Goal: Information Seeking & Learning: Learn about a topic

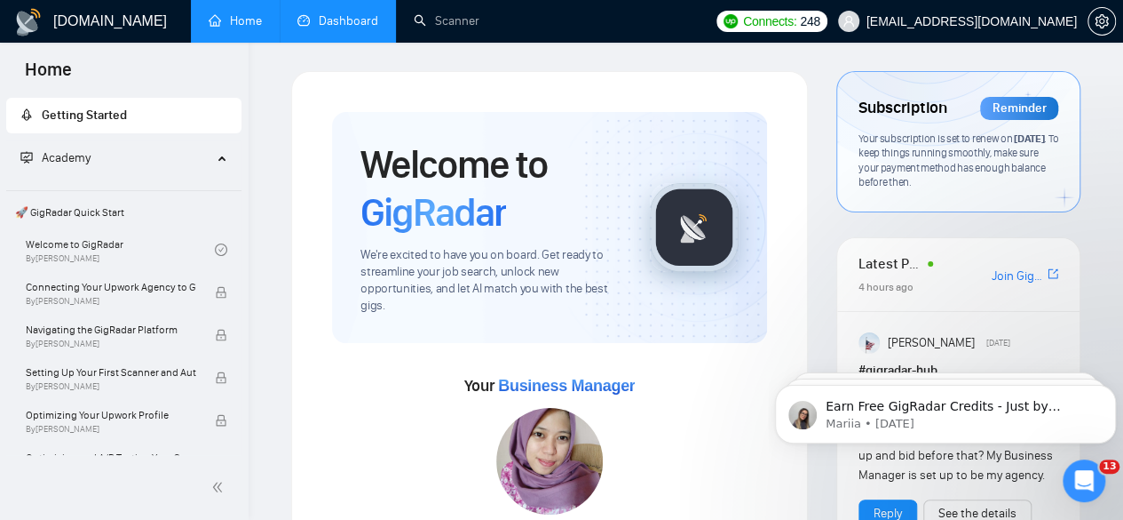
click at [333, 13] on link "Dashboard" at bounding box center [338, 20] width 81 height 15
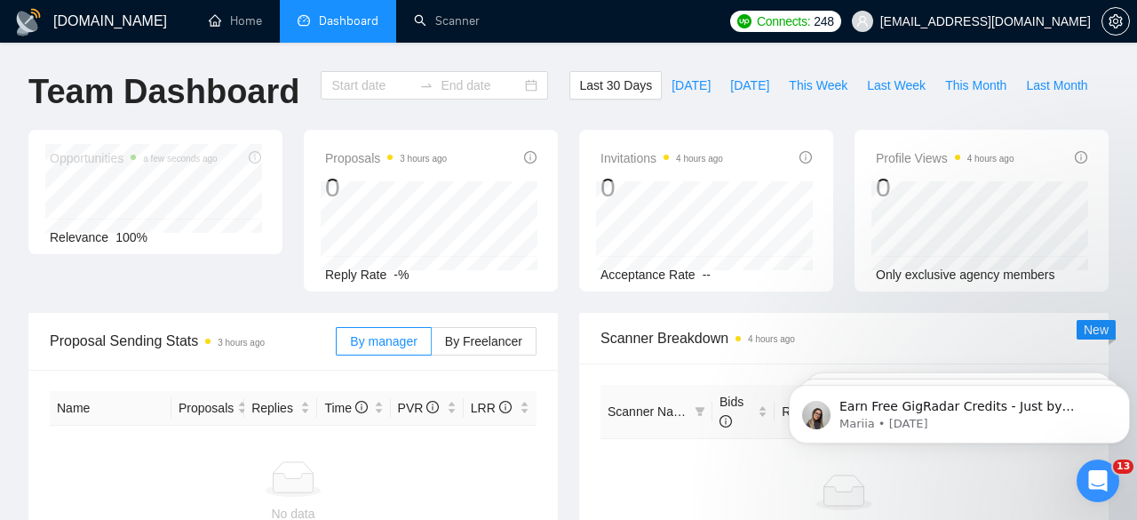
type input "[DATE]"
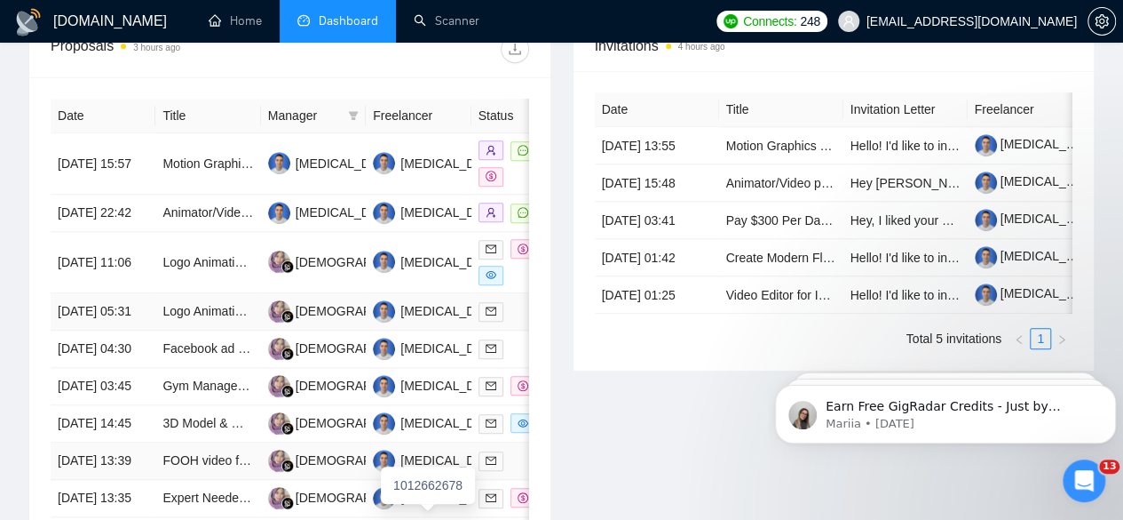
scroll to position [622, 0]
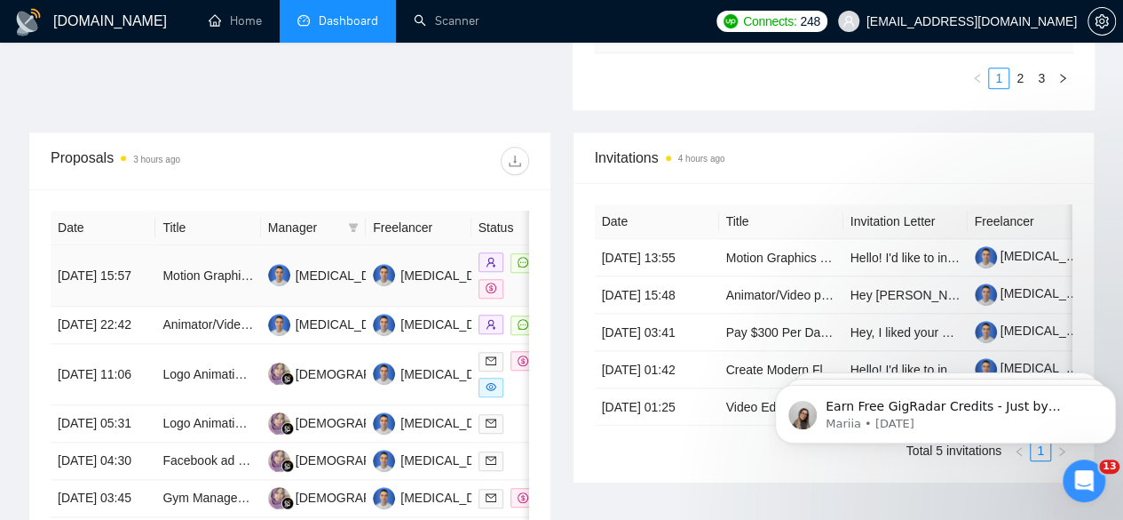
click at [114, 245] on td "[DATE] 15:57" at bounding box center [103, 275] width 105 height 61
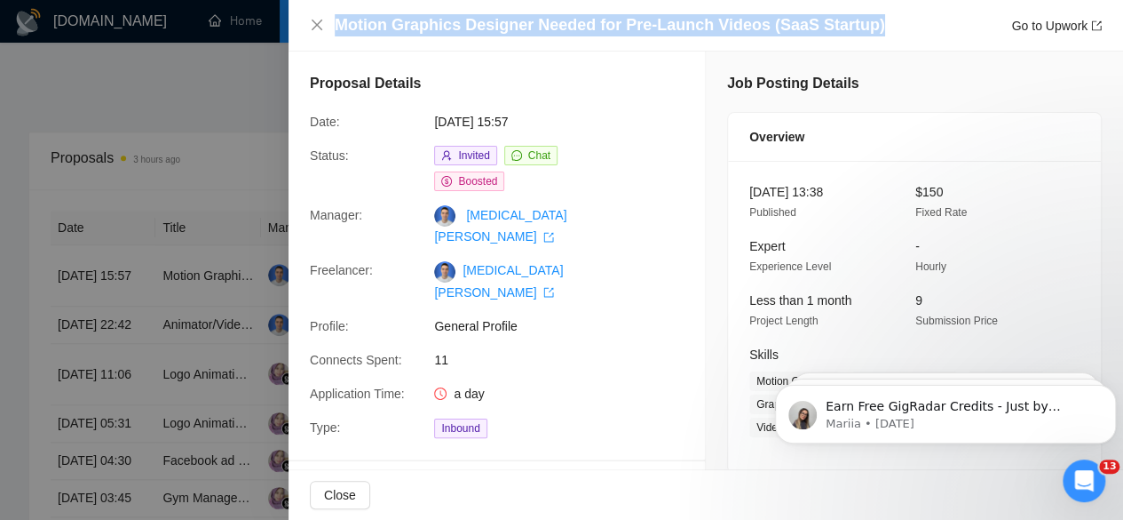
drag, startPoint x: 873, startPoint y: 28, endPoint x: 338, endPoint y: 28, distance: 534.7
click at [338, 28] on div "Motion Graphics Designer Needed for Pre-Launch Videos (SaaS Startup) Go to Upwo…" at bounding box center [718, 25] width 767 height 22
copy h4 "Motion Graphics Designer Needed for Pre-Launch Videos (SaaS Startup)"
click at [217, 183] on div at bounding box center [561, 260] width 1123 height 520
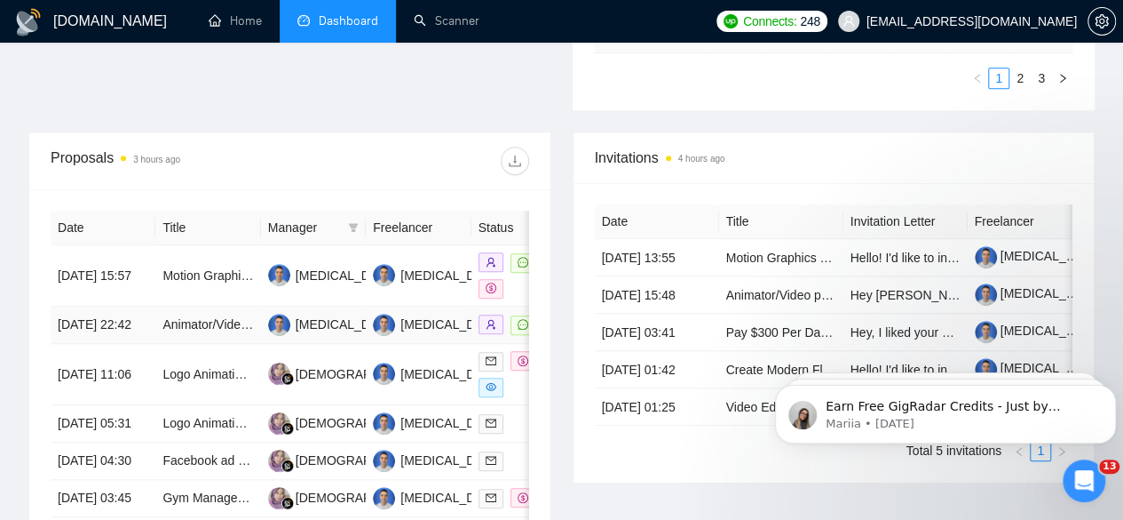
click at [117, 306] on td "[DATE] 22:42" at bounding box center [103, 324] width 105 height 37
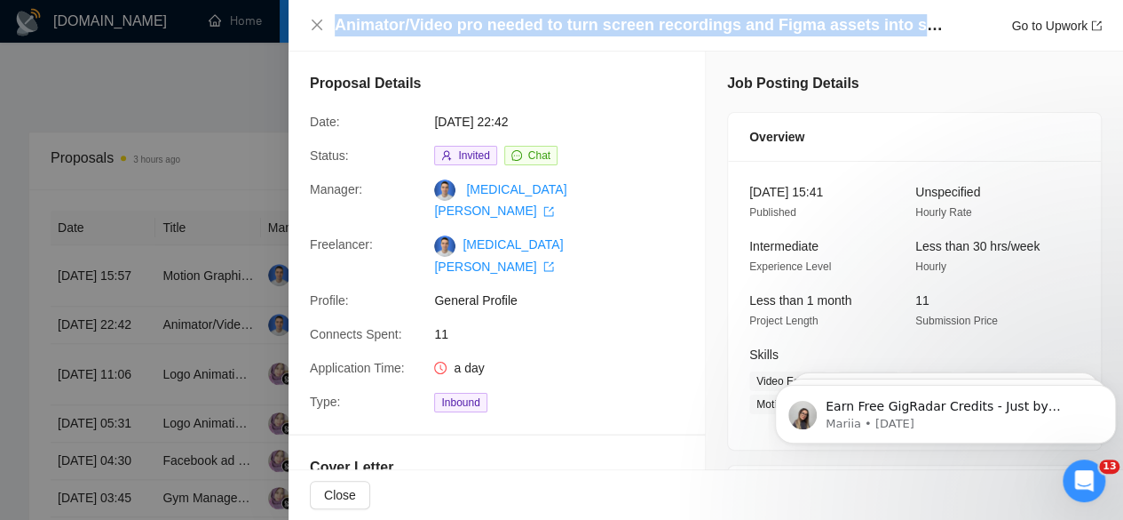
drag, startPoint x: 337, startPoint y: 24, endPoint x: 954, endPoint y: 17, distance: 617.3
click at [954, 17] on div "Animator/Video pro needed to turn screen recordings and Figma assets into scrol…" at bounding box center [718, 25] width 767 height 22
copy h4 "Animator/Video pro needed to turn screen recordings and Figma assets into scrol…"
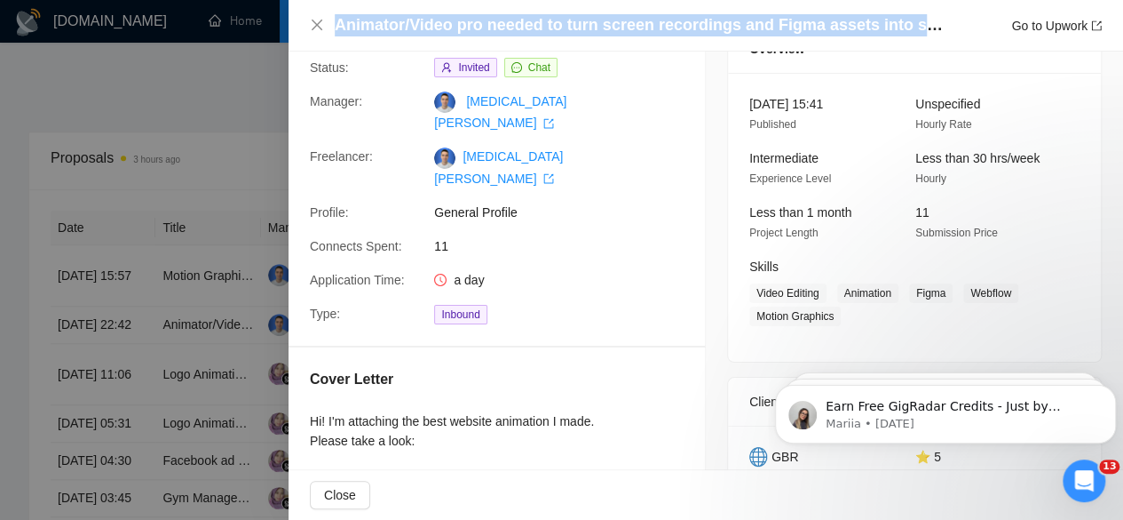
scroll to position [0, 0]
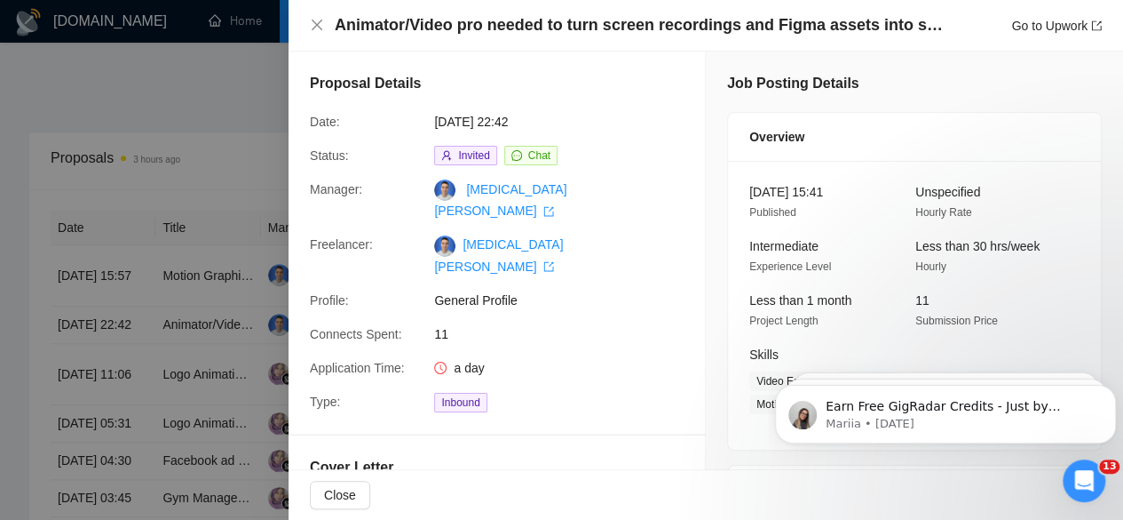
drag, startPoint x: 147, startPoint y: 177, endPoint x: 137, endPoint y: 207, distance: 32.0
click at [143, 185] on div at bounding box center [561, 260] width 1123 height 520
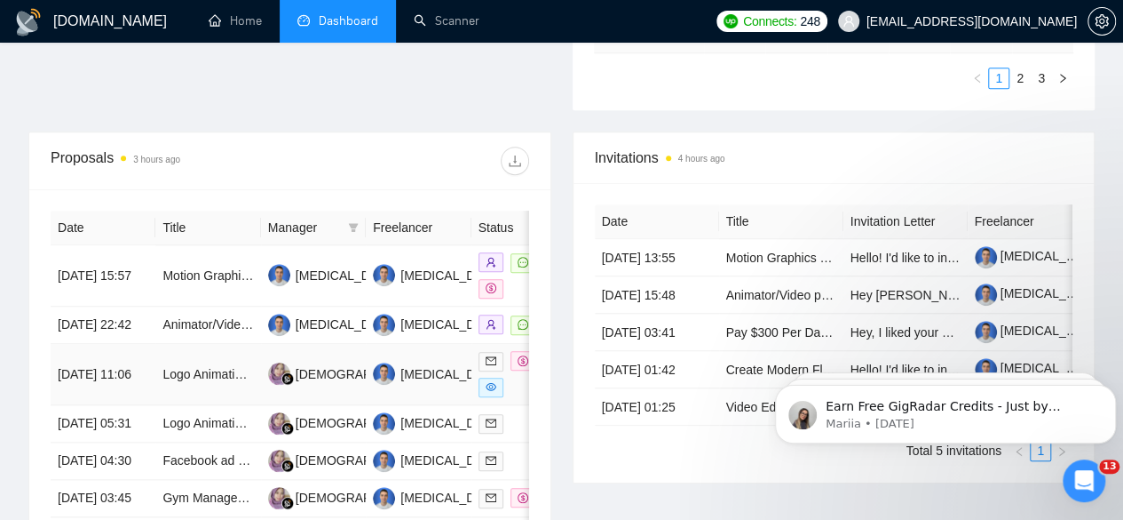
click at [114, 352] on td "[DATE] 11:06" at bounding box center [103, 374] width 105 height 61
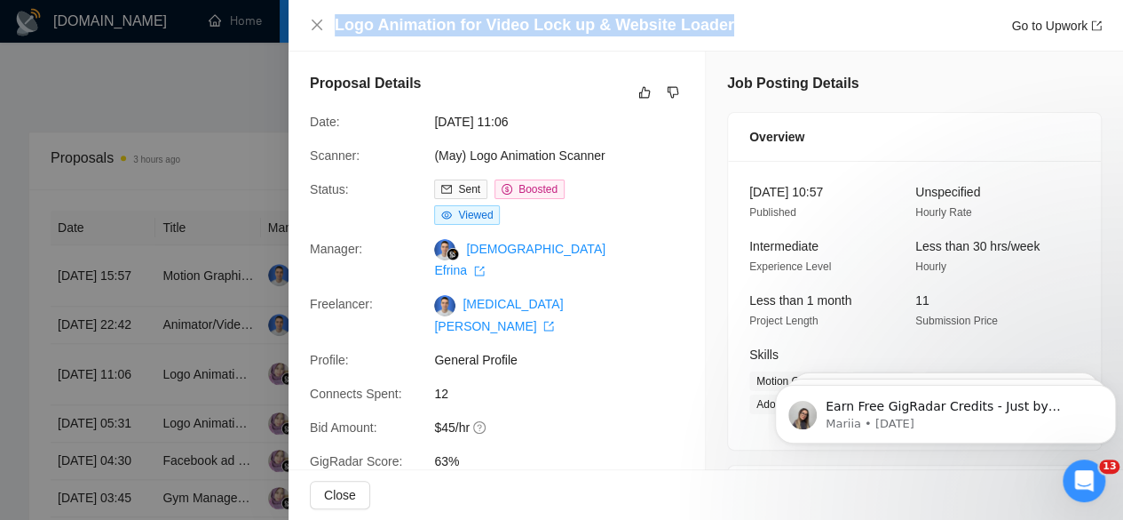
drag, startPoint x: 744, startPoint y: 23, endPoint x: 334, endPoint y: 38, distance: 410.6
click at [334, 38] on div "Logo Animation for Video Lock up & Website Loader Go to Upwork" at bounding box center [706, 26] width 835 height 52
copy h4 "Logo Animation for Video Lock up & Website Loader"
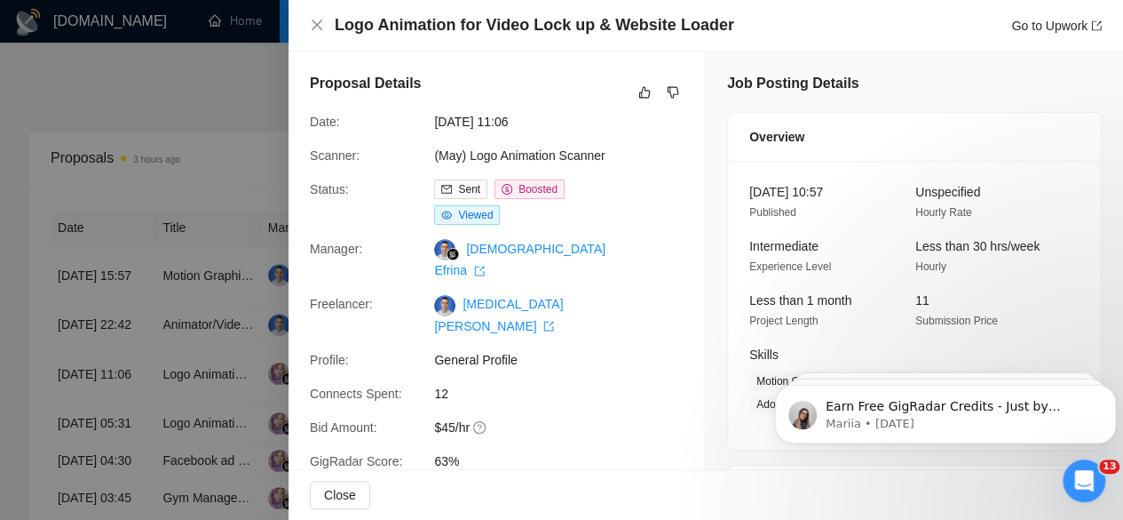
click at [217, 223] on div at bounding box center [561, 260] width 1123 height 520
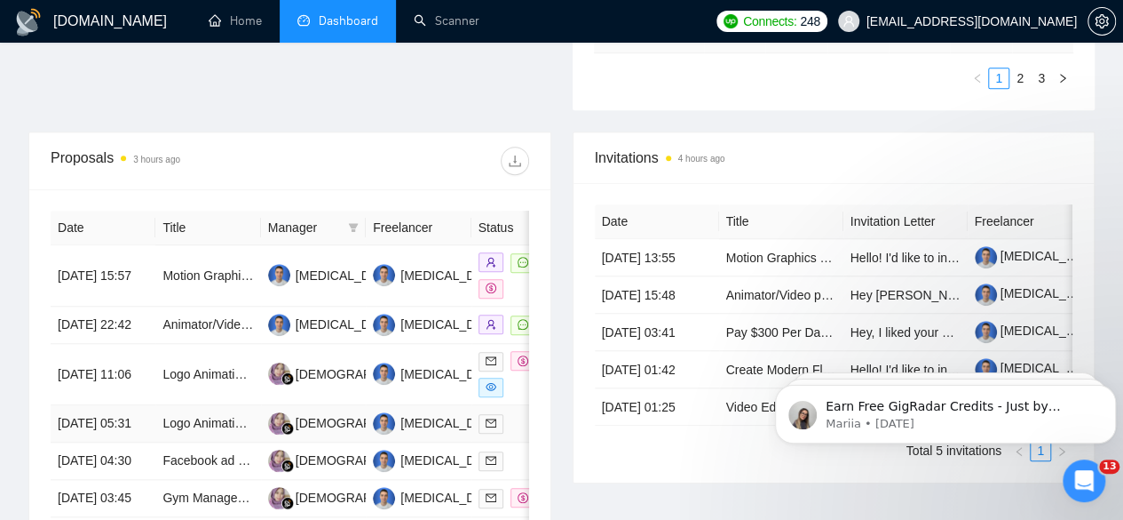
click at [116, 409] on td "[DATE] 05:31" at bounding box center [103, 423] width 105 height 37
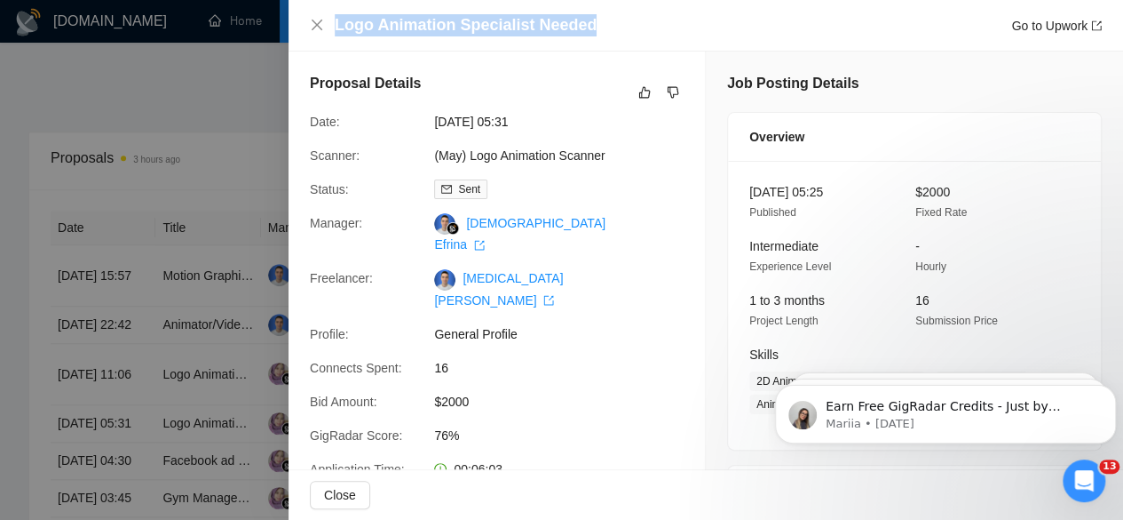
drag, startPoint x: 638, startPoint y: 20, endPoint x: 336, endPoint y: 34, distance: 302.3
click at [336, 34] on div "Logo Animation Specialist Needed Go to Upwork" at bounding box center [718, 25] width 767 height 22
copy h4 "Logo Animation Specialist Needed"
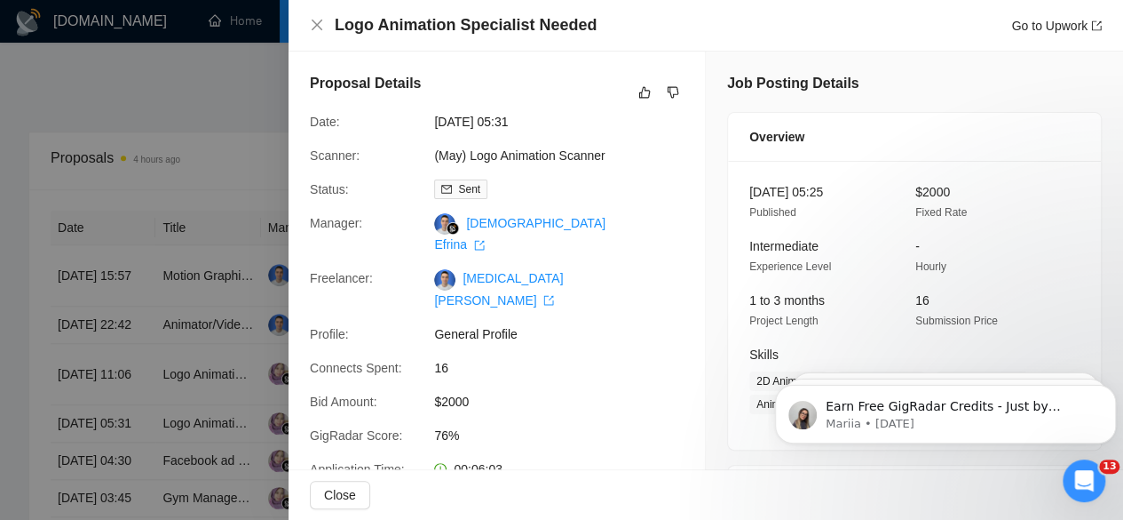
click at [230, 80] on div at bounding box center [561, 260] width 1123 height 520
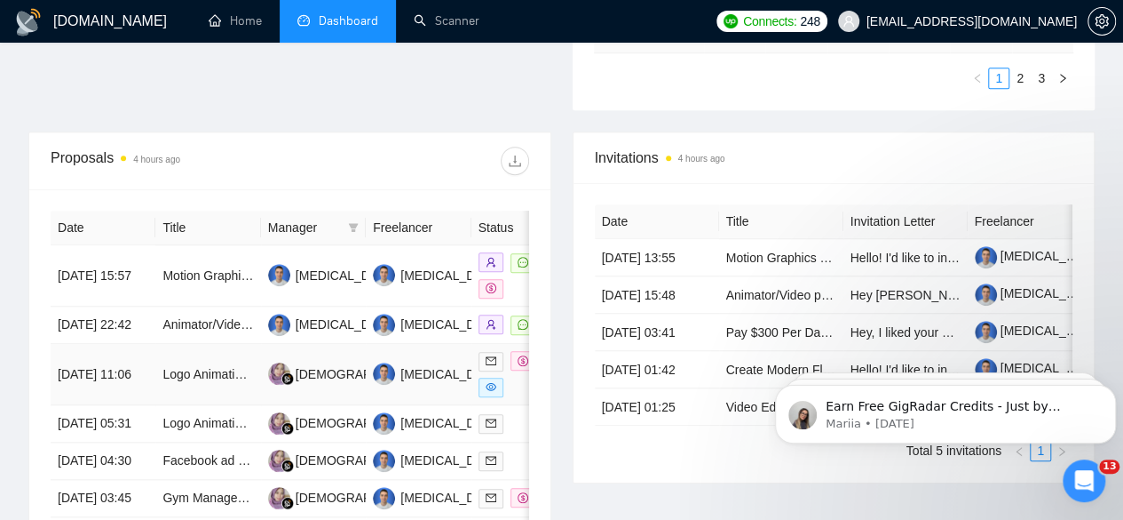
scroll to position [711, 0]
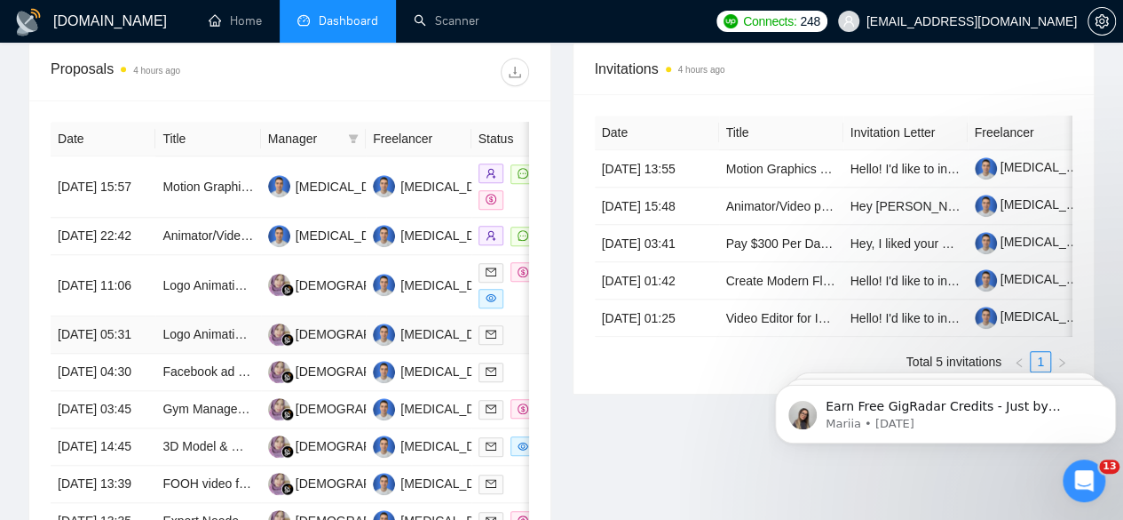
click at [114, 326] on td "[DATE] 05:31" at bounding box center [103, 334] width 105 height 37
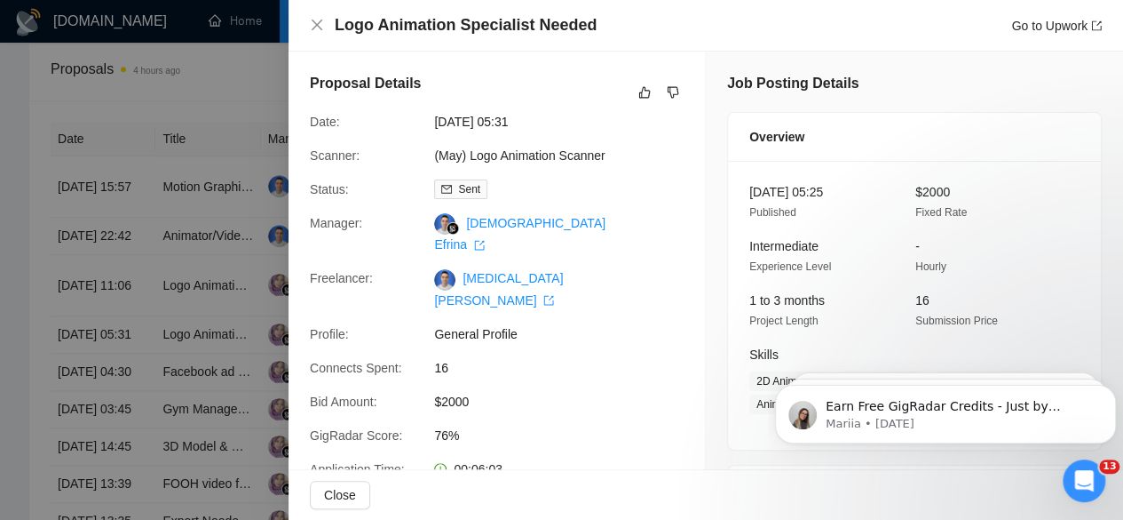
click at [115, 367] on div at bounding box center [561, 260] width 1123 height 520
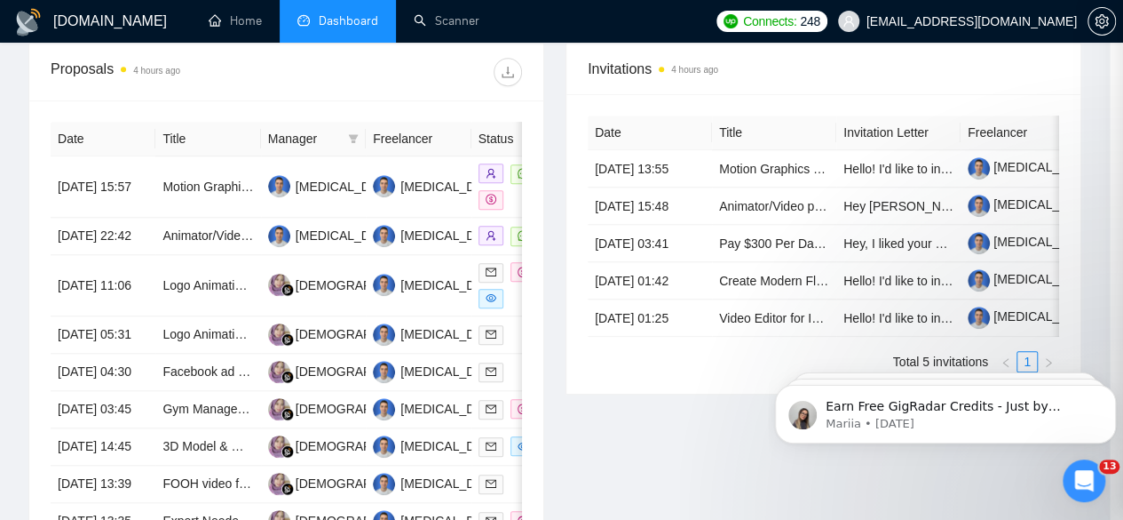
click at [114, 369] on td "[DATE] 04:30" at bounding box center [103, 371] width 105 height 37
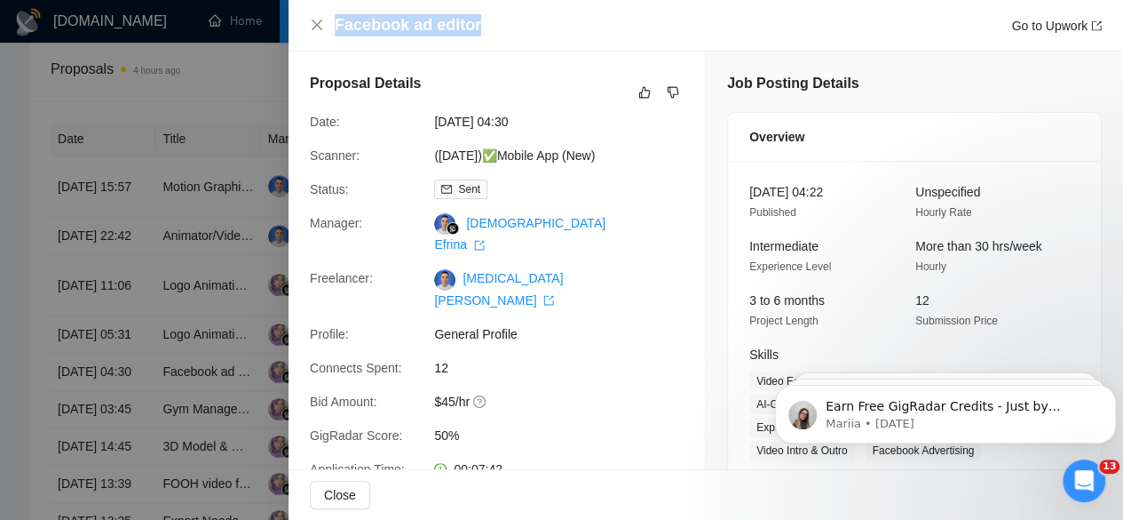
drag, startPoint x: 520, startPoint y: 22, endPoint x: 334, endPoint y: 35, distance: 186.9
click at [335, 35] on div "Facebook ad editor Go to Upwork" at bounding box center [718, 25] width 767 height 22
copy h4 "Facebook ad editor"
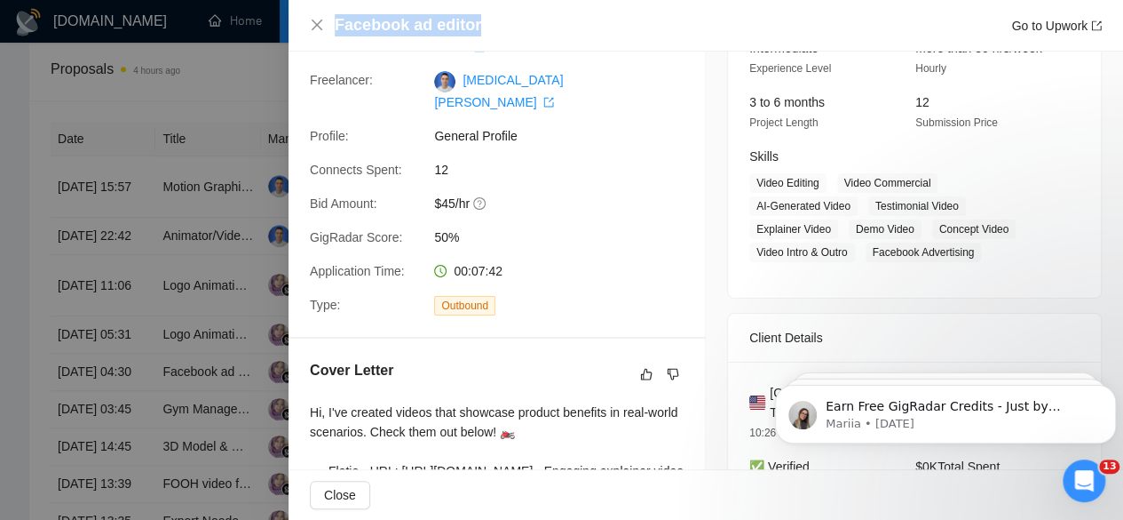
scroll to position [0, 0]
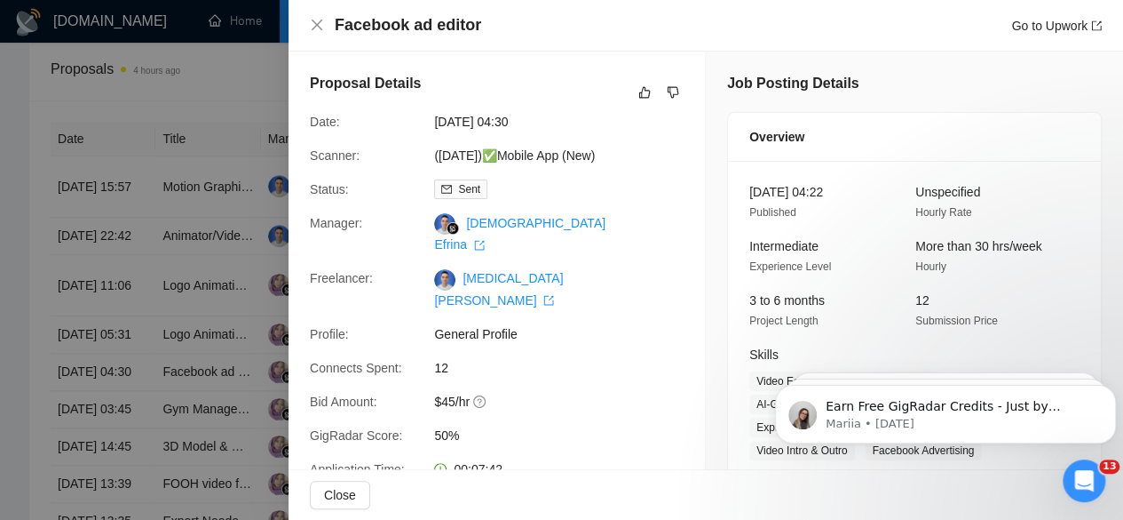
click at [144, 390] on div at bounding box center [561, 260] width 1123 height 520
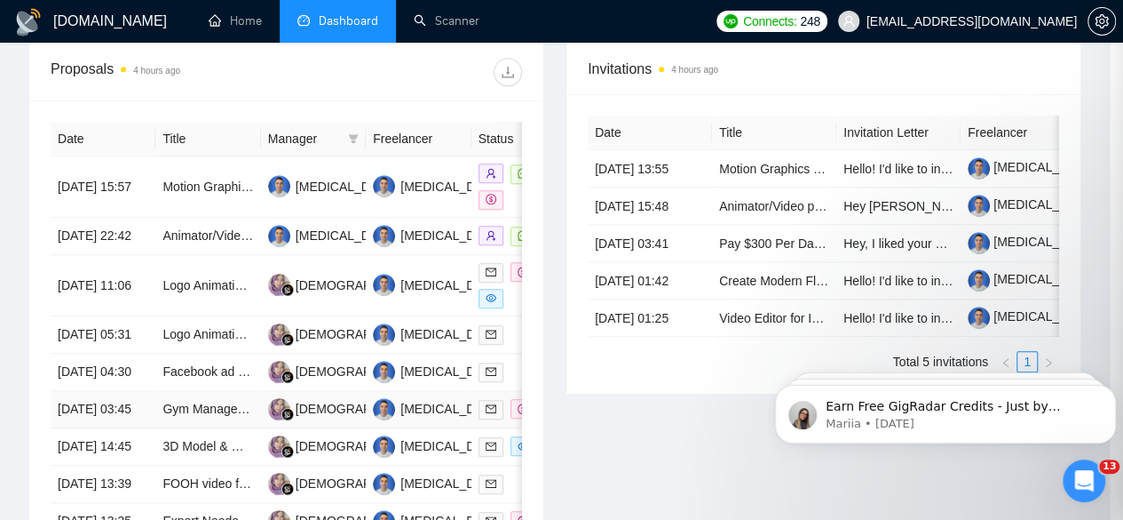
click at [119, 420] on td "[DATE] 03:45" at bounding box center [103, 409] width 105 height 37
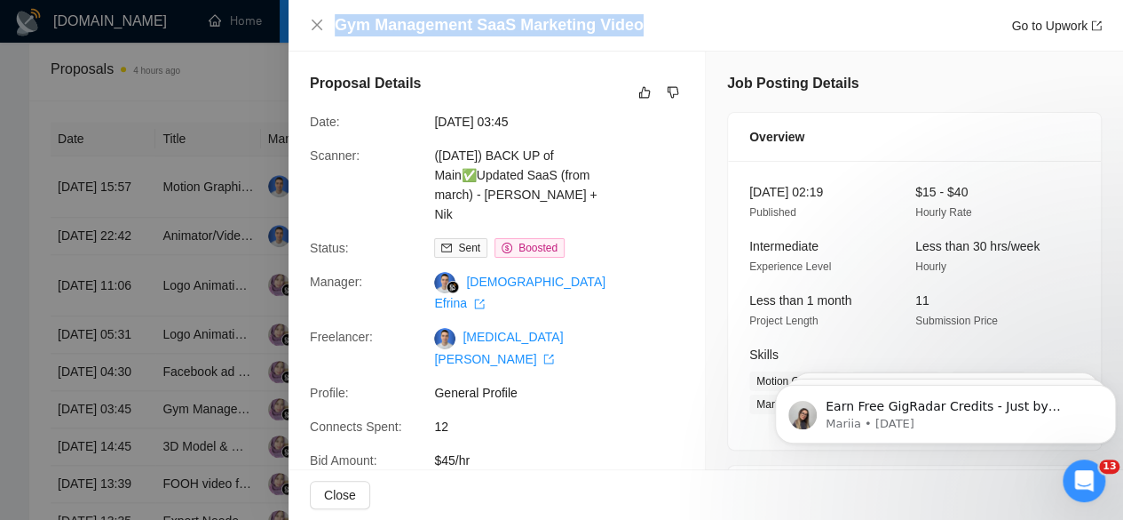
drag, startPoint x: 654, startPoint y: 26, endPoint x: 337, endPoint y: 30, distance: 316.2
click at [337, 30] on div "Gym Management SaaS Marketing Video Go to Upwork" at bounding box center [718, 25] width 767 height 22
copy h4 "Gym Management SaaS Marketing Video"
click at [101, 152] on div at bounding box center [561, 260] width 1123 height 520
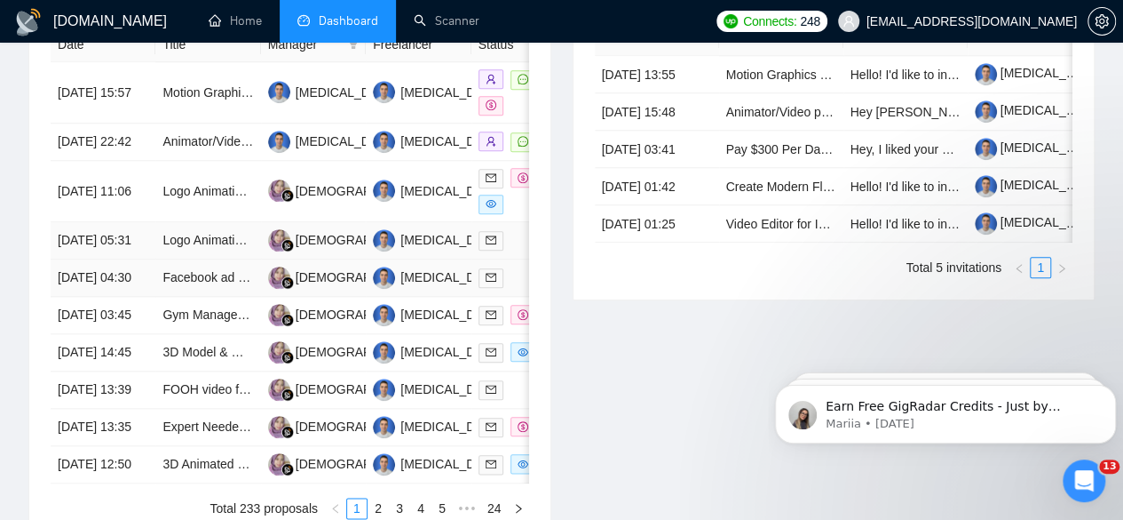
scroll to position [888, 0]
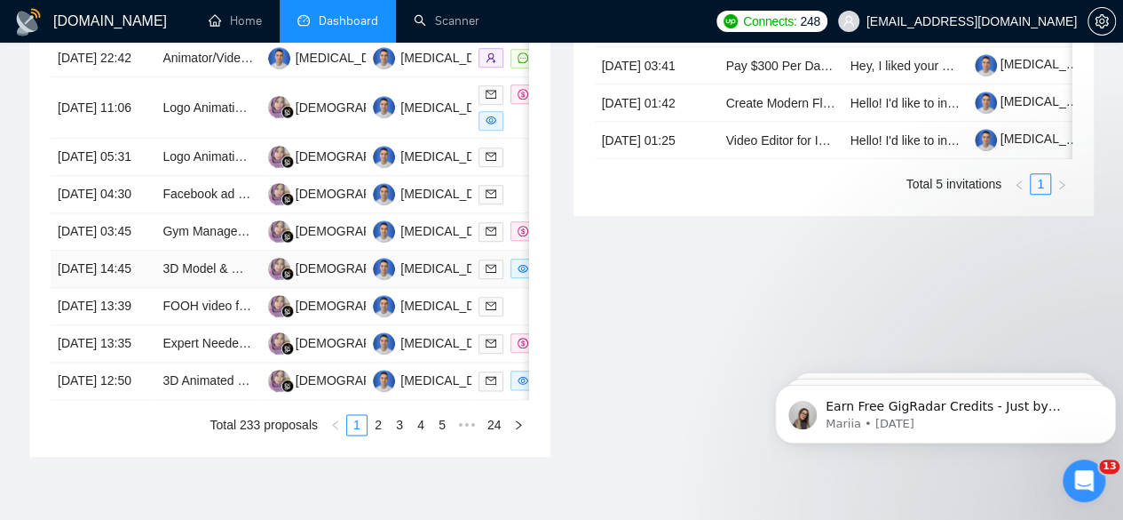
click at [119, 288] on td "[DATE] 14:45" at bounding box center [103, 268] width 105 height 37
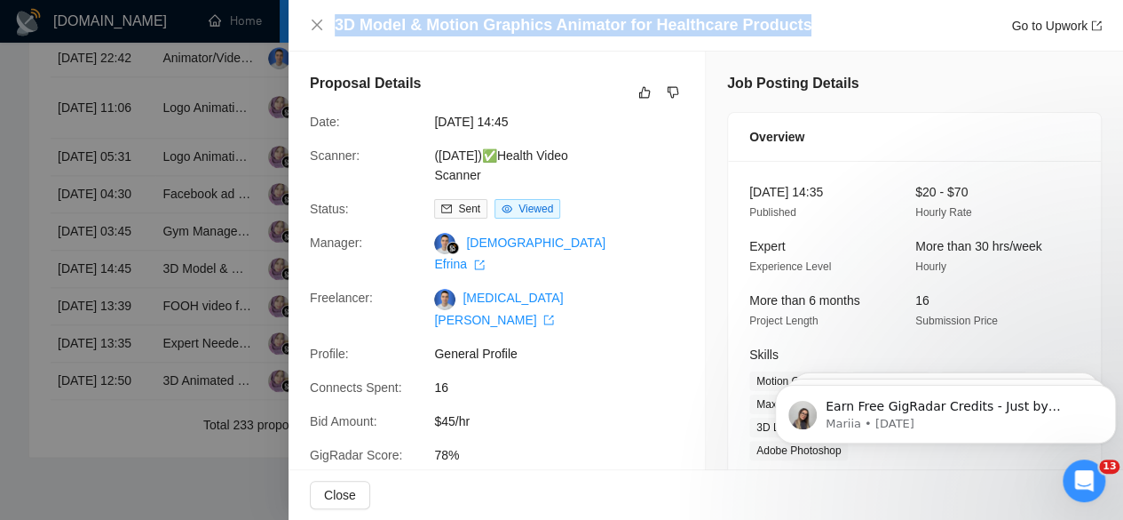
drag, startPoint x: 810, startPoint y: 20, endPoint x: 338, endPoint y: 26, distance: 471.6
click at [338, 26] on div "3D Model & Motion Graphics Animator for Healthcare Products Go to Upwork" at bounding box center [718, 25] width 767 height 22
copy h4 "3D Model & Motion Graphics Animator for Healthcare Products"
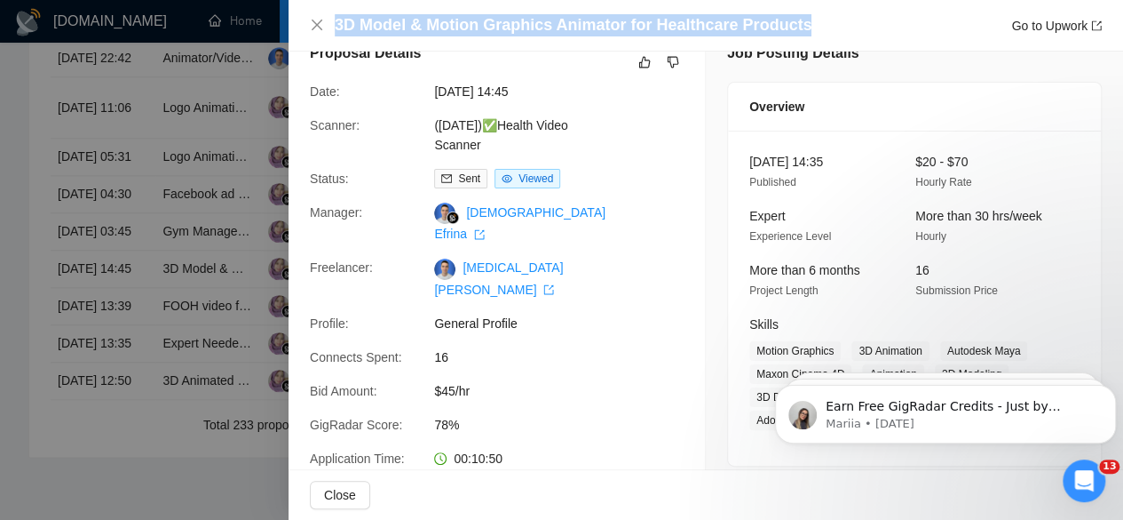
scroll to position [0, 0]
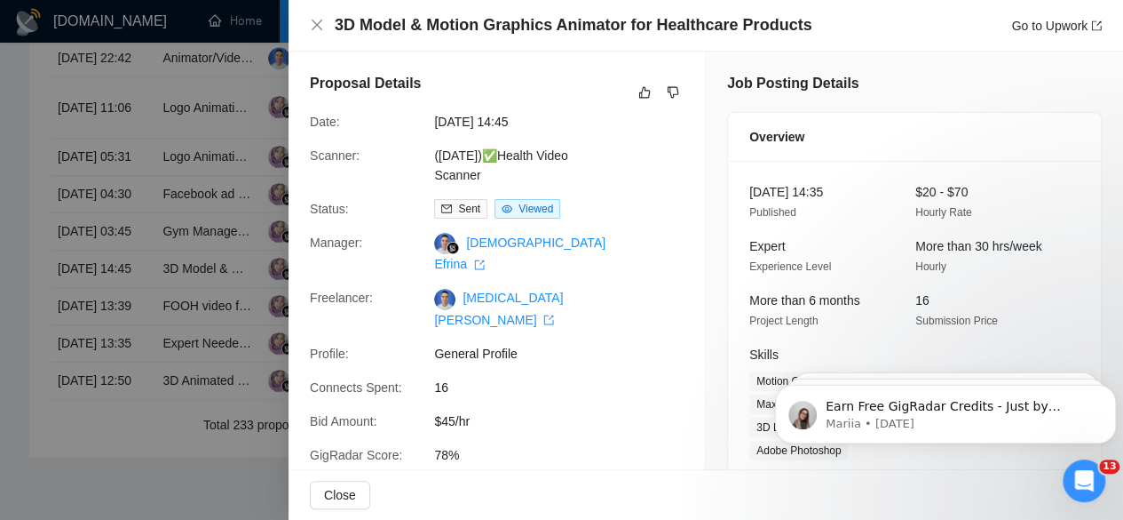
click at [202, 212] on div at bounding box center [561, 260] width 1123 height 520
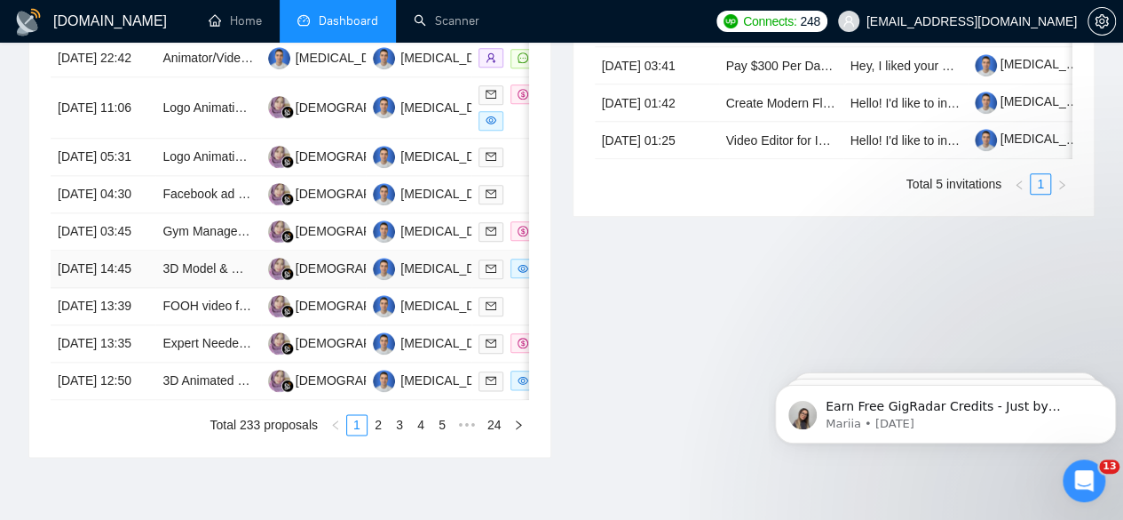
scroll to position [977, 0]
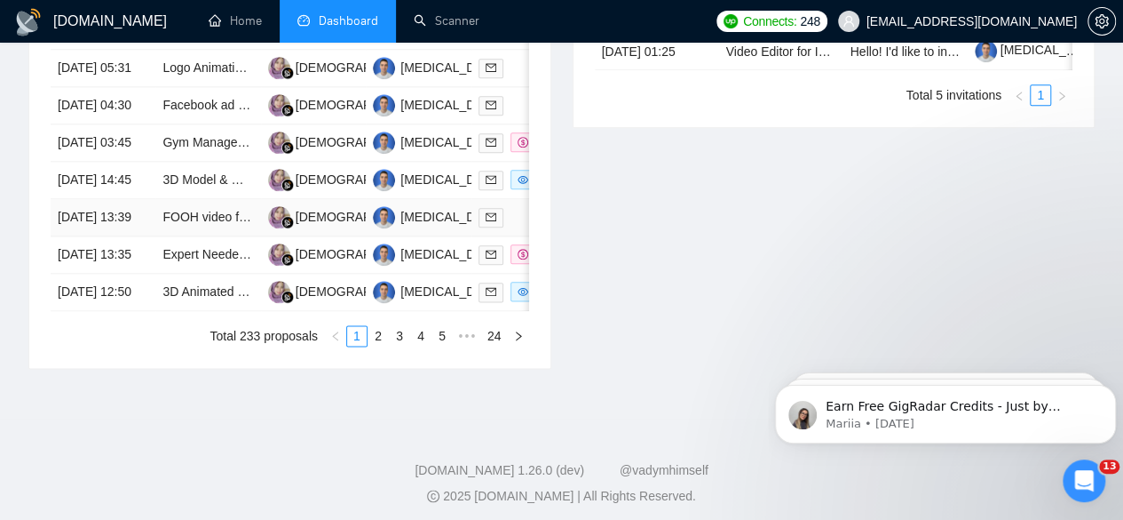
click at [121, 236] on td "[DATE] 13:39" at bounding box center [103, 217] width 105 height 37
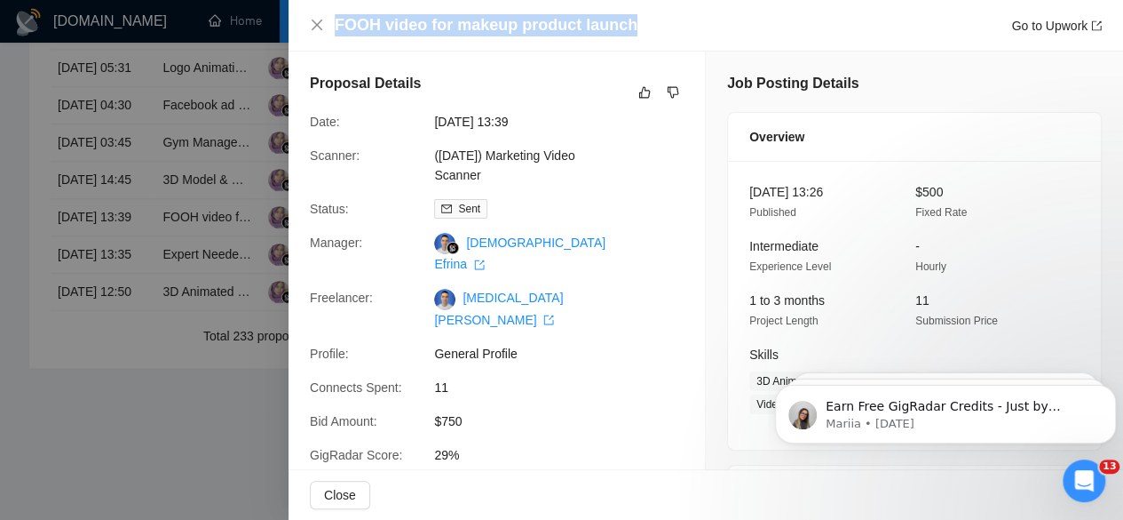
drag, startPoint x: 639, startPoint y: 20, endPoint x: 335, endPoint y: 27, distance: 304.7
click at [335, 27] on div "FOOH video for makeup product launch Go to Upwork" at bounding box center [718, 25] width 767 height 22
copy h4 "FOOH video for makeup product launch"
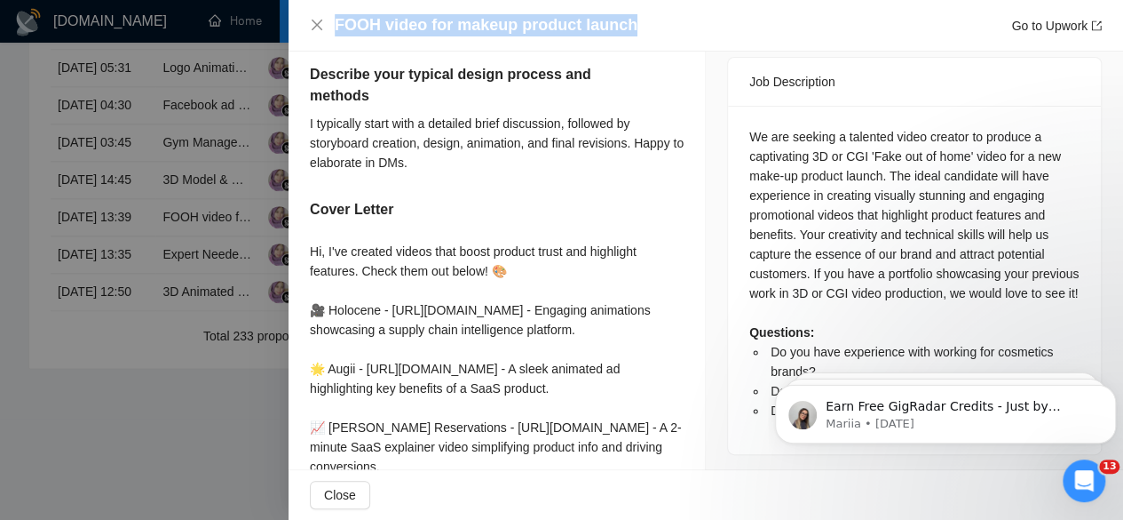
scroll to position [622, 0]
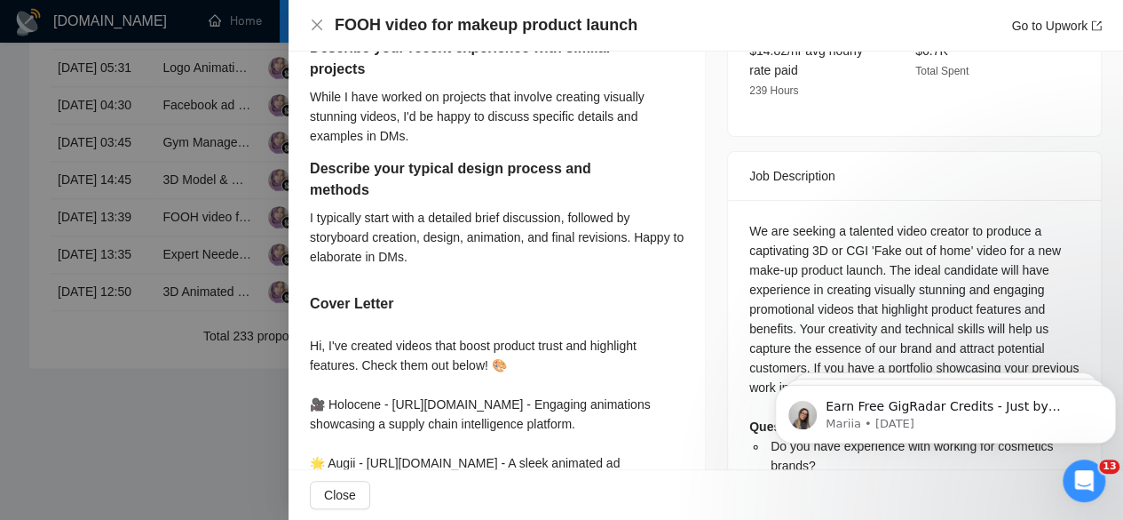
click at [155, 163] on div at bounding box center [561, 260] width 1123 height 520
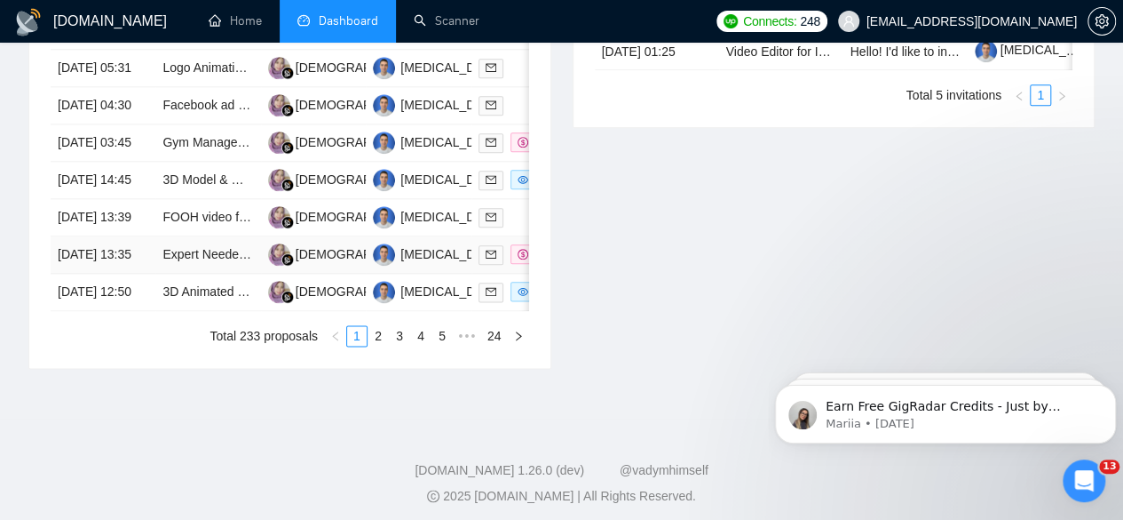
click at [124, 274] on td "[DATE] 13:35" at bounding box center [103, 254] width 105 height 37
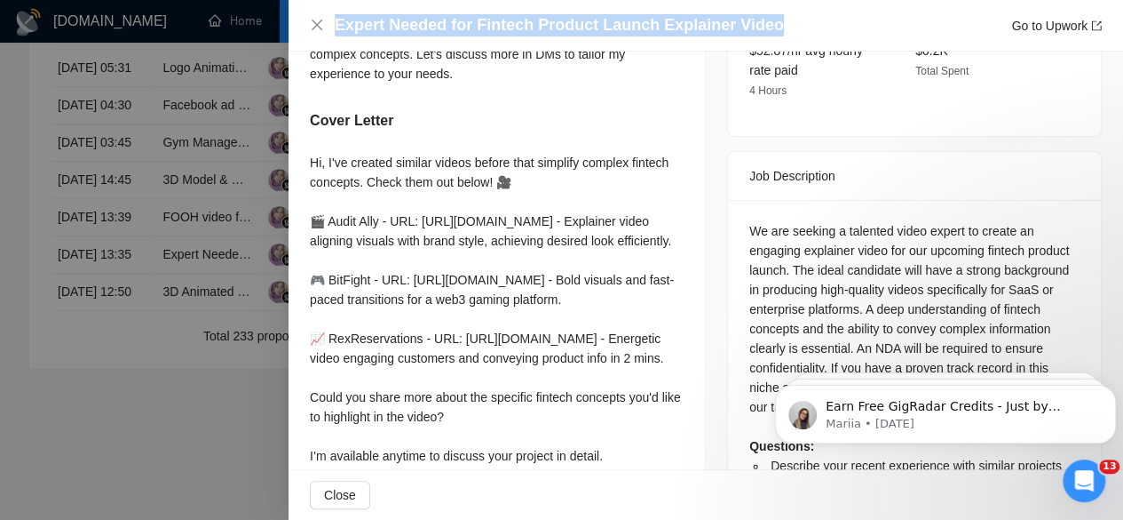
drag, startPoint x: 782, startPoint y: 26, endPoint x: 330, endPoint y: 35, distance: 452.1
click at [330, 35] on div "Expert Needed for Fintech Product Launch Explainer Video Go to Upwork" at bounding box center [706, 25] width 792 height 22
copy h4 "Expert Needed for Fintech Product Launch Explainer Video"
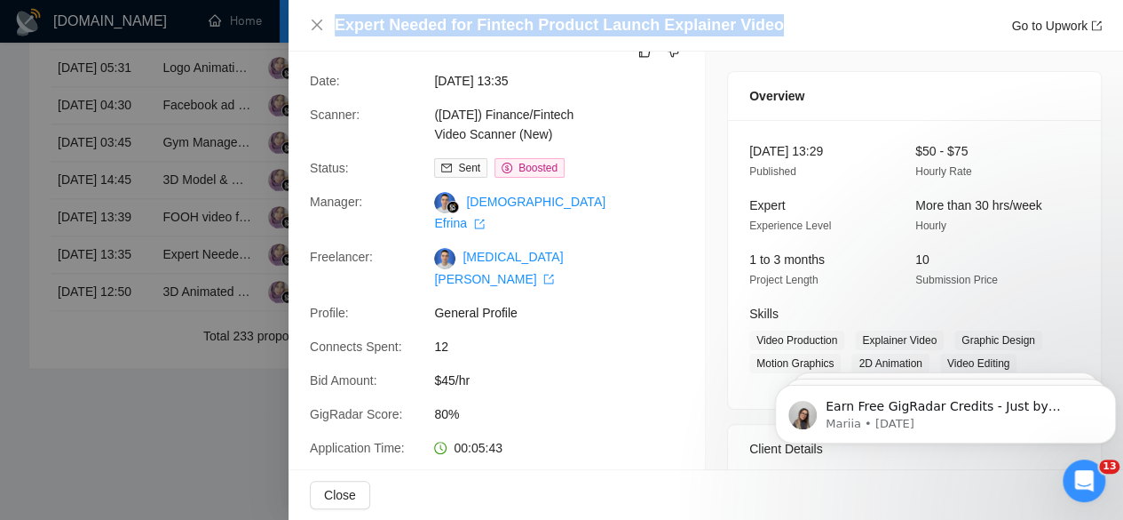
scroll to position [0, 0]
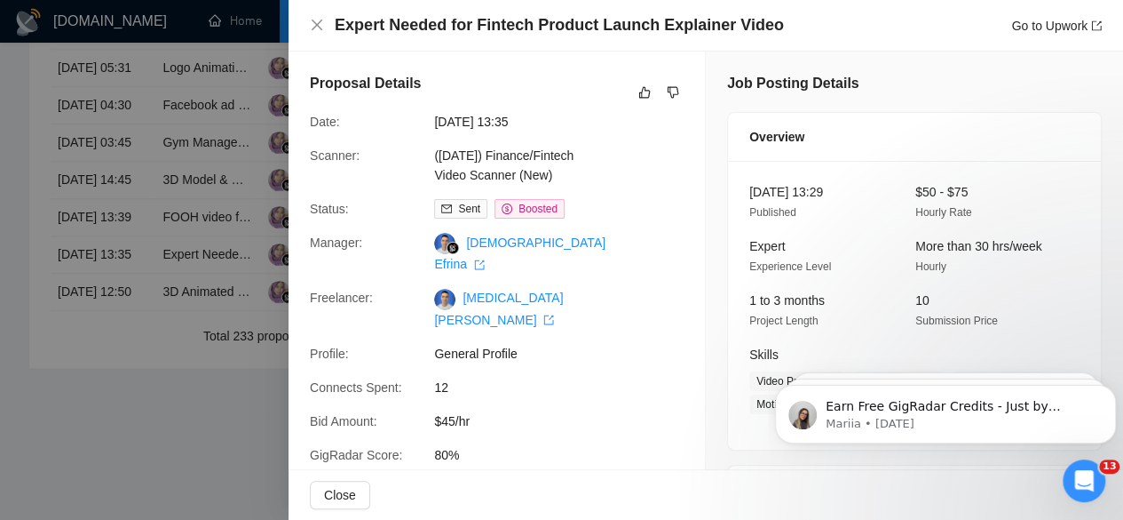
click at [123, 367] on div at bounding box center [561, 260] width 1123 height 520
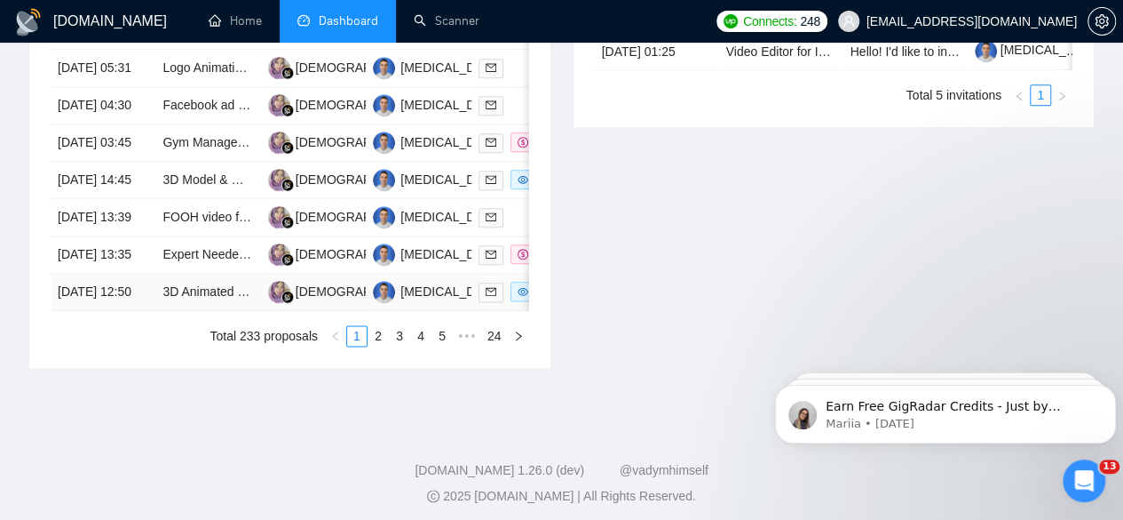
click at [123, 311] on td "[DATE] 12:50" at bounding box center [103, 292] width 105 height 37
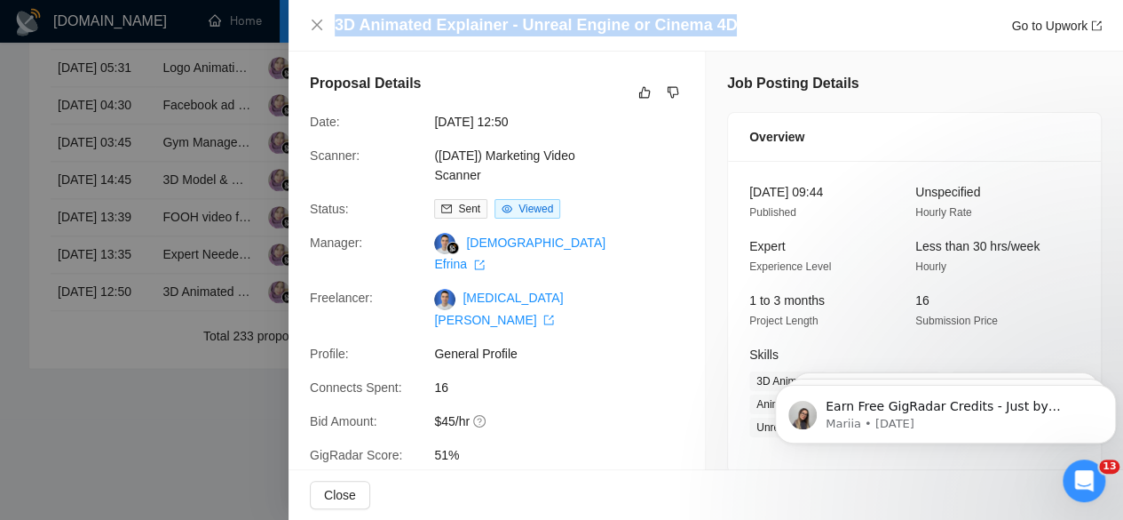
drag, startPoint x: 778, startPoint y: 12, endPoint x: 763, endPoint y: 35, distance: 26.9
click at [763, 35] on div "3D Animated Explainer - Unreal Engine or Cinema 4D Go to Upwork" at bounding box center [706, 26] width 835 height 52
copy h4 "3D Animated Explainer - Unreal Engine or Cinema 4D"
click at [89, 219] on div at bounding box center [561, 260] width 1123 height 520
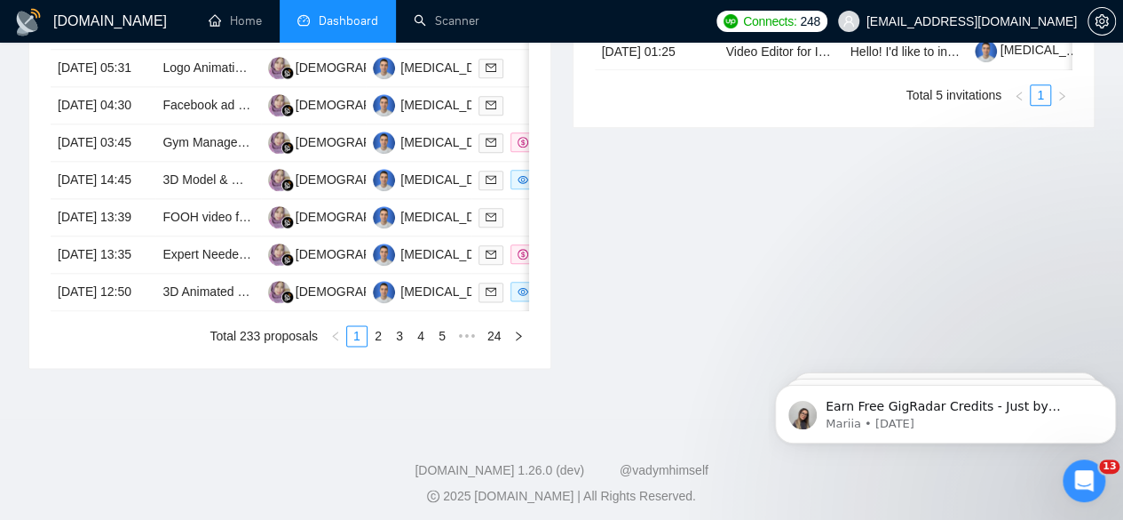
drag, startPoint x: 379, startPoint y: 449, endPoint x: 366, endPoint y: 425, distance: 27.4
click at [380, 345] on link "2" at bounding box center [379, 336] width 20 height 20
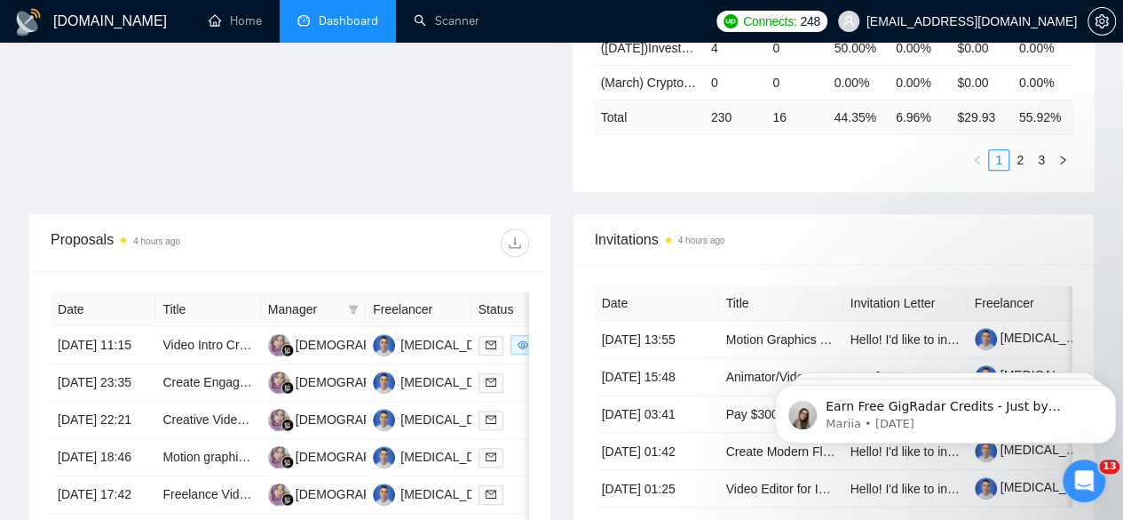
scroll to position [622, 0]
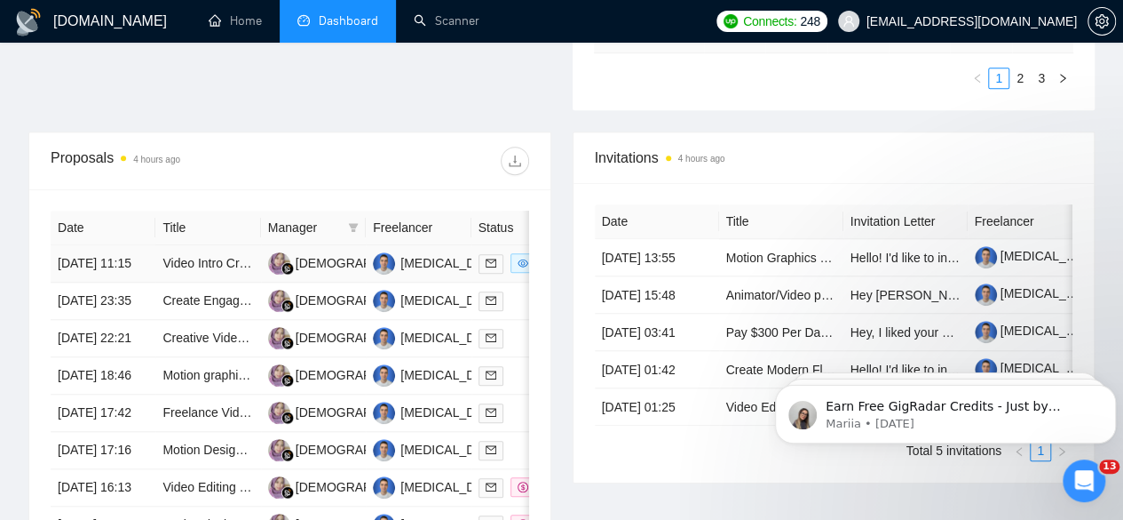
click at [122, 245] on td "[DATE] 11:15" at bounding box center [103, 263] width 105 height 37
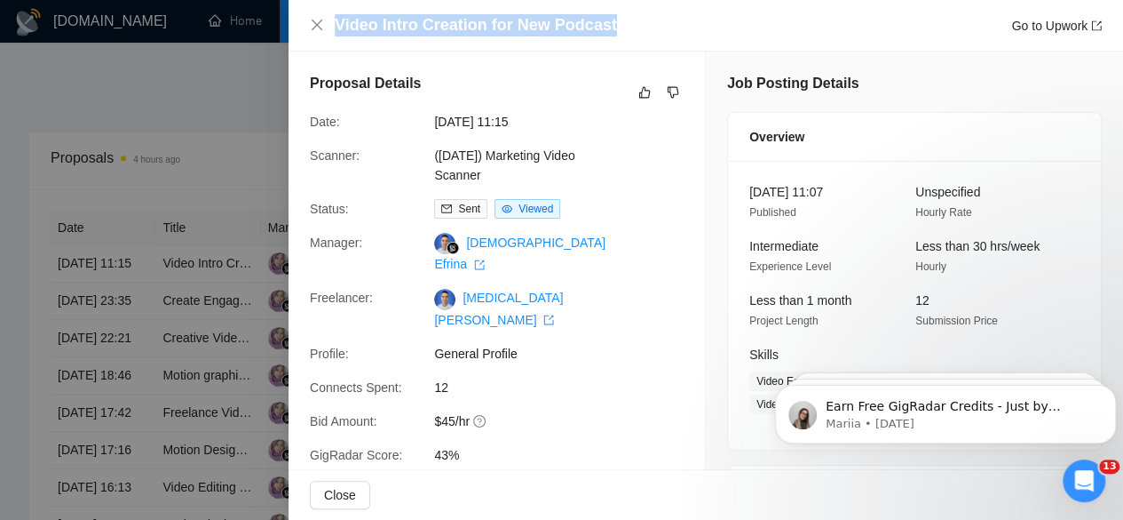
drag, startPoint x: 649, startPoint y: 28, endPoint x: 337, endPoint y: 22, distance: 312.7
click at [337, 22] on div "Video Intro Creation for New Podcast Go to Upwork" at bounding box center [718, 25] width 767 height 22
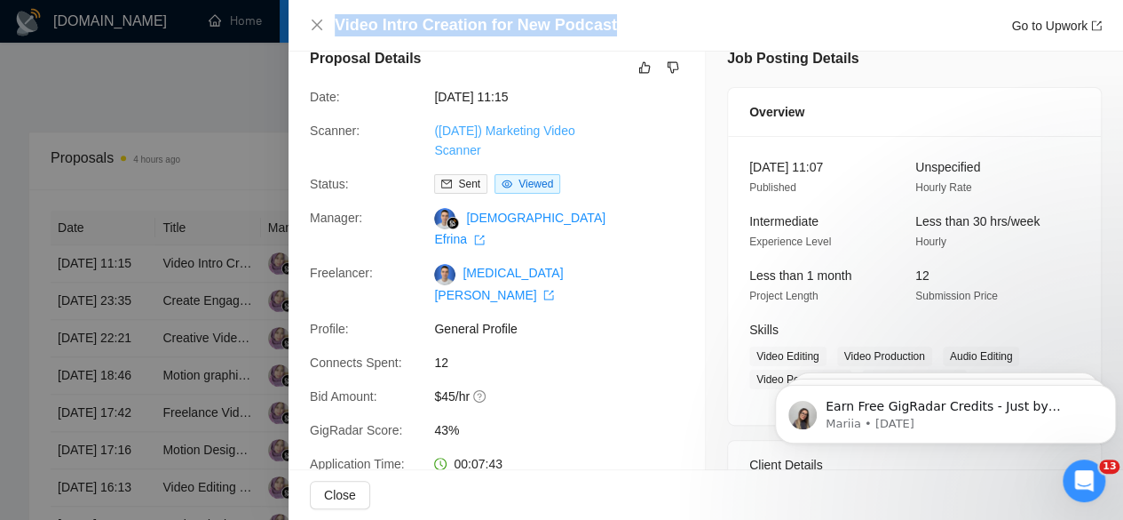
scroll to position [0, 0]
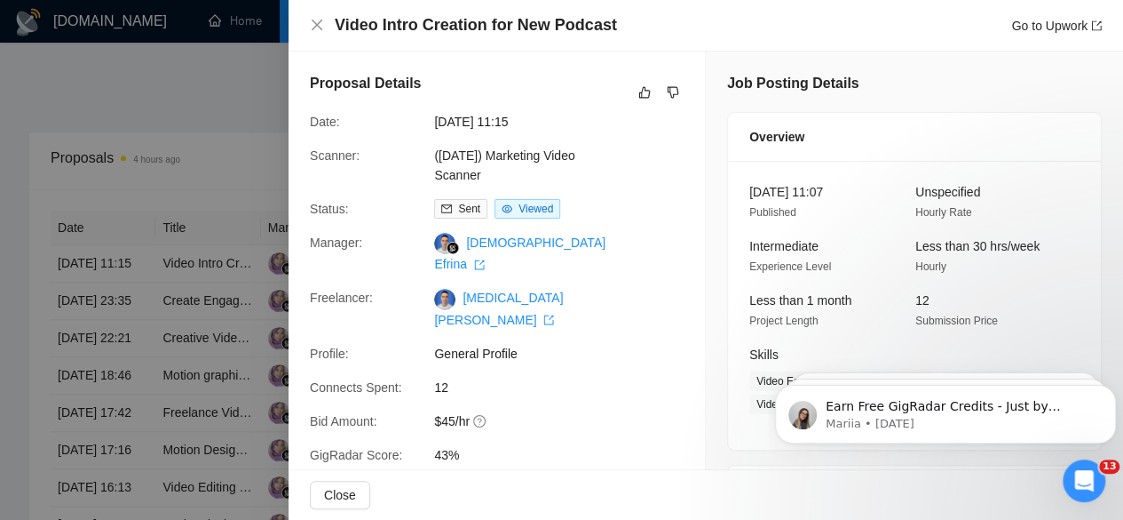
click at [94, 262] on div at bounding box center [561, 260] width 1123 height 520
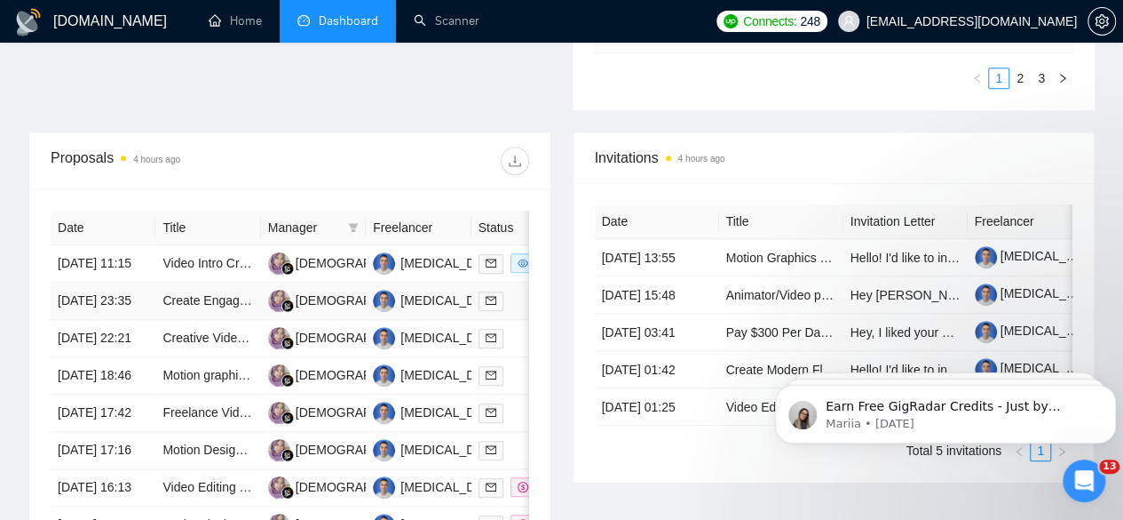
click at [91, 284] on td "[DATE] 23:35" at bounding box center [103, 300] width 105 height 37
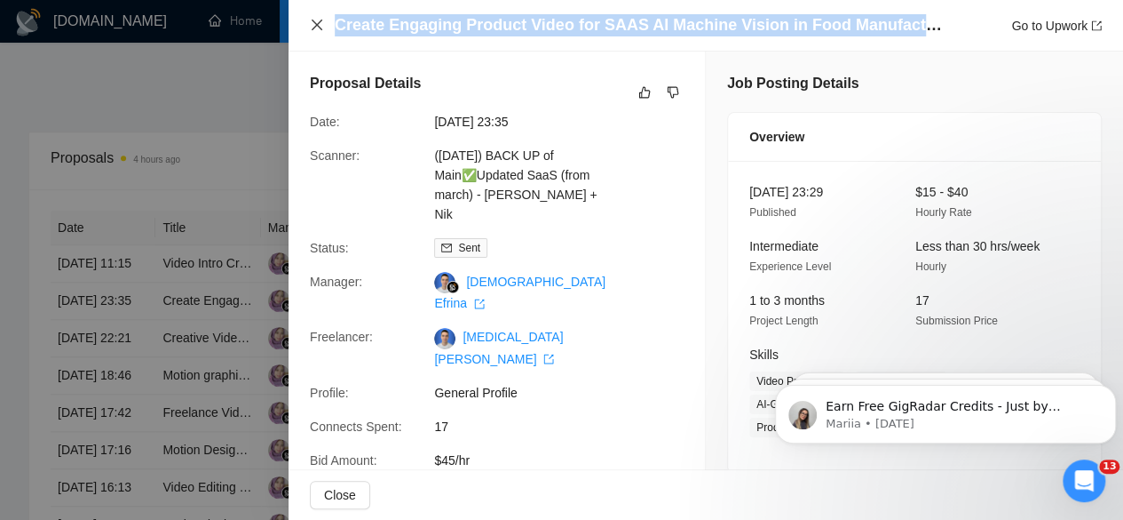
drag, startPoint x: 970, startPoint y: 17, endPoint x: 315, endPoint y: 26, distance: 654.6
click at [315, 26] on div "Create Engaging Product Video for SAAS AI Machine Vision in Food Manufacturing …" at bounding box center [706, 25] width 792 height 22
click at [114, 335] on div at bounding box center [561, 260] width 1123 height 520
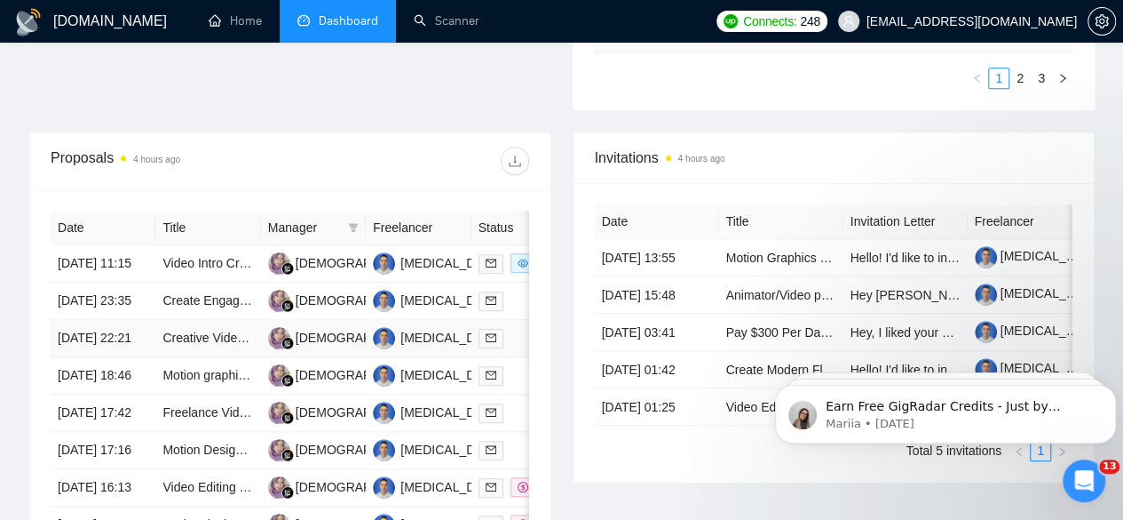
click at [114, 340] on td "[DATE] 22:21" at bounding box center [103, 338] width 105 height 37
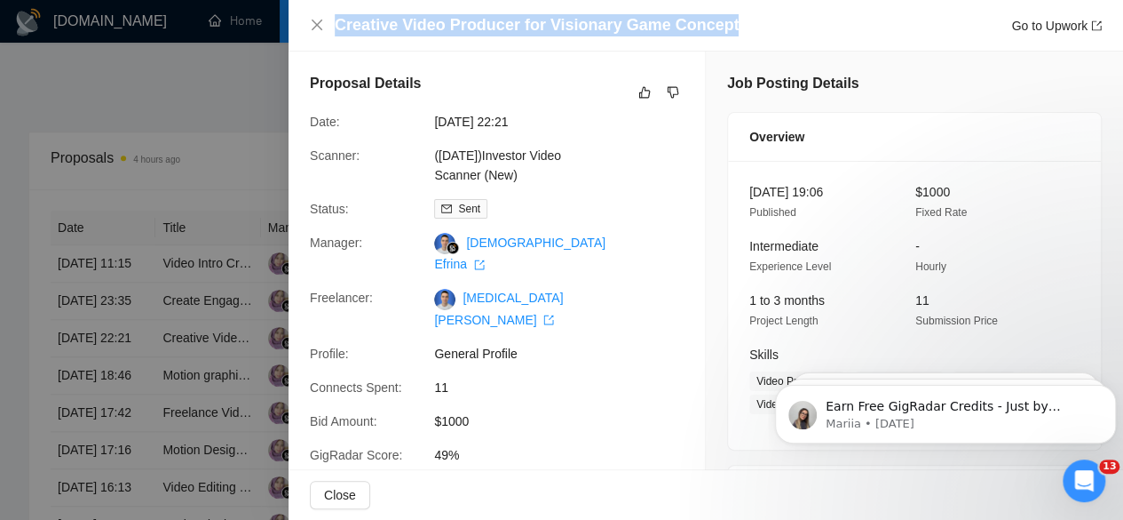
drag, startPoint x: 758, startPoint y: 12, endPoint x: 746, endPoint y: 28, distance: 19.6
click at [746, 28] on div "Creative Video Producer for Visionary Game Concept Go to Upwork" at bounding box center [706, 26] width 835 height 52
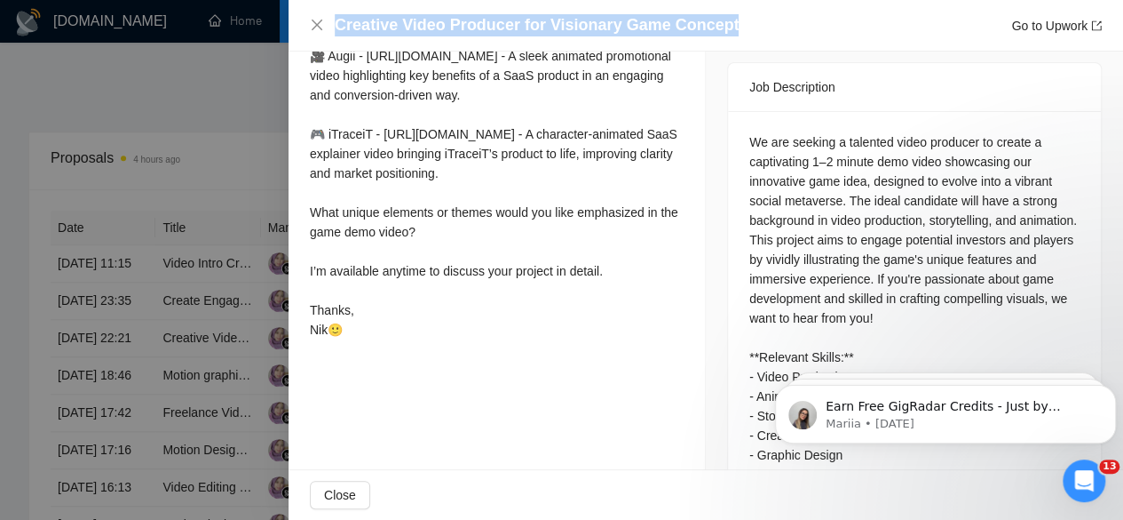
scroll to position [735, 0]
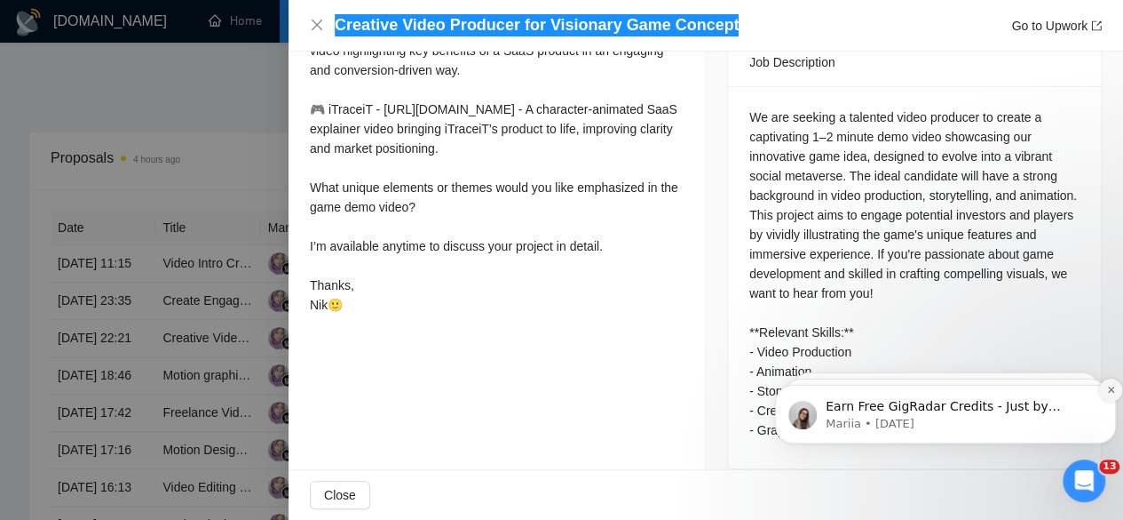
click at [1111, 388] on icon "Dismiss notification" at bounding box center [1112, 390] width 10 height 10
click at [1109, 387] on icon "Dismiss notification" at bounding box center [1110, 389] width 6 height 6
click at [1109, 387] on icon "Dismiss notification" at bounding box center [1110, 389] width 5 height 5
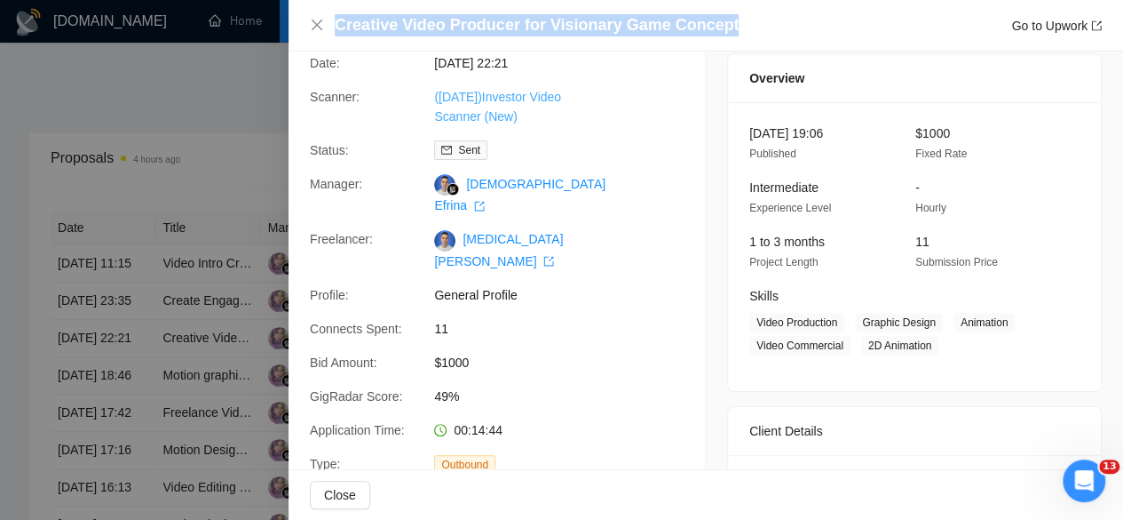
scroll to position [0, 0]
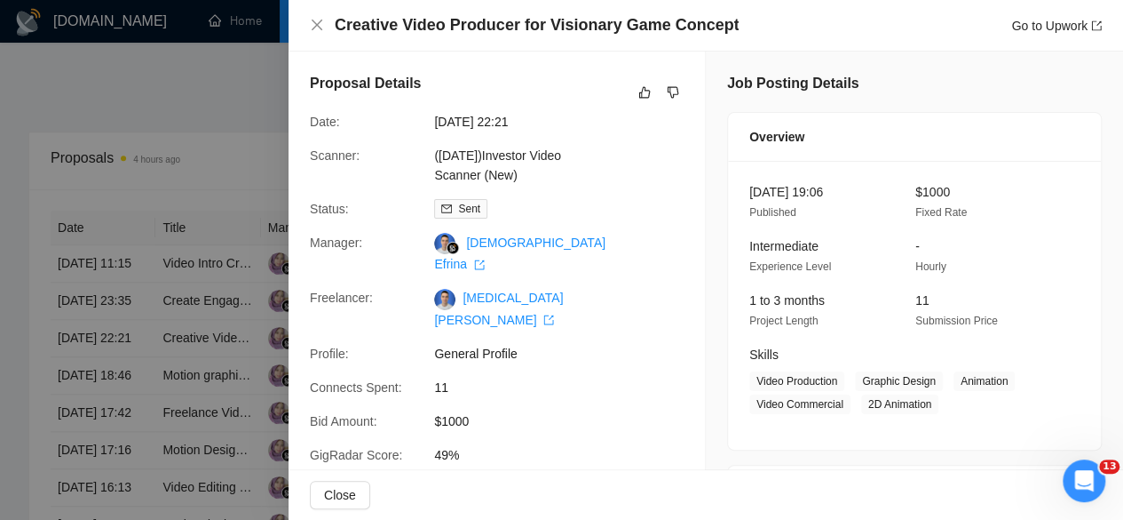
click at [169, 216] on div at bounding box center [561, 260] width 1123 height 520
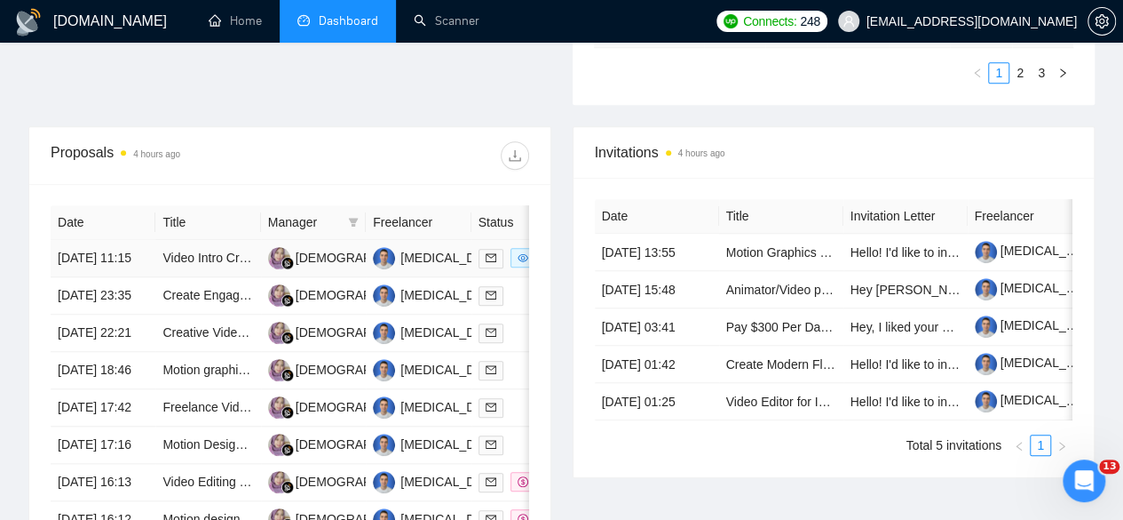
scroll to position [711, 0]
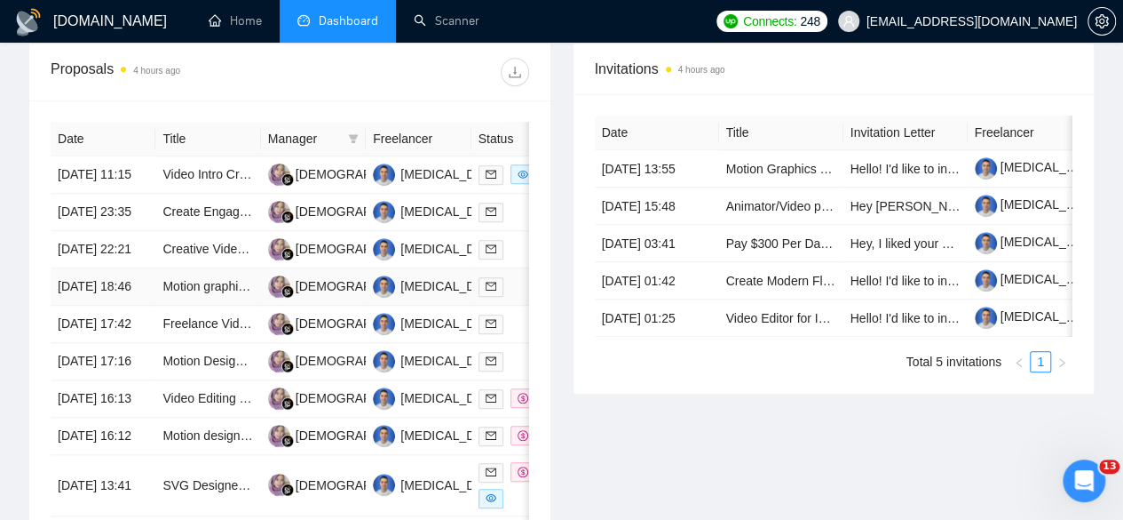
click at [108, 306] on td "[DATE] 18:46" at bounding box center [103, 286] width 105 height 37
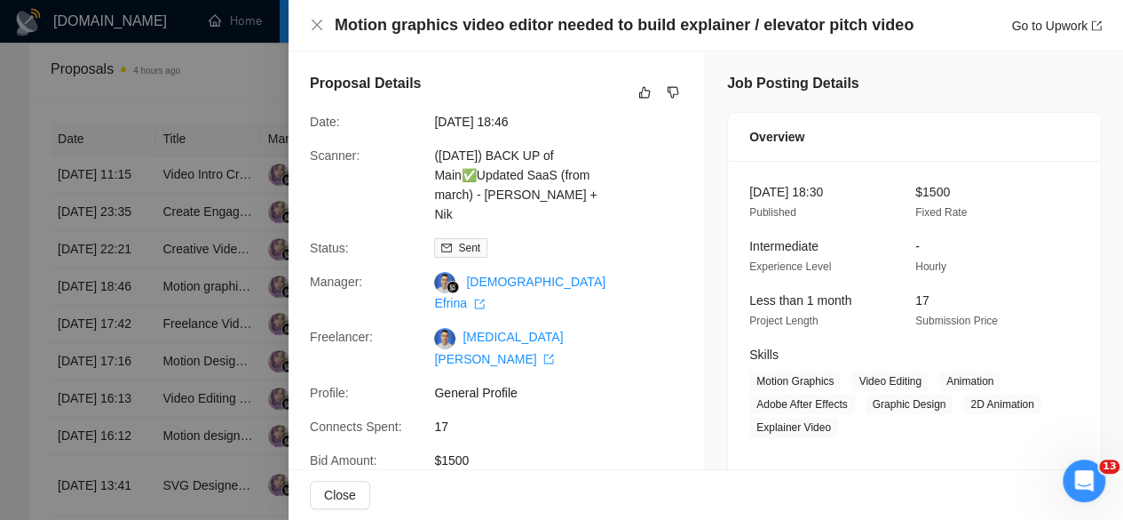
drag, startPoint x: 925, startPoint y: 19, endPoint x: 336, endPoint y: 36, distance: 590.0
click at [336, 36] on div "Motion graphics video editor needed to build explainer / elevator pitch video G…" at bounding box center [706, 26] width 835 height 52
click at [335, 36] on div "Motion graphics video editor needed to build explainer / elevator pitch video G…" at bounding box center [706, 26] width 835 height 52
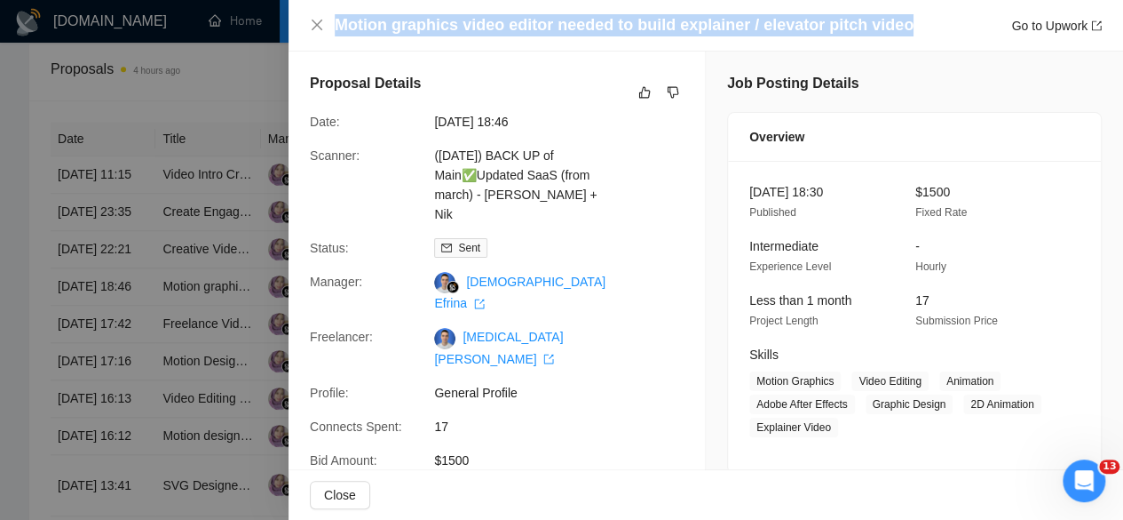
drag, startPoint x: 336, startPoint y: 26, endPoint x: 924, endPoint y: 20, distance: 588.0
click at [924, 20] on div "Motion graphics video editor needed to build explainer / elevator pitch video G…" at bounding box center [718, 25] width 767 height 22
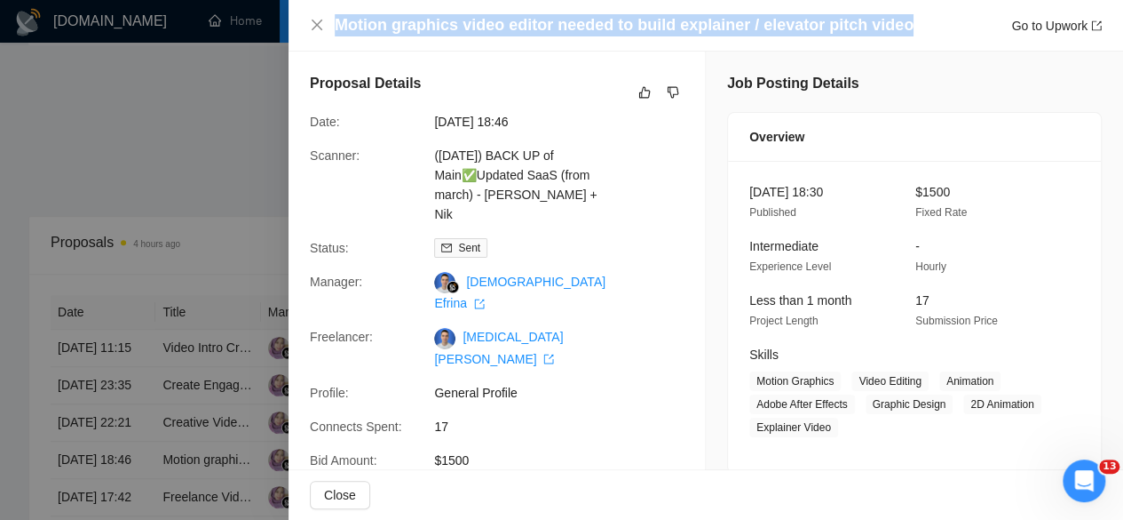
scroll to position [533, 0]
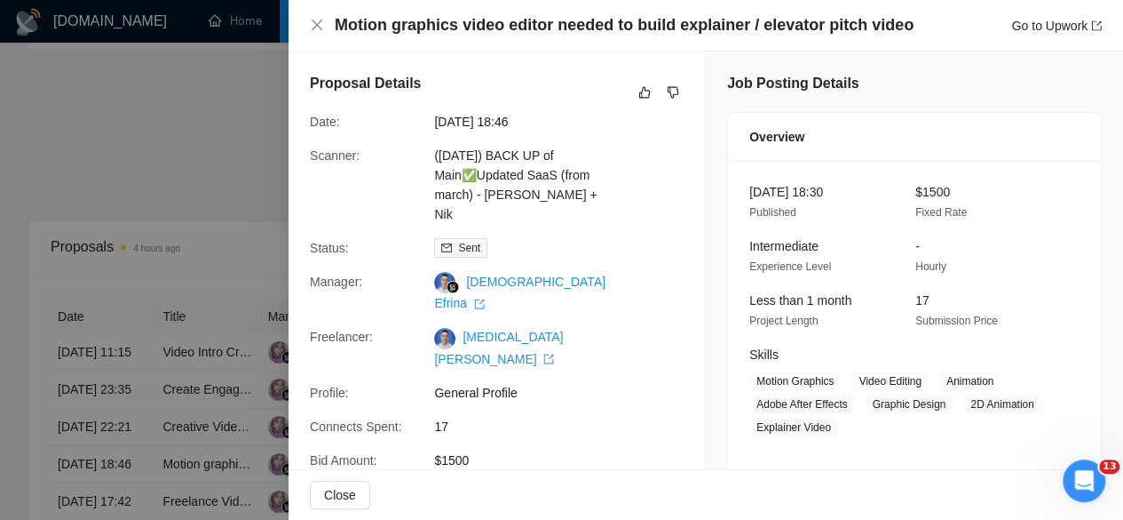
click at [199, 96] on div at bounding box center [561, 260] width 1123 height 520
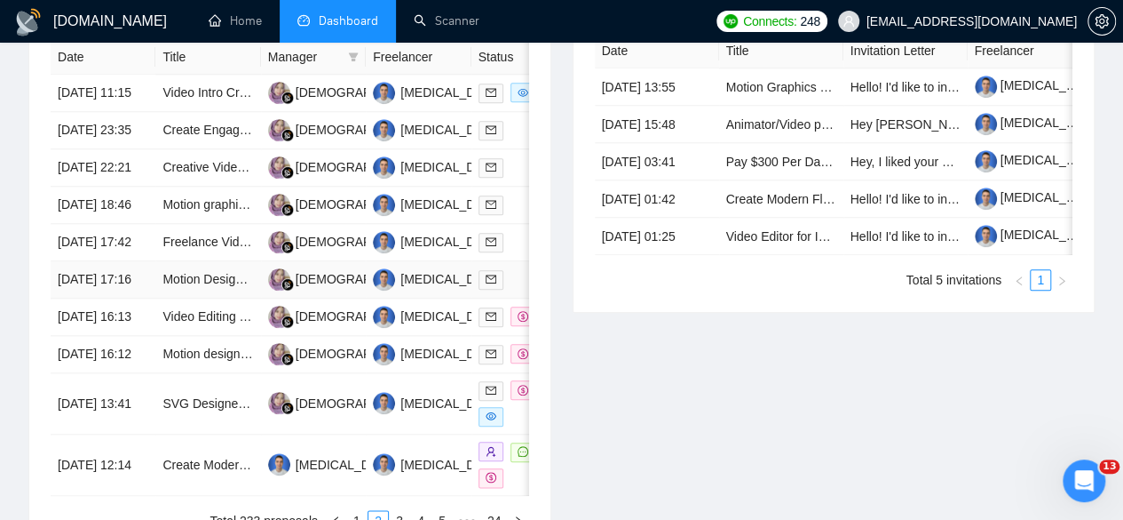
scroll to position [799, 0]
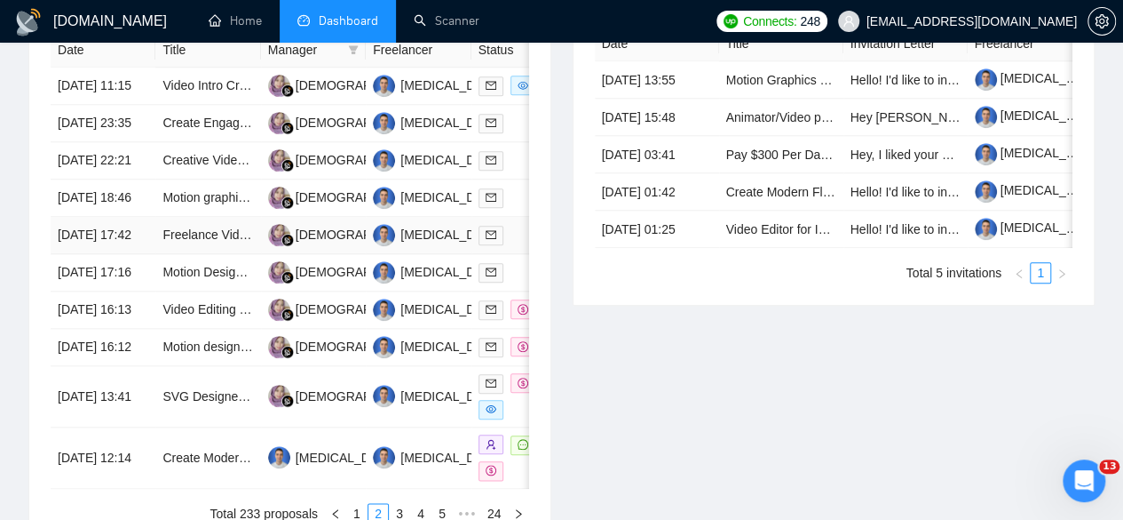
click at [120, 254] on td "[DATE] 17:42" at bounding box center [103, 235] width 105 height 37
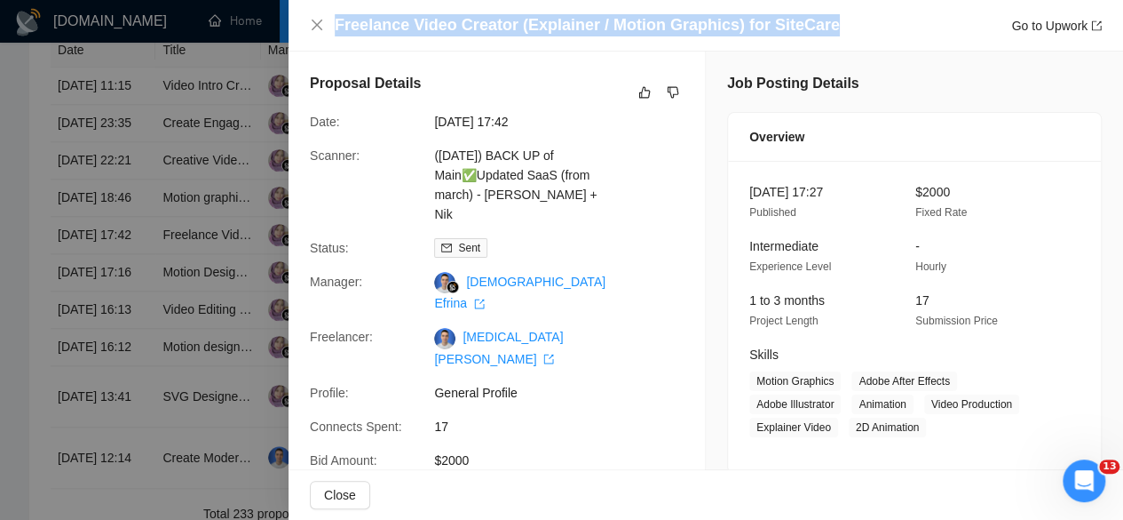
drag, startPoint x: 853, startPoint y: 20, endPoint x: 332, endPoint y: 36, distance: 521.6
click at [332, 36] on div "Freelance Video Creator (Explainer / Motion Graphics) for SiteCare Go to Upwork" at bounding box center [706, 26] width 835 height 52
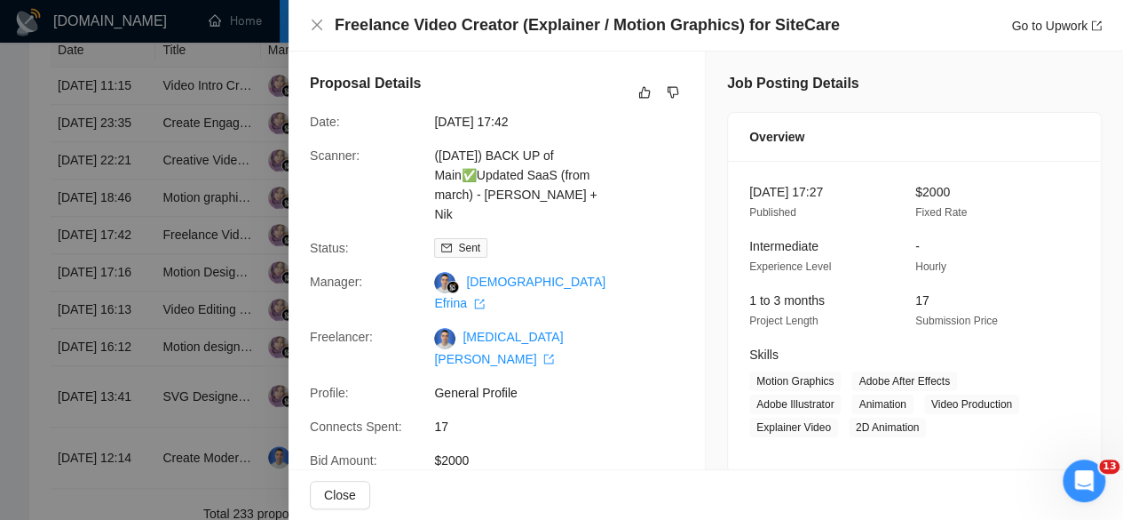
click at [196, 178] on div at bounding box center [561, 260] width 1123 height 520
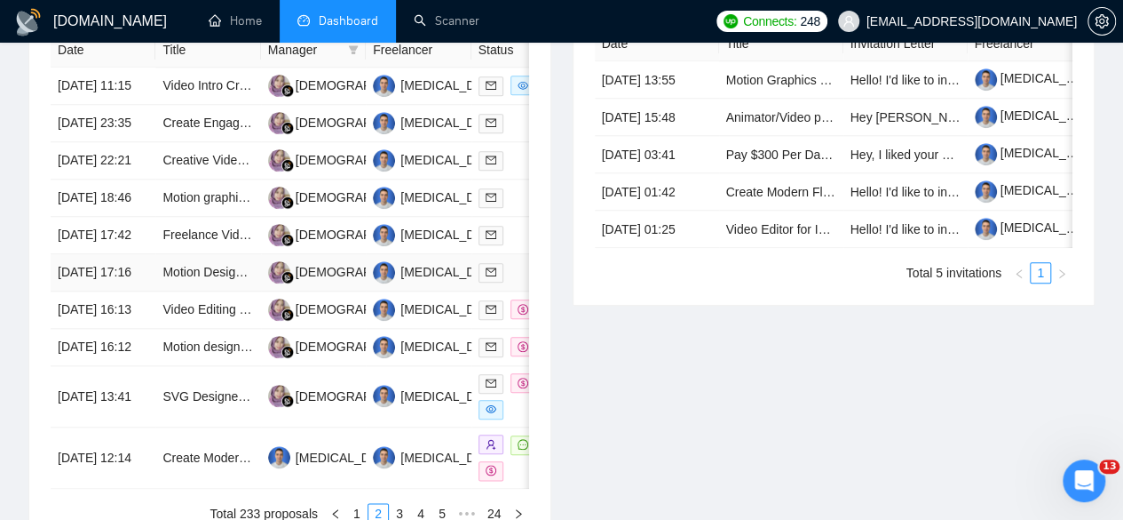
click at [122, 291] on td "[DATE] 17:16" at bounding box center [103, 272] width 105 height 37
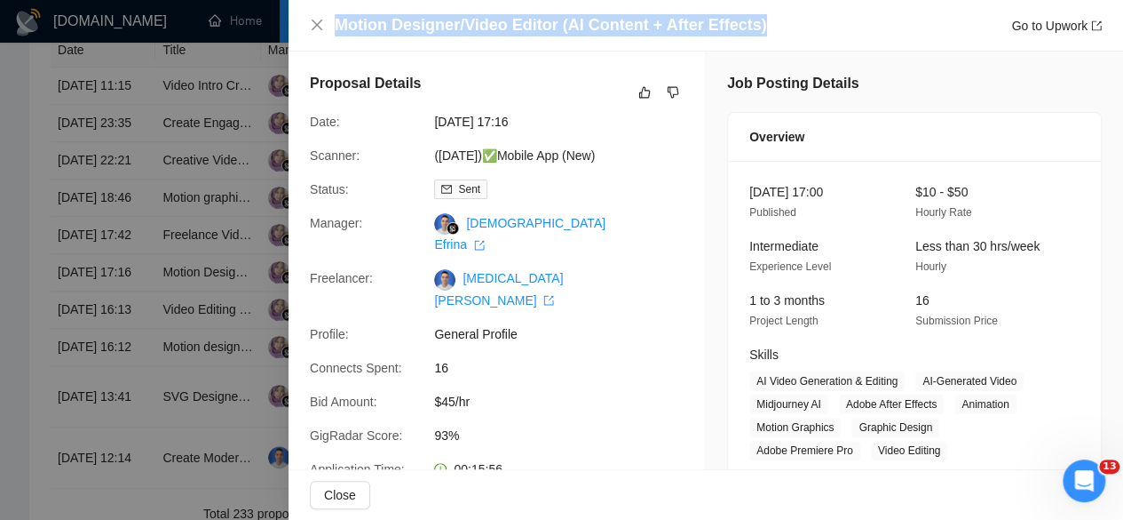
drag, startPoint x: 784, startPoint y: 19, endPoint x: 329, endPoint y: 35, distance: 455.9
click at [329, 35] on div "Motion Designer/Video Editor (AI Content + After Effects) Go to Upwork" at bounding box center [706, 25] width 792 height 22
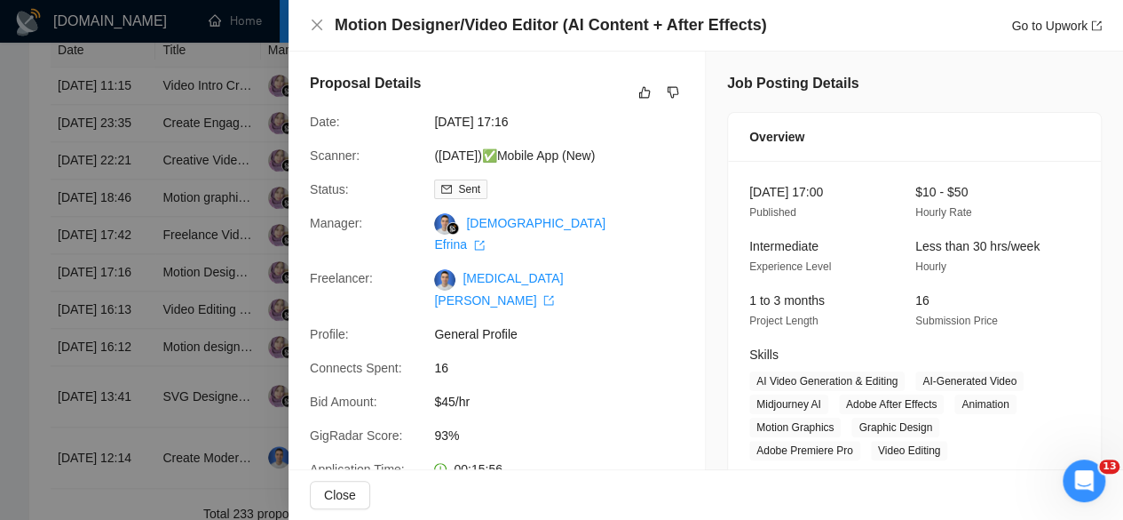
click at [135, 377] on div at bounding box center [561, 260] width 1123 height 520
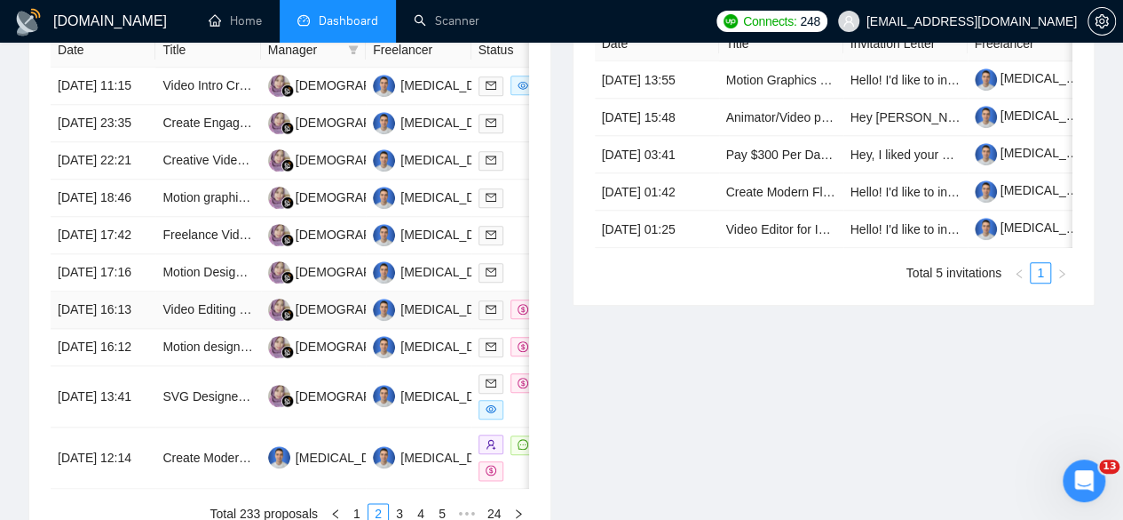
click at [137, 329] on td "[DATE] 16:13" at bounding box center [103, 309] width 105 height 37
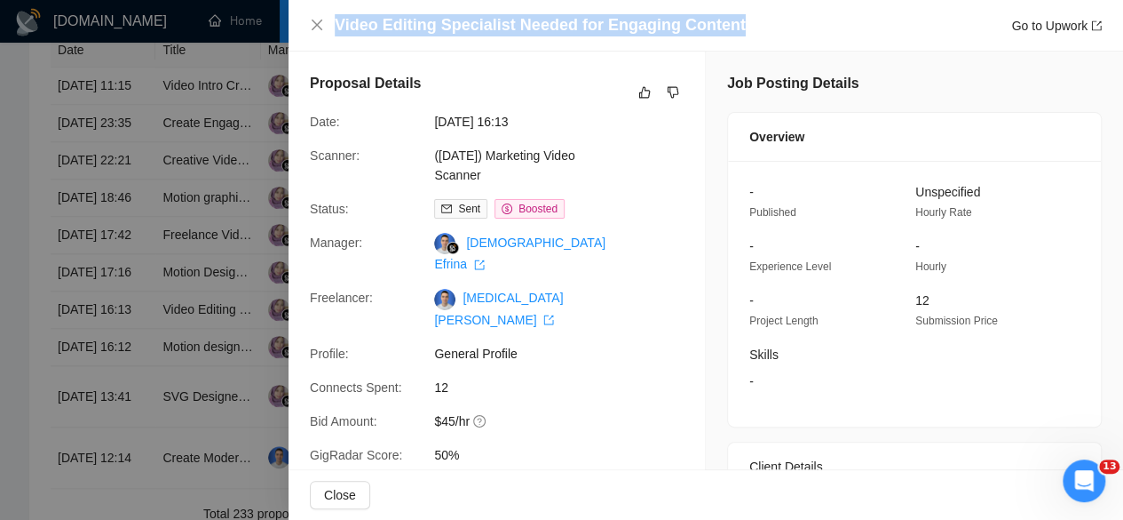
drag, startPoint x: 749, startPoint y: 17, endPoint x: 330, endPoint y: 35, distance: 418.7
click at [330, 35] on div "Video Editing Specialist Needed for Engaging Content Go to Upwork" at bounding box center [706, 25] width 792 height 22
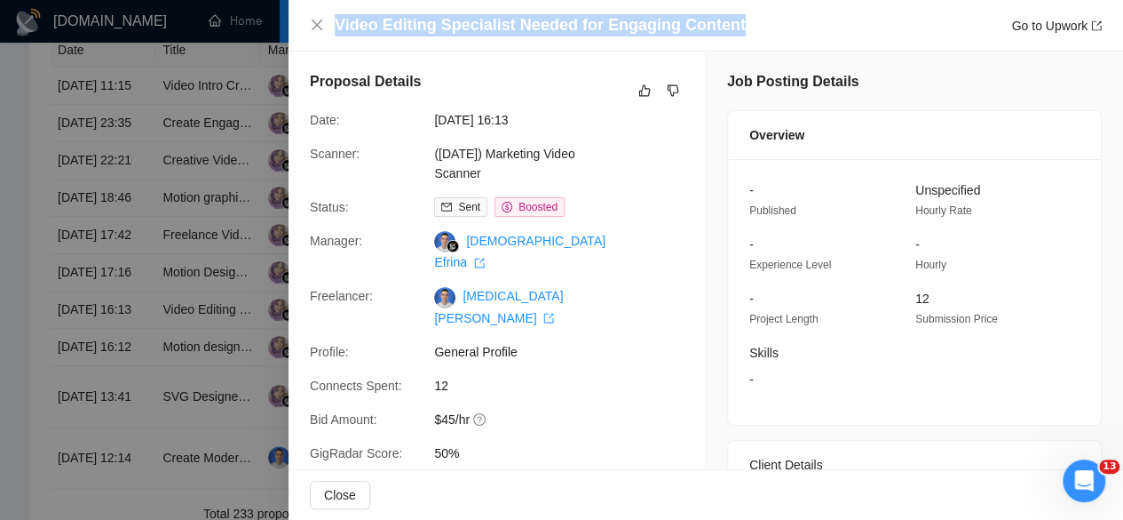
scroll to position [0, 0]
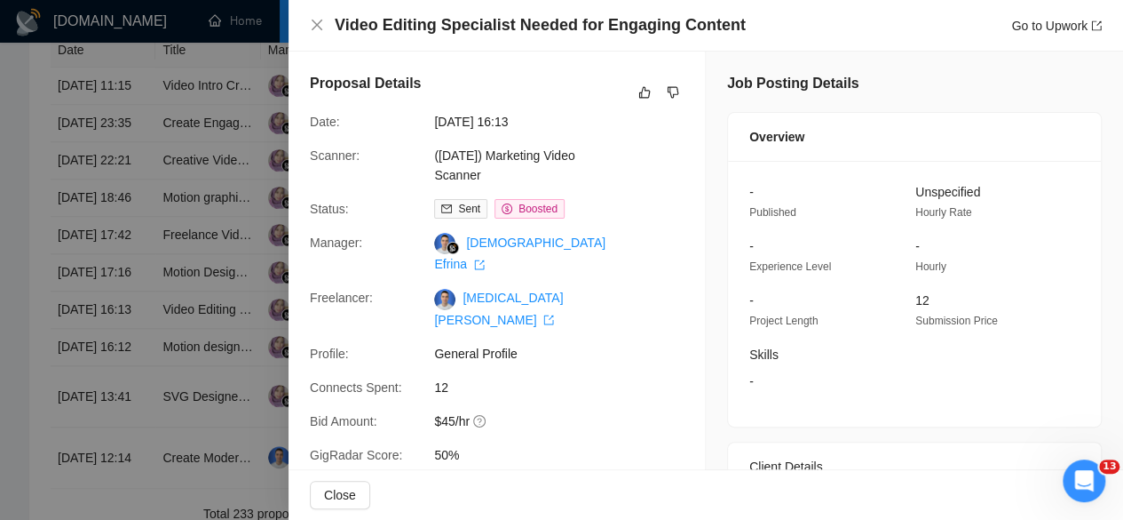
click at [124, 369] on div at bounding box center [561, 260] width 1123 height 520
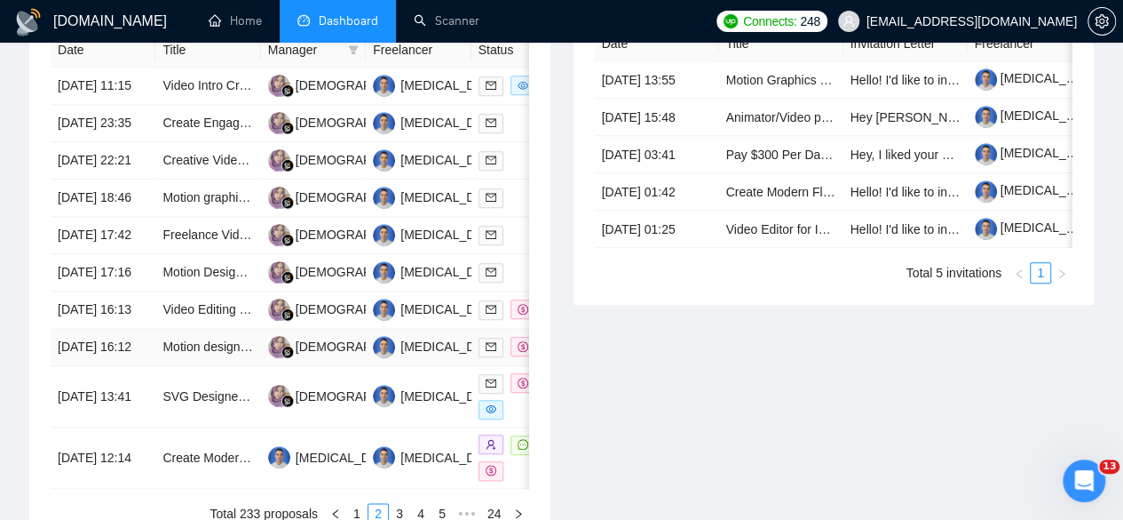
click at [114, 366] on td "[DATE] 16:12" at bounding box center [103, 347] width 105 height 37
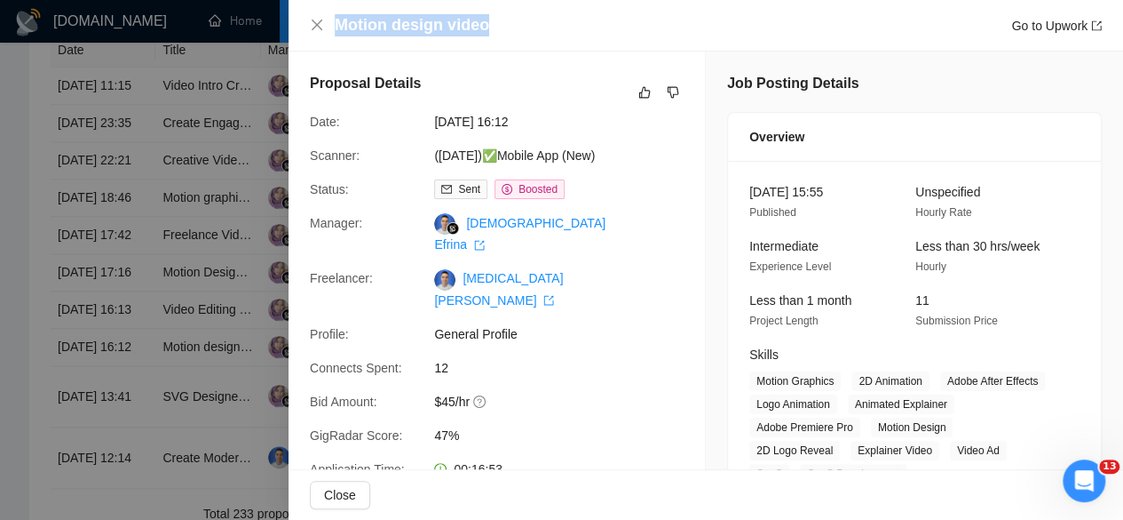
drag, startPoint x: 513, startPoint y: 20, endPoint x: 334, endPoint y: 23, distance: 179.4
click at [335, 23] on div "Motion design video Go to Upwork" at bounding box center [718, 25] width 767 height 22
click at [169, 231] on div at bounding box center [561, 260] width 1123 height 520
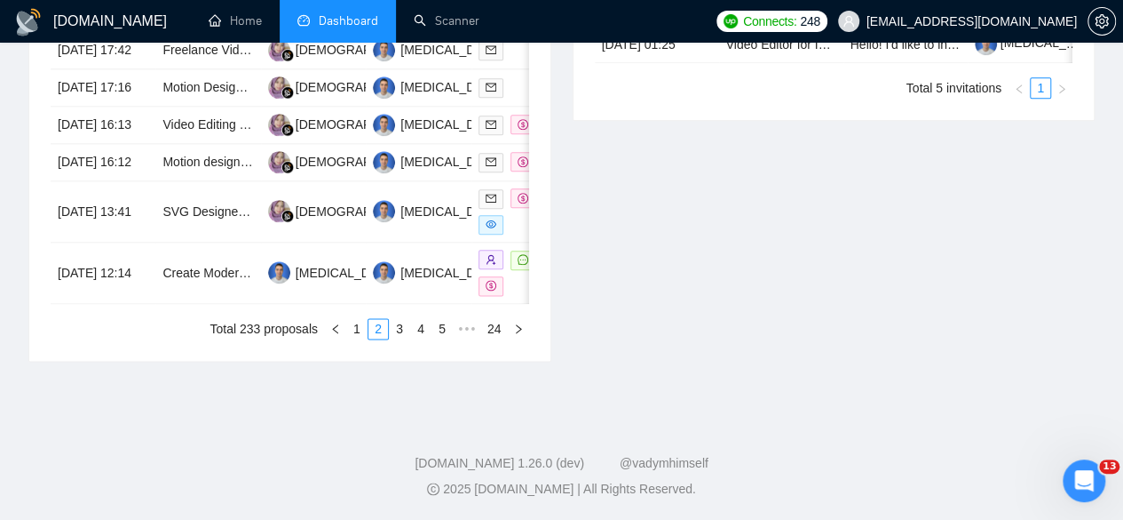
scroll to position [1066, 0]
click at [92, 227] on td "[DATE] 13:41" at bounding box center [103, 211] width 105 height 61
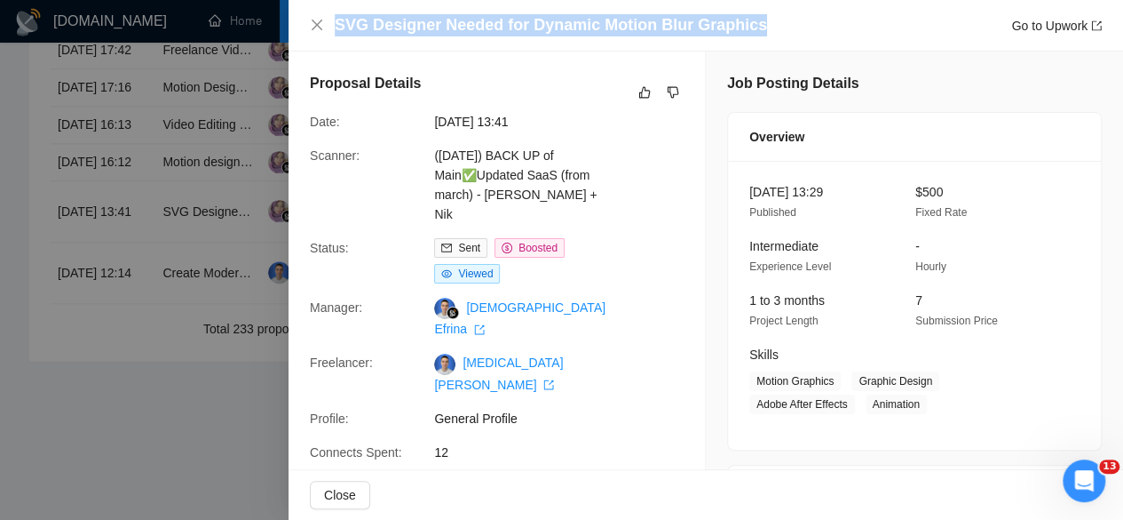
drag, startPoint x: 766, startPoint y: 20, endPoint x: 337, endPoint y: 24, distance: 429.9
click at [337, 24] on div "SVG Designer Needed for Dynamic Motion Blur Graphics Go to Upwork" at bounding box center [718, 25] width 767 height 22
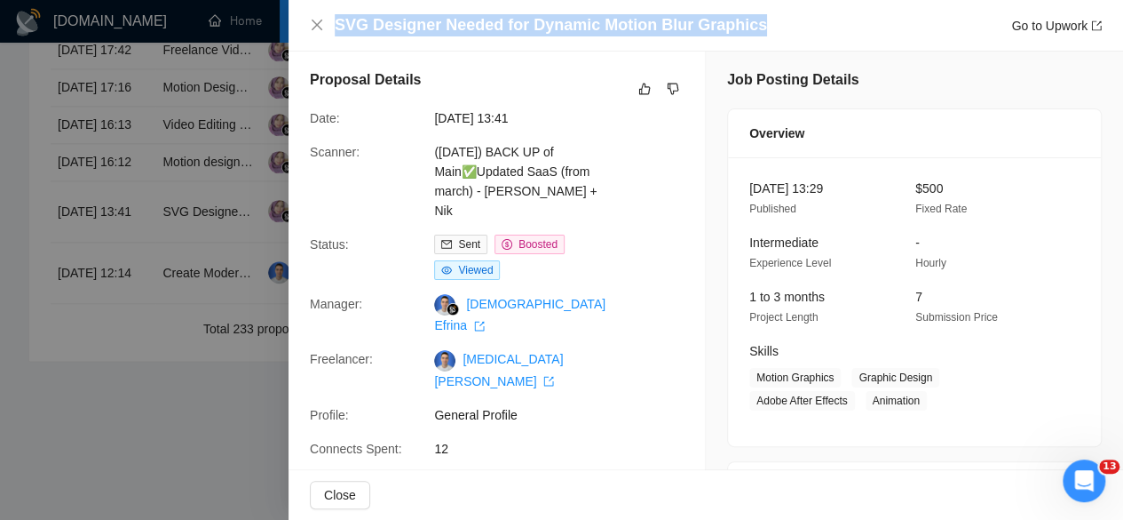
scroll to position [0, 0]
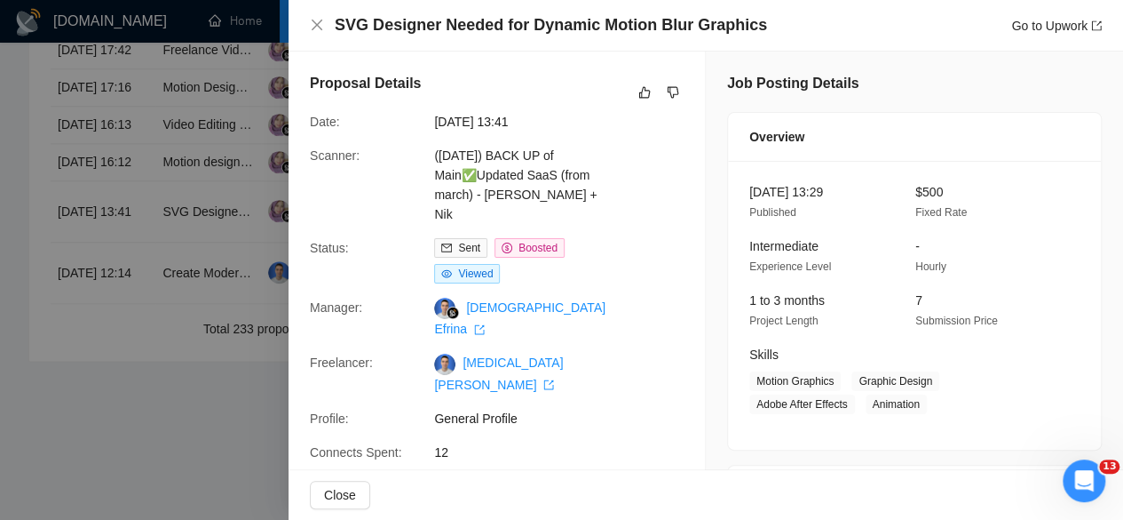
click at [131, 361] on div at bounding box center [561, 260] width 1123 height 520
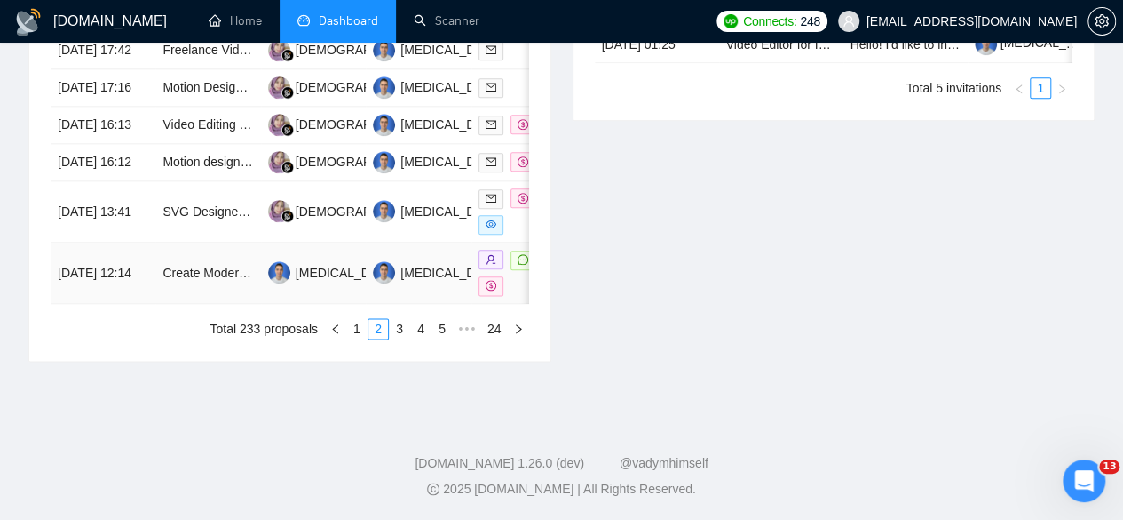
click at [121, 287] on td "[DATE] 12:14" at bounding box center [103, 272] width 105 height 61
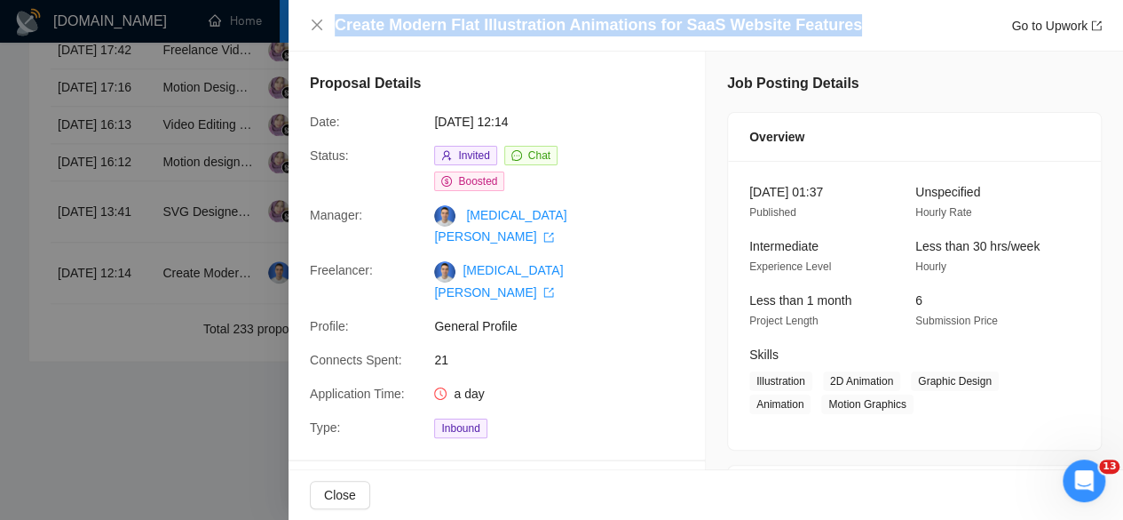
drag, startPoint x: 873, startPoint y: 33, endPoint x: 334, endPoint y: 33, distance: 539.1
click at [334, 33] on div "Create Modern Flat Illustration Animations for SaaS Website Features Go to Upwo…" at bounding box center [706, 25] width 792 height 22
click at [312, 26] on icon "close" at bounding box center [317, 25] width 14 height 14
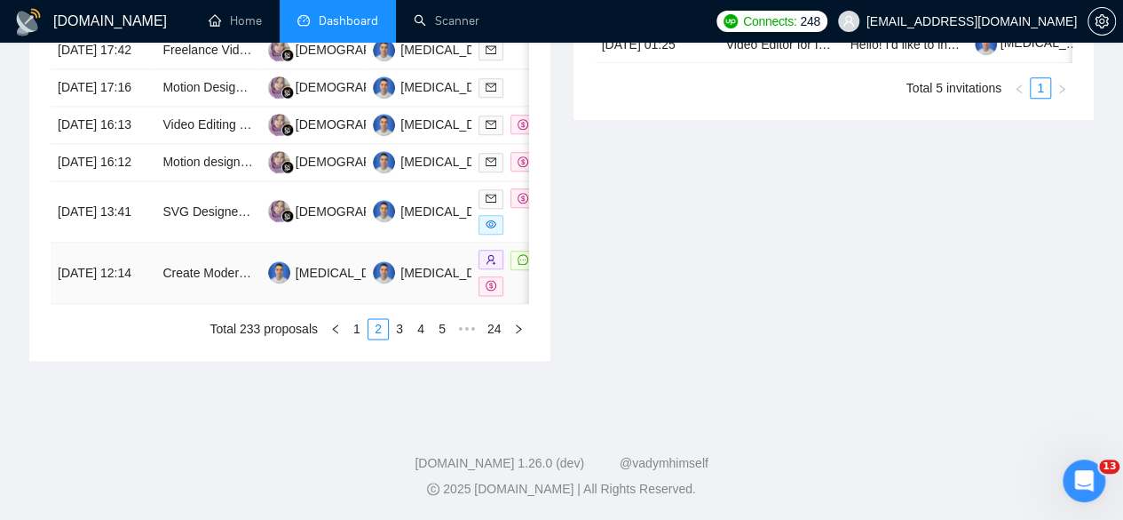
click at [119, 291] on td "[DATE] 12:14" at bounding box center [103, 272] width 105 height 61
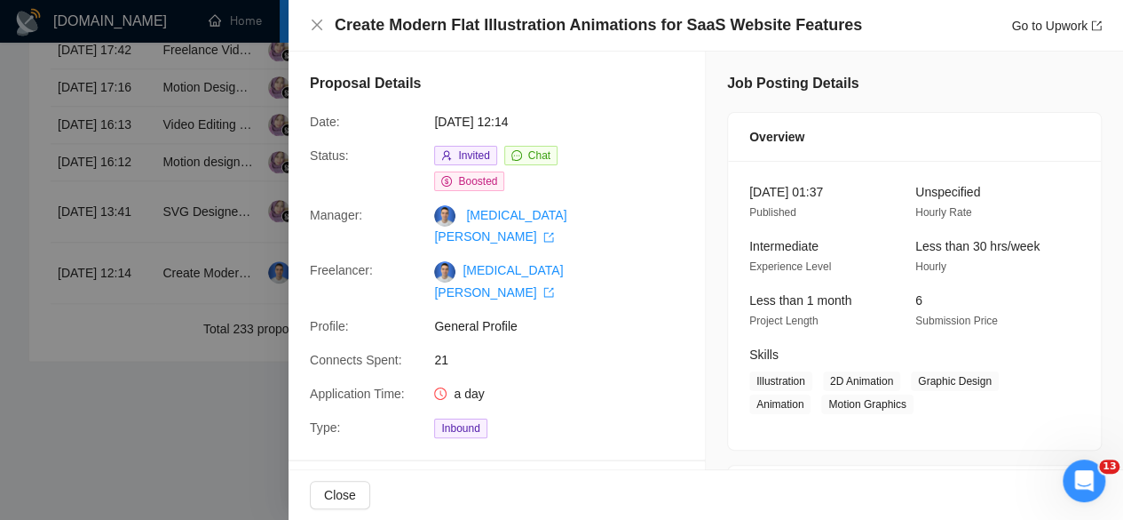
click at [108, 418] on div at bounding box center [561, 260] width 1123 height 520
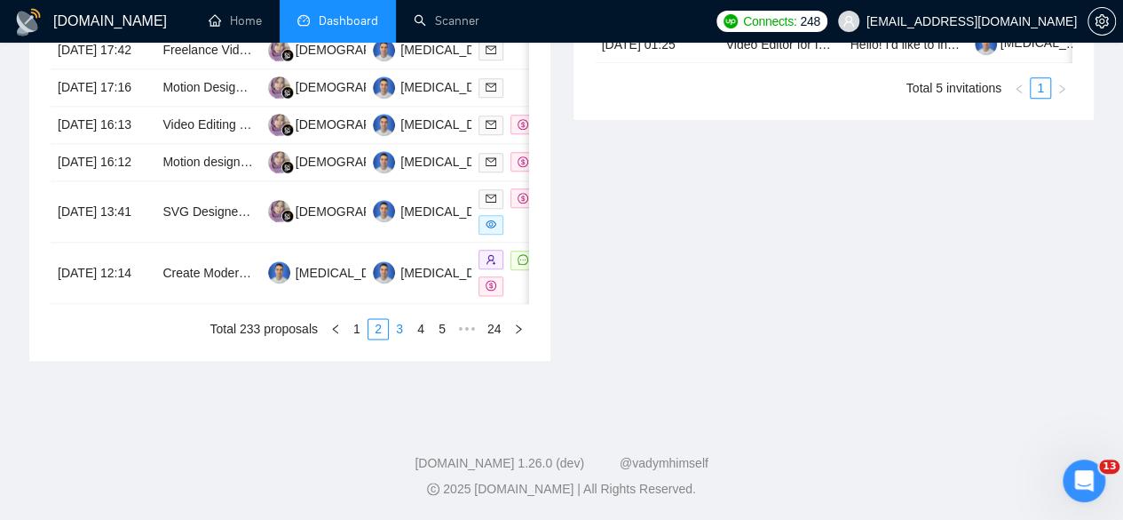
click at [401, 338] on link "3" at bounding box center [400, 329] width 20 height 20
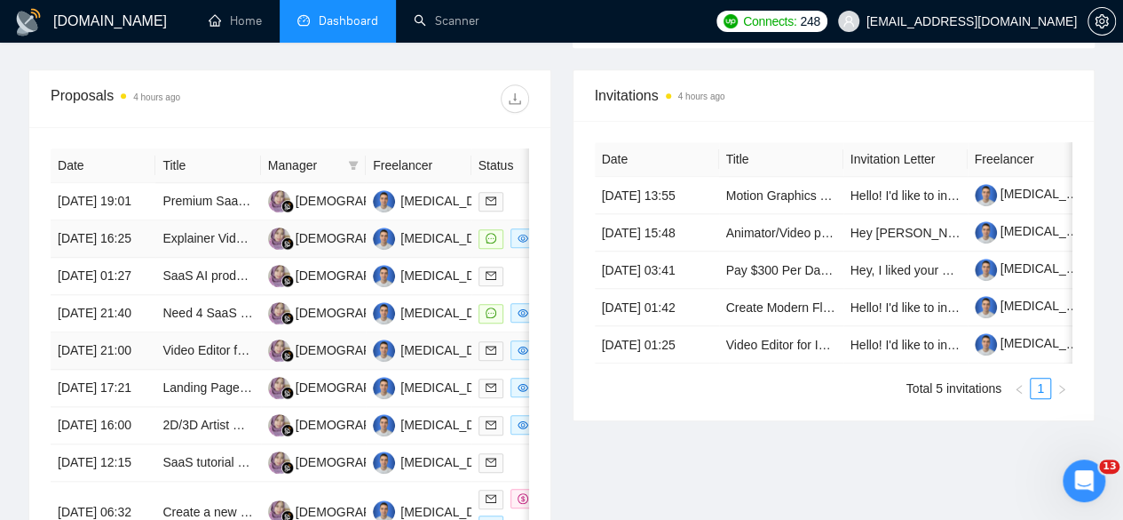
scroll to position [622, 0]
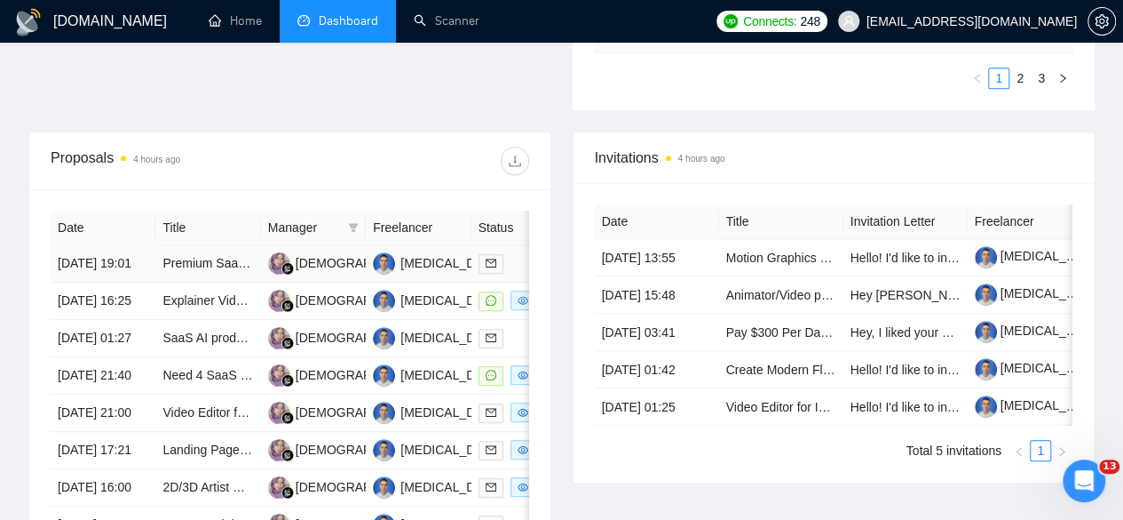
click at [113, 245] on td "[DATE] 19:01" at bounding box center [103, 263] width 105 height 37
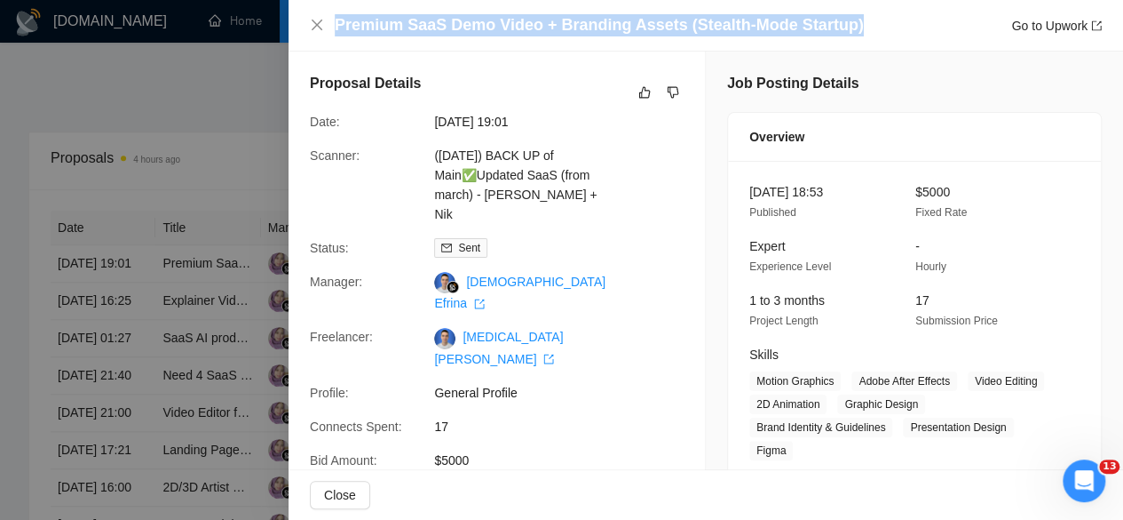
drag, startPoint x: 869, startPoint y: 17, endPoint x: 331, endPoint y: 31, distance: 537.5
click at [331, 31] on div "Premium SaaS Demo Video + Branding Assets (Stealth-Mode Startup) Go to Upwork" at bounding box center [706, 25] width 792 height 22
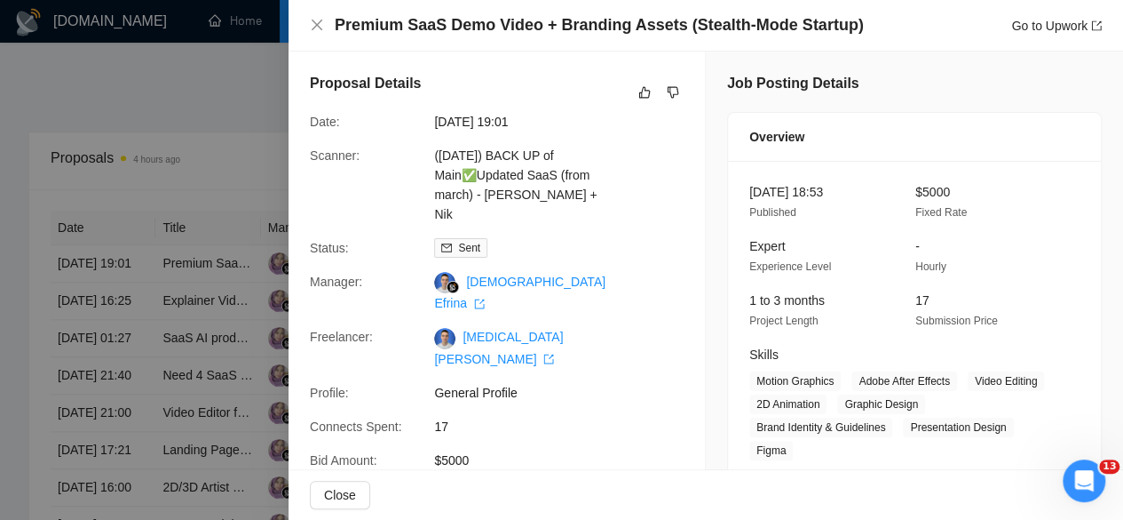
drag, startPoint x: 214, startPoint y: 109, endPoint x: 194, endPoint y: 155, distance: 50.5
click at [213, 109] on div at bounding box center [561, 260] width 1123 height 520
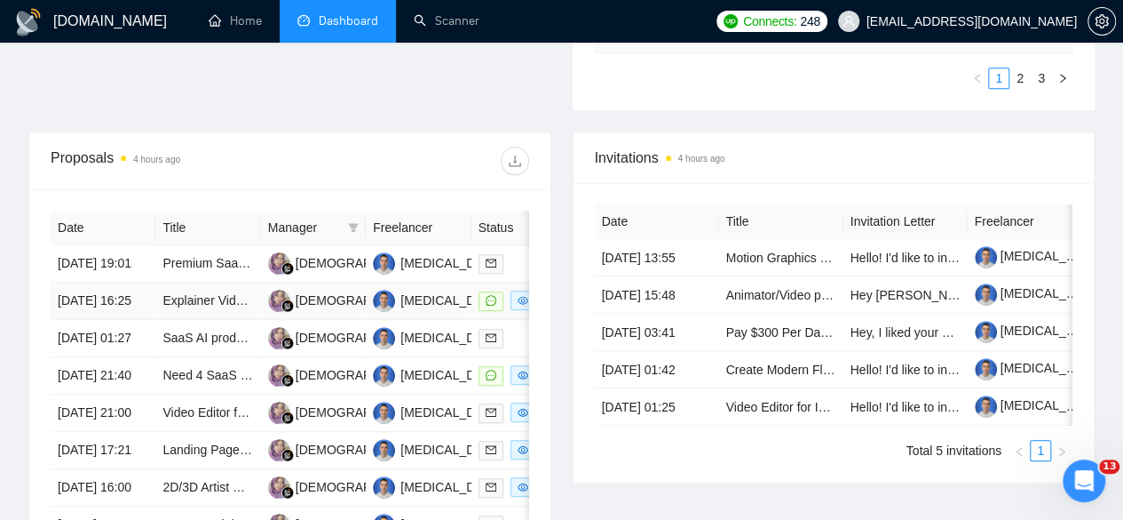
click at [99, 292] on td "[DATE] 16:25" at bounding box center [103, 300] width 105 height 37
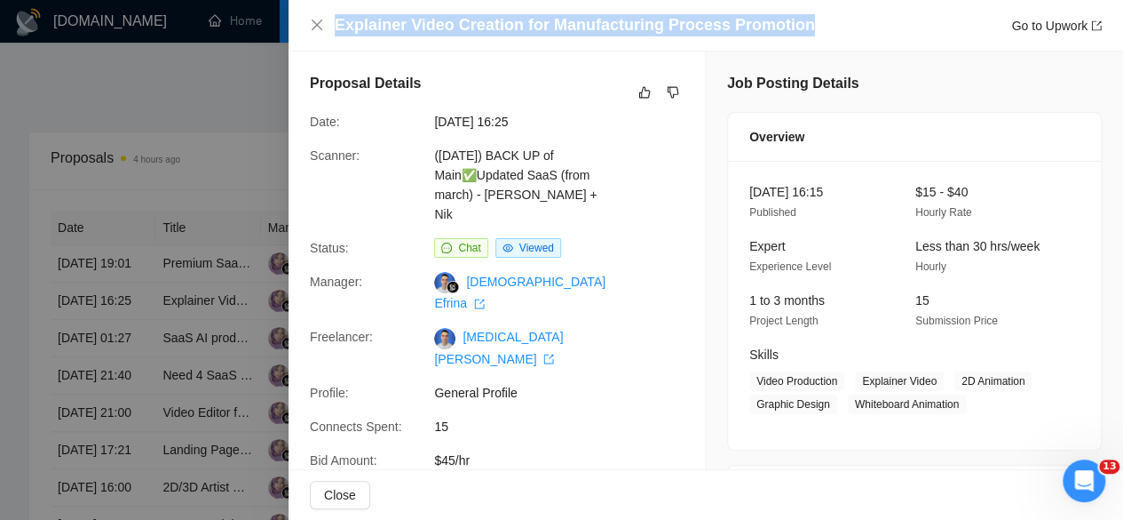
drag, startPoint x: 833, startPoint y: 22, endPoint x: 321, endPoint y: 39, distance: 512.7
click at [321, 39] on div "Explainer Video Creation for Manufacturing Process Promotion Go to Upwork" at bounding box center [706, 26] width 835 height 52
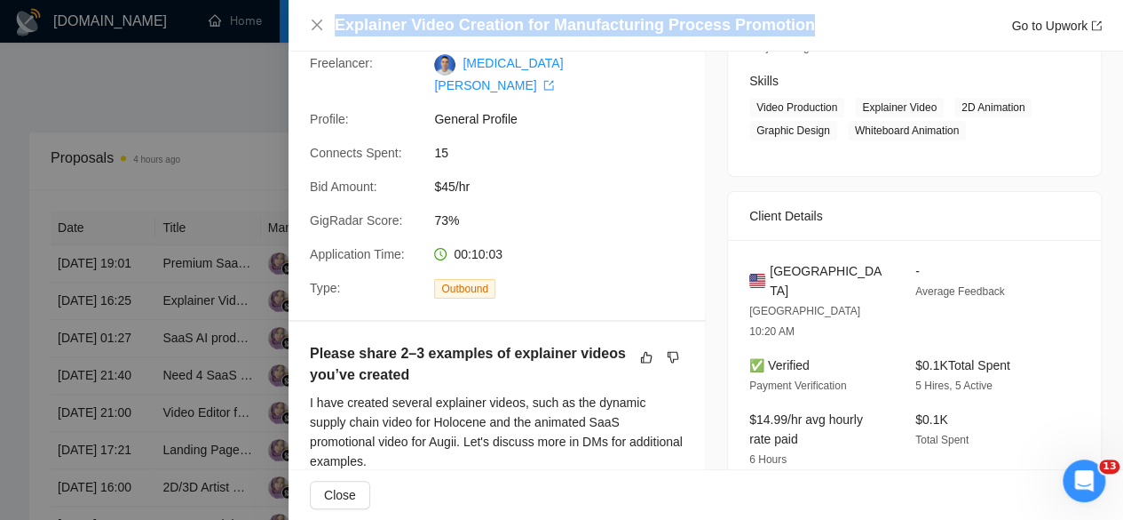
scroll to position [533, 0]
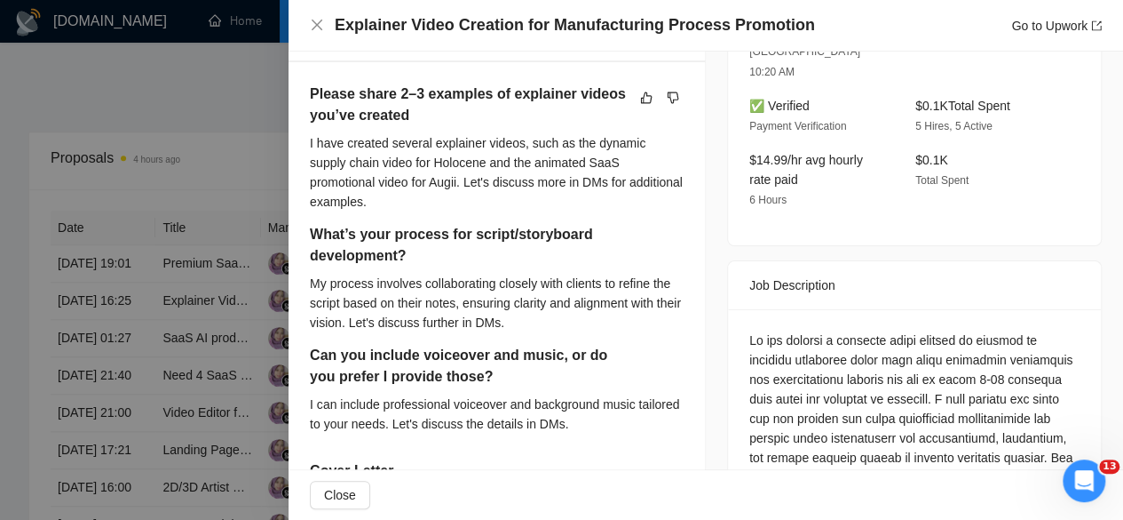
click at [149, 221] on div at bounding box center [561, 260] width 1123 height 520
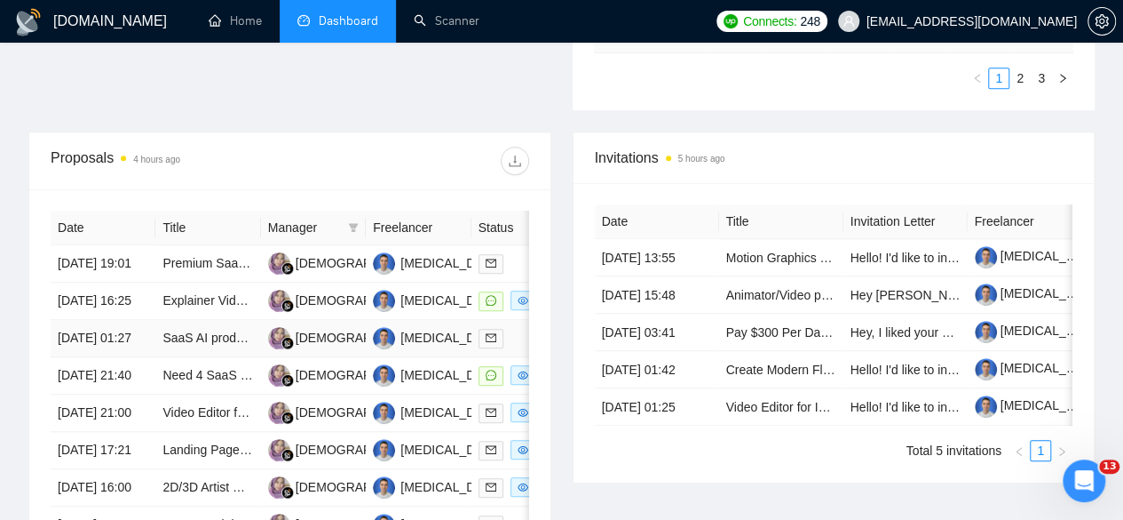
click at [116, 347] on td "[DATE] 01:27" at bounding box center [103, 338] width 105 height 37
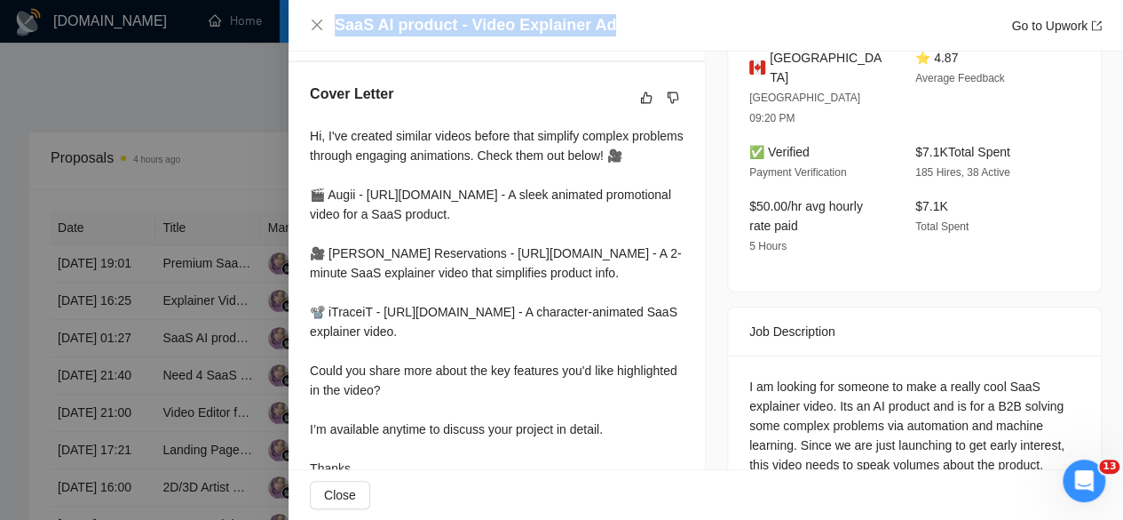
drag, startPoint x: 623, startPoint y: 15, endPoint x: 415, endPoint y: 9, distance: 207.9
click at [415, 9] on div "SaaS AI product - Video Explainer Ad Go to Upwork" at bounding box center [706, 26] width 835 height 52
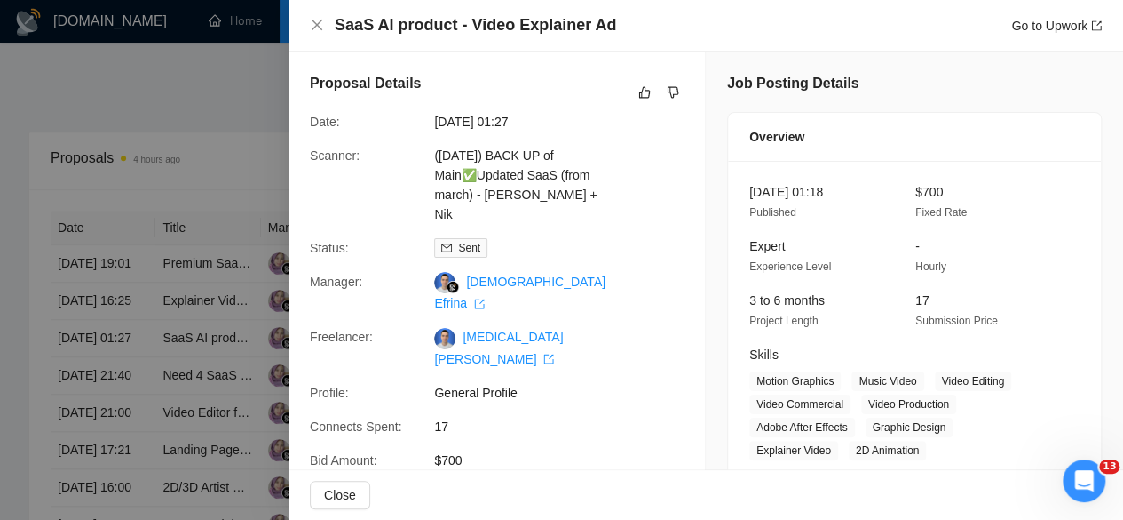
click at [197, 107] on div at bounding box center [561, 260] width 1123 height 520
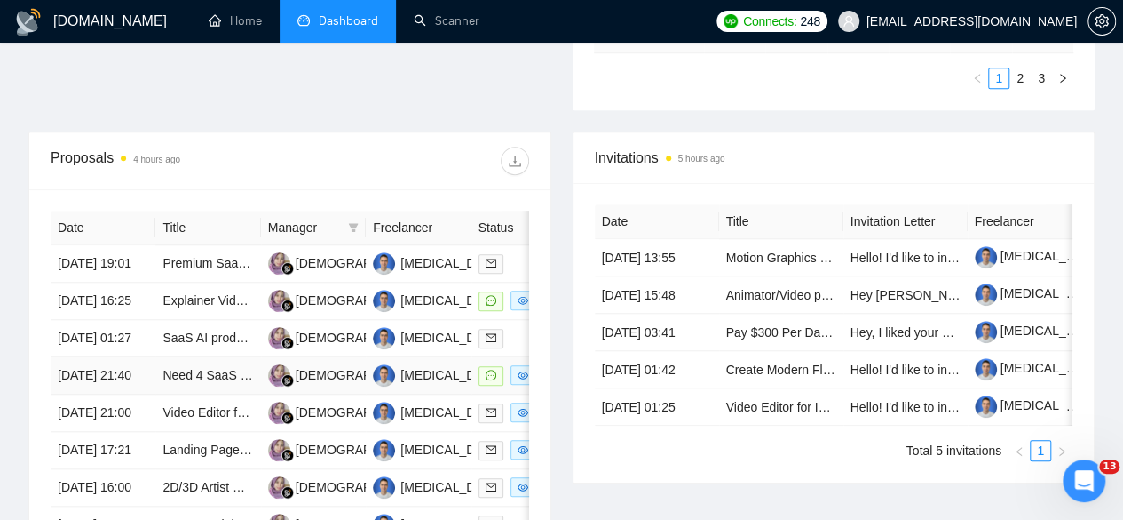
click at [126, 394] on td "[DATE] 21:40" at bounding box center [103, 375] width 105 height 37
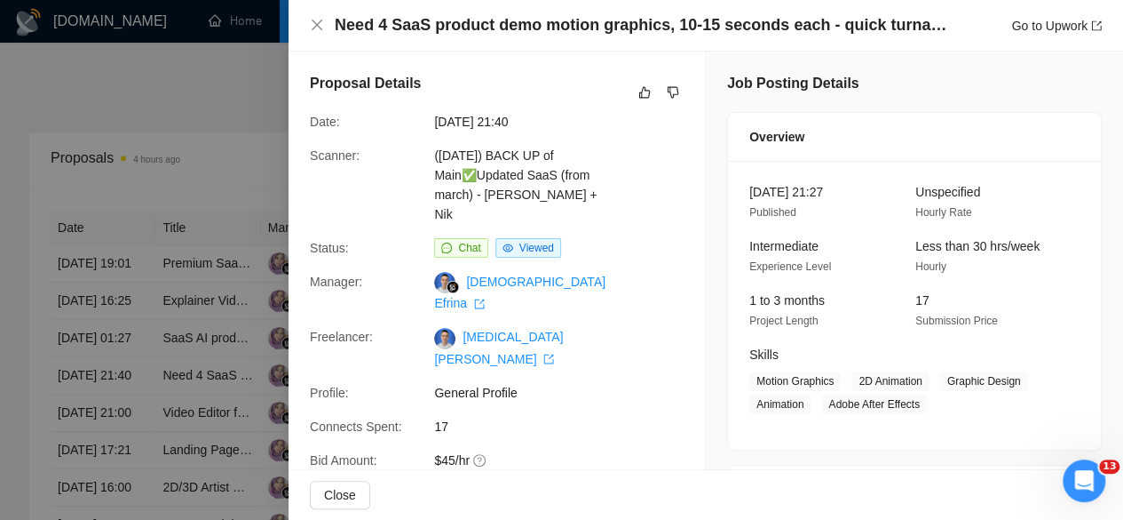
click at [144, 116] on div at bounding box center [561, 260] width 1123 height 520
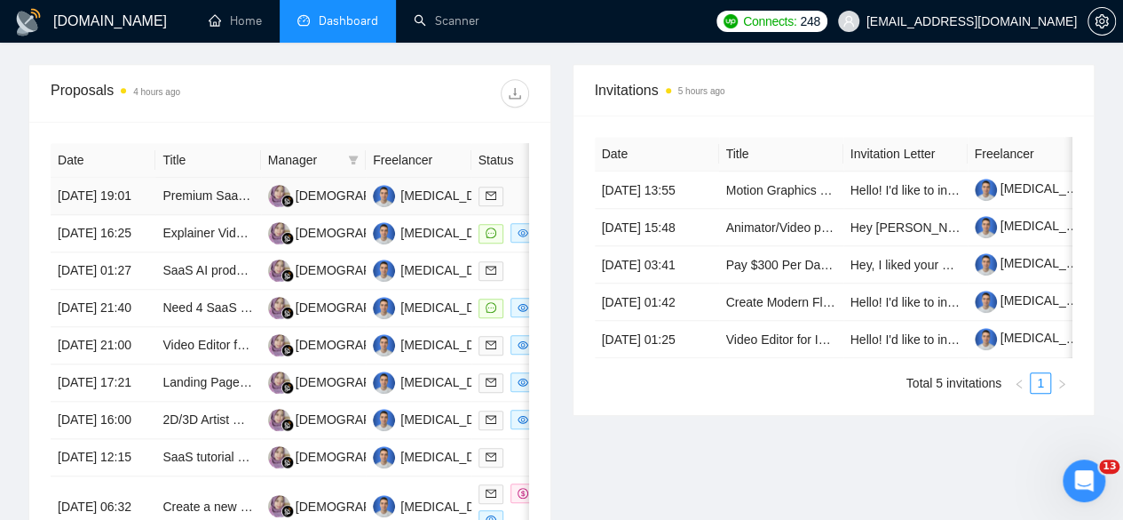
scroll to position [711, 0]
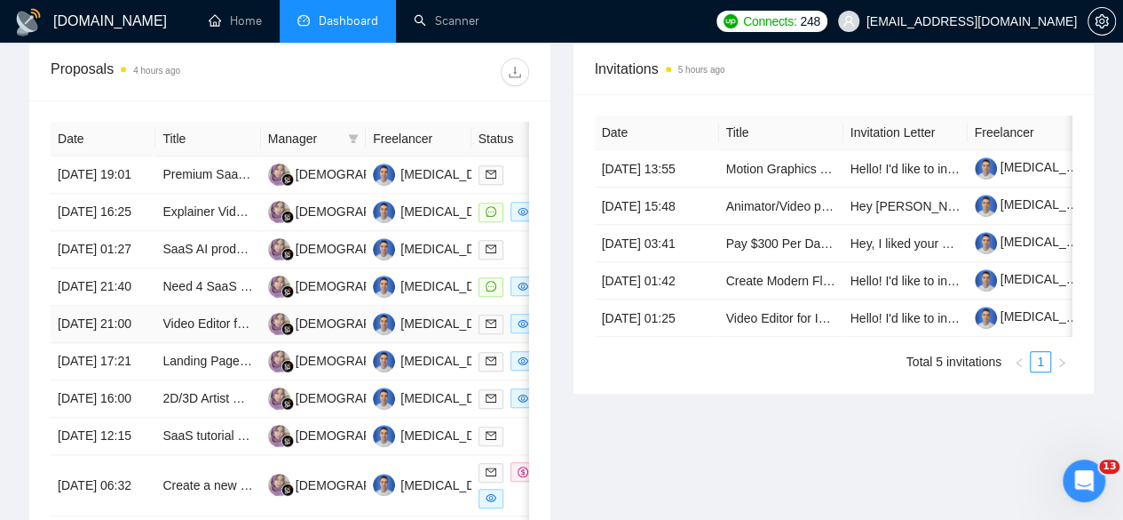
click at [128, 343] on td "[DATE] 21:00" at bounding box center [103, 324] width 105 height 37
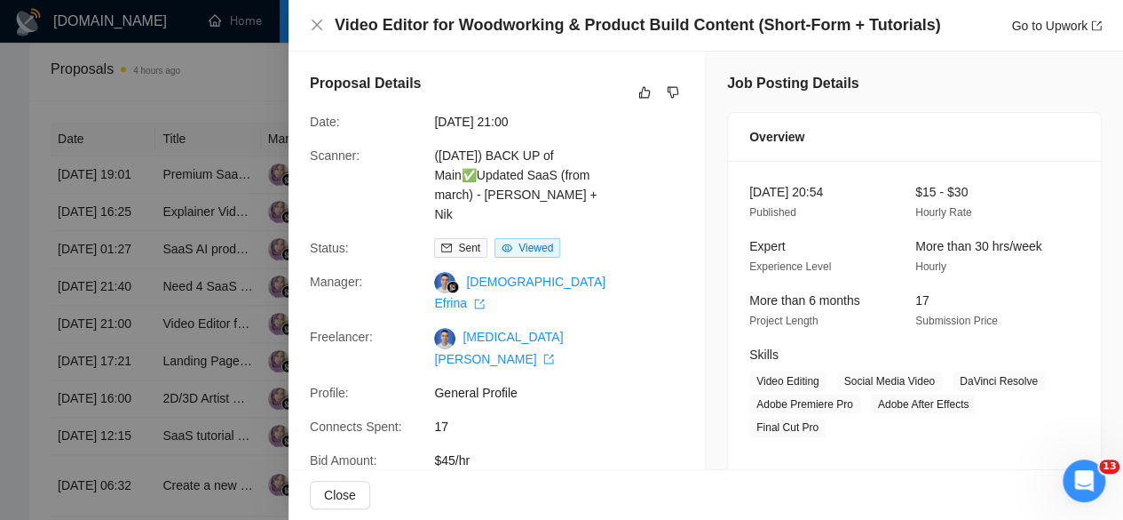
click at [242, 251] on div at bounding box center [561, 260] width 1123 height 520
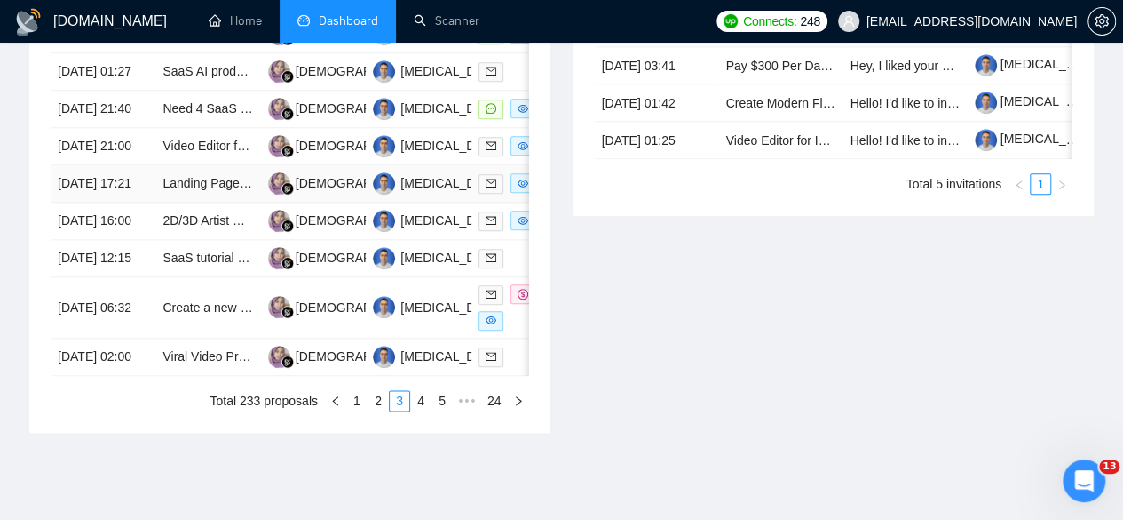
scroll to position [977, 0]
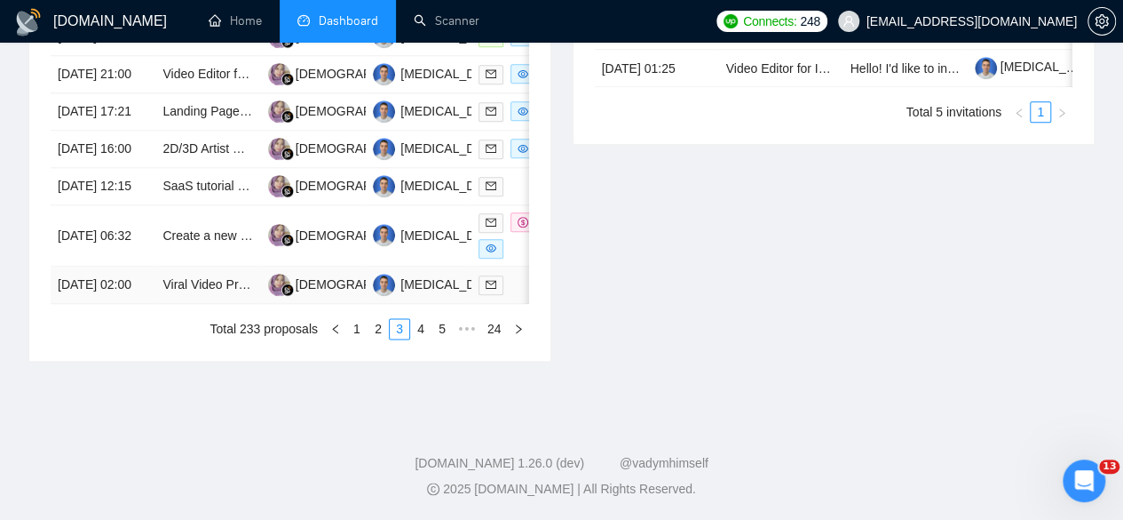
click at [133, 304] on td "[DATE] 02:00" at bounding box center [103, 284] width 105 height 37
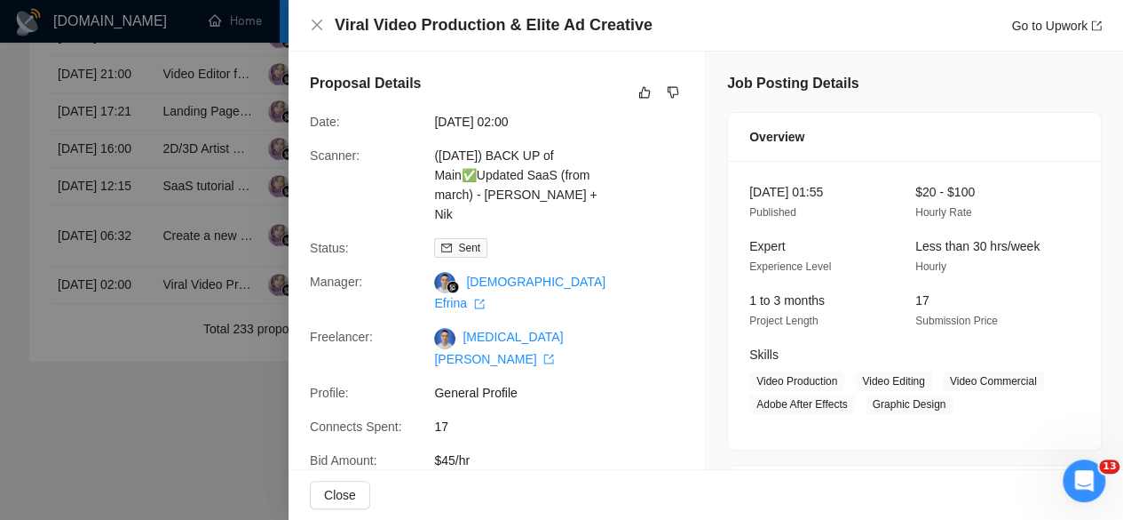
click at [0, 331] on div at bounding box center [561, 260] width 1123 height 520
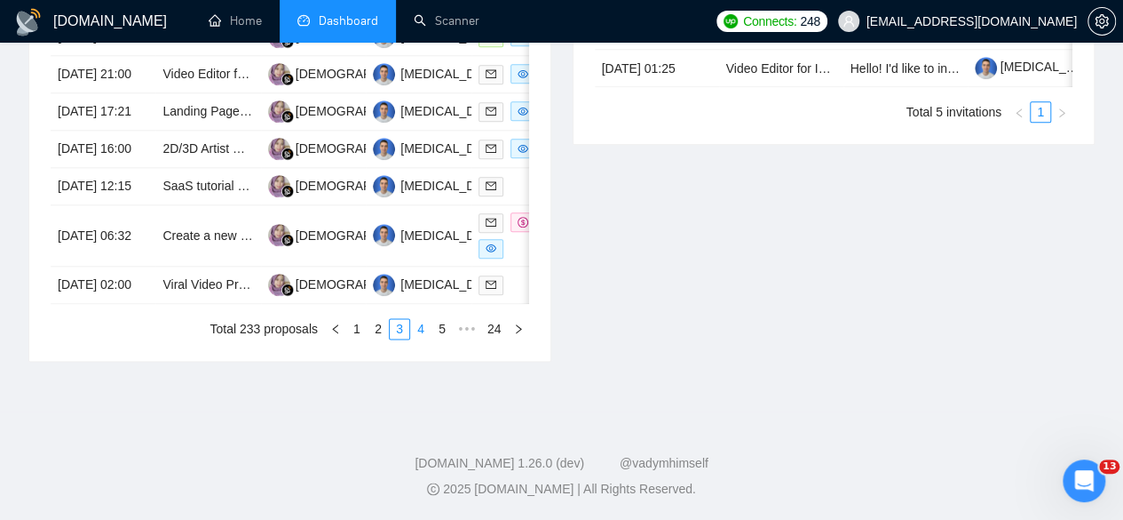
click at [417, 338] on link "4" at bounding box center [421, 329] width 20 height 20
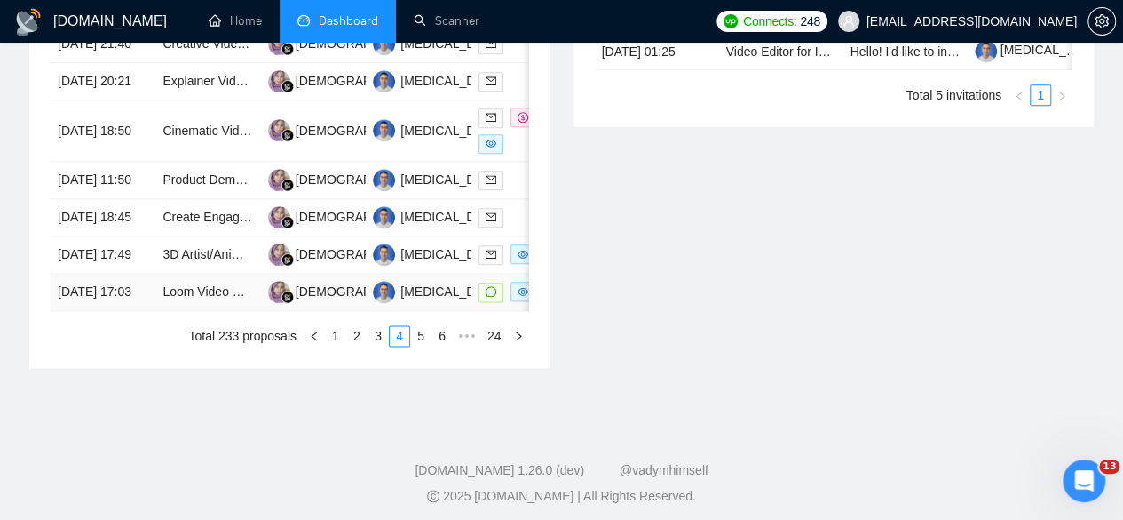
click at [135, 311] on td "[DATE] 17:03" at bounding box center [103, 292] width 105 height 37
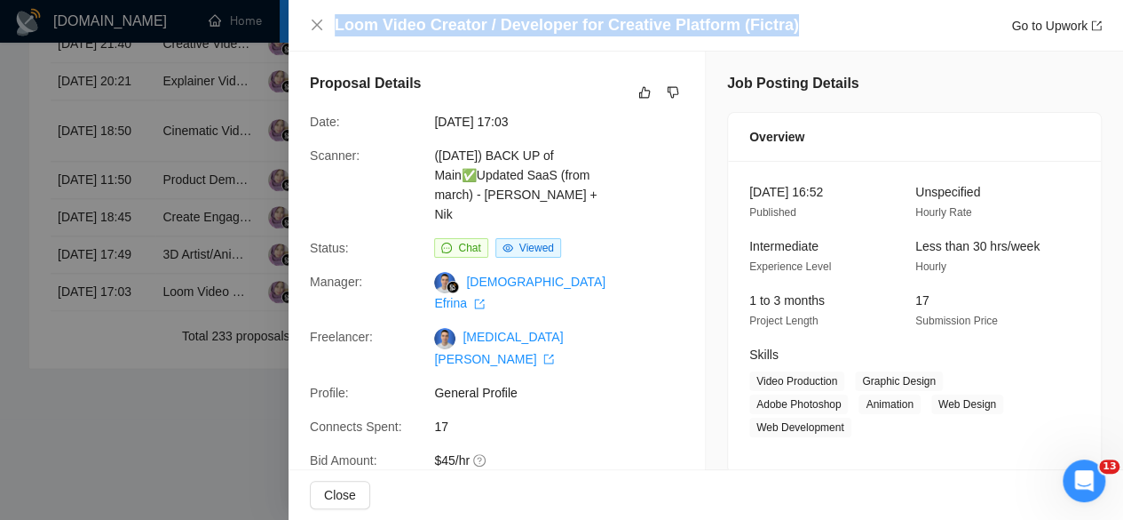
drag, startPoint x: 789, startPoint y: 21, endPoint x: 337, endPoint y: 31, distance: 452.2
click at [337, 31] on div "Loom Video Creator / Developer for Creative Platform (Fictra) Go to Upwork" at bounding box center [718, 25] width 767 height 22
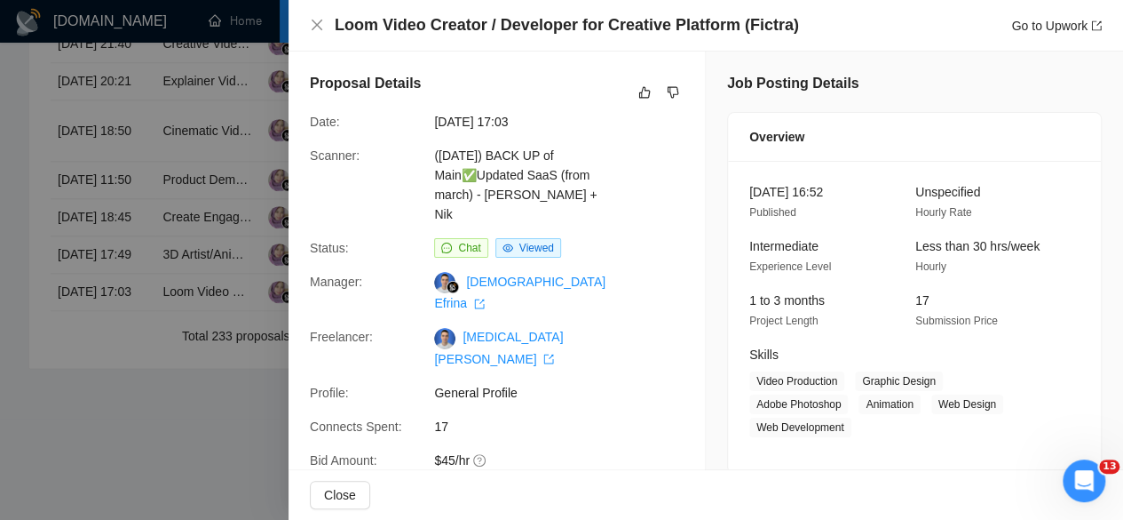
click at [2, 324] on div at bounding box center [561, 260] width 1123 height 520
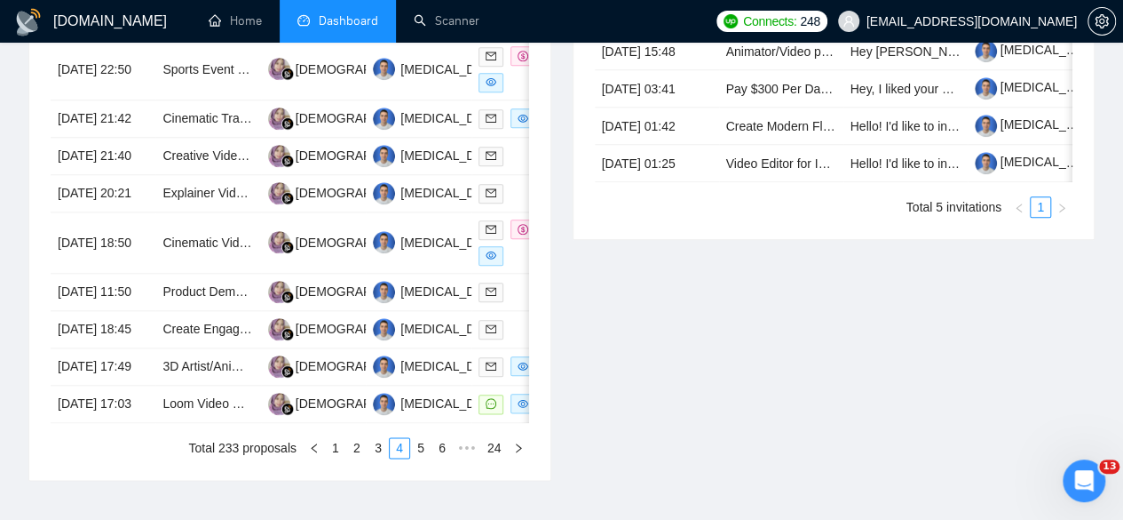
scroll to position [1095, 0]
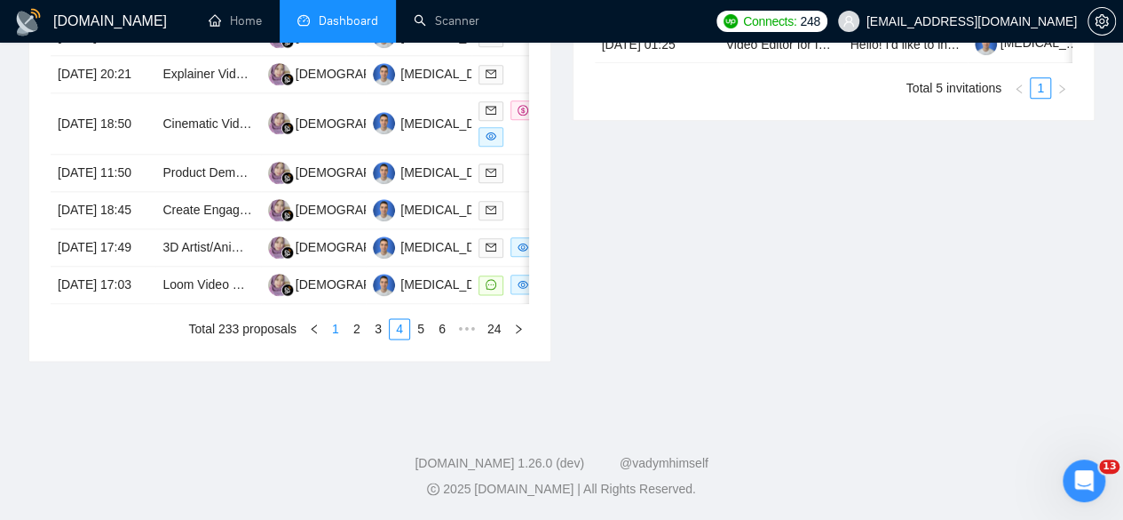
click at [343, 330] on link "1" at bounding box center [336, 329] width 20 height 20
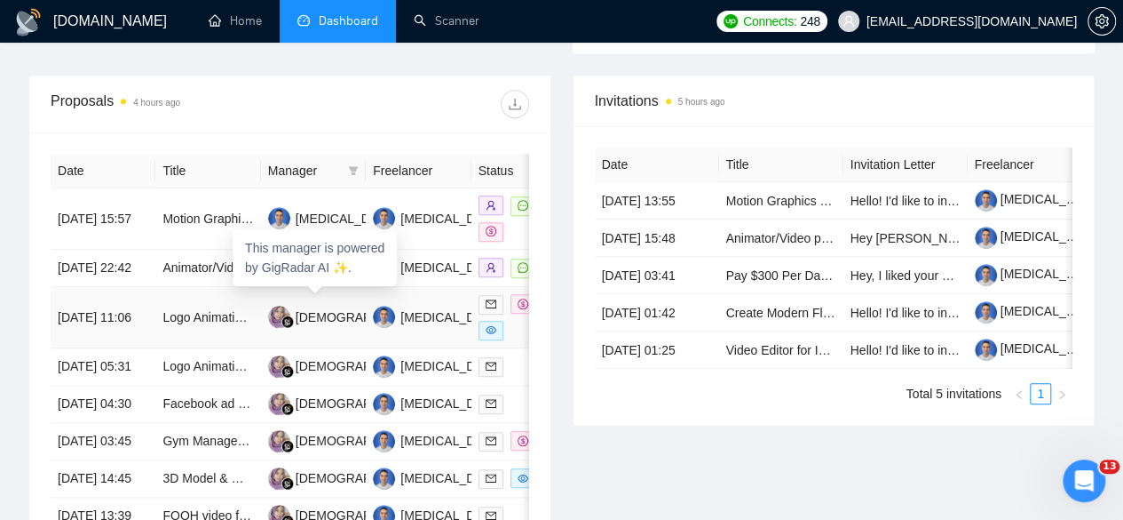
scroll to position [651, 0]
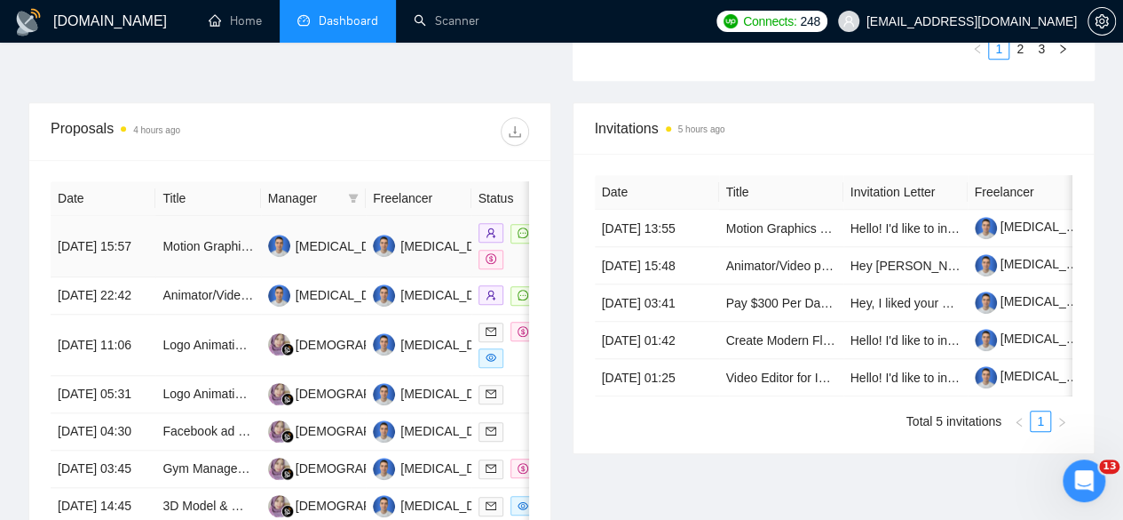
click at [191, 227] on td "Motion Graphics Designer Needed for Pre-Launch Videos (SaaS Startup)" at bounding box center [207, 246] width 105 height 61
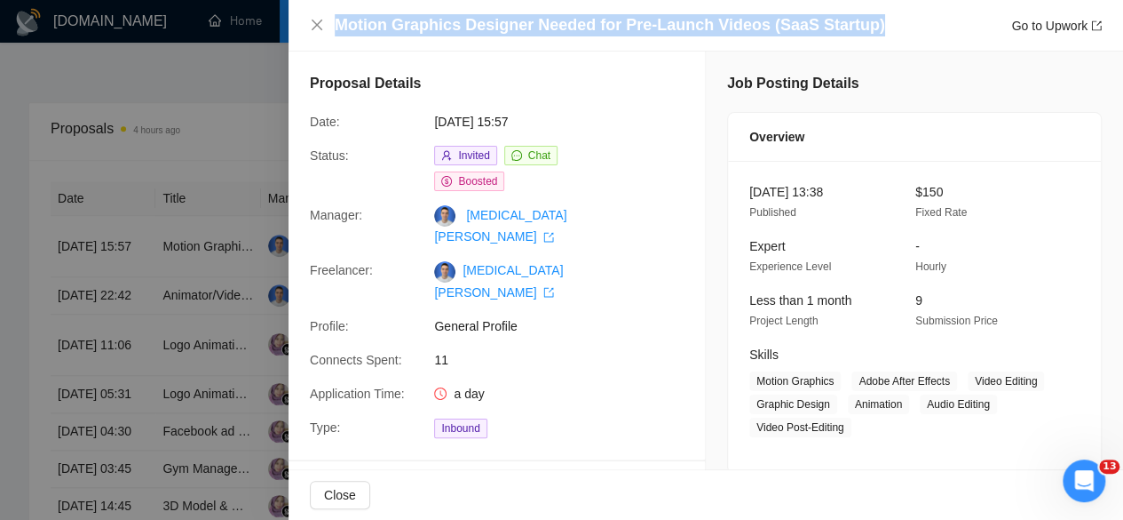
drag, startPoint x: 894, startPoint y: 12, endPoint x: 873, endPoint y: 22, distance: 23.4
click at [873, 22] on div "Motion Graphics Designer Needed for Pre-Launch Videos (SaaS Startup) Go to Upwo…" at bounding box center [706, 26] width 835 height 52
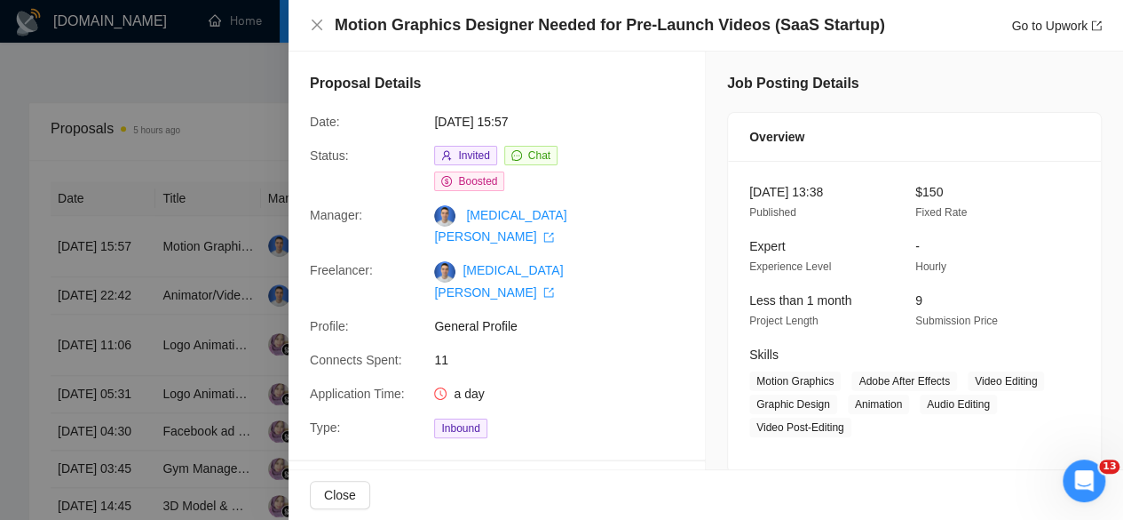
click at [247, 76] on div at bounding box center [561, 260] width 1123 height 520
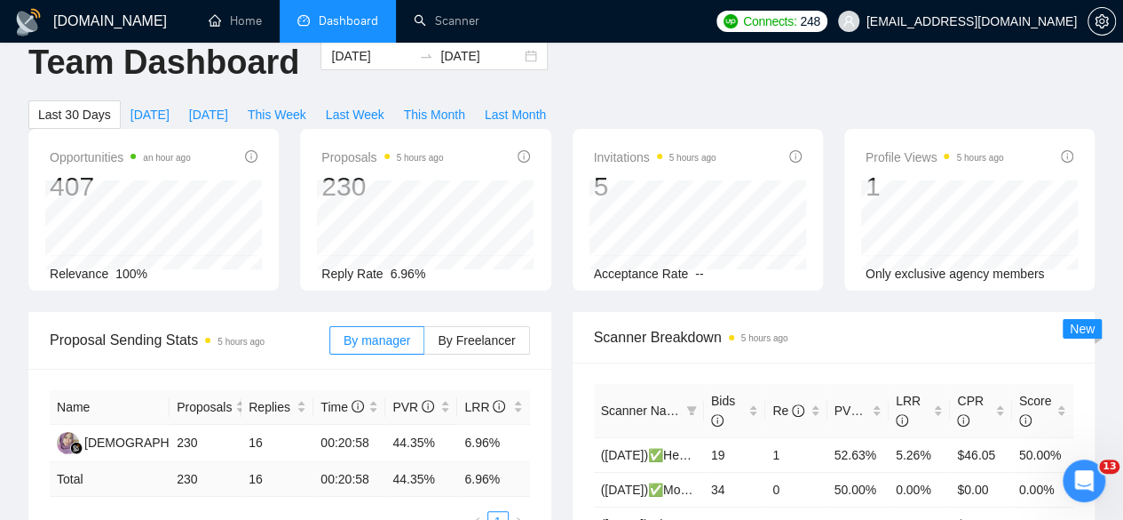
scroll to position [0, 0]
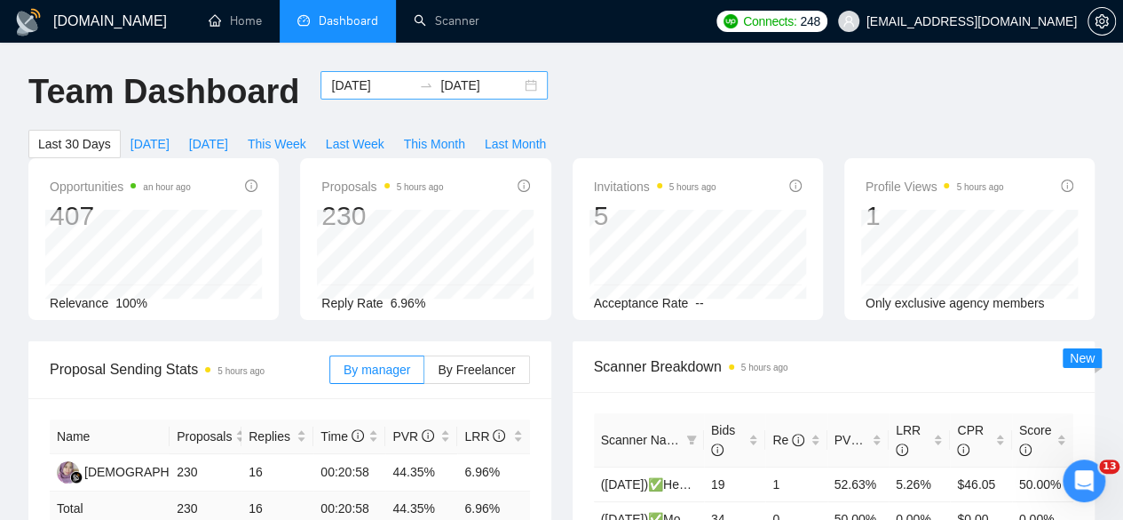
click at [369, 83] on input "[DATE]" at bounding box center [371, 85] width 81 height 20
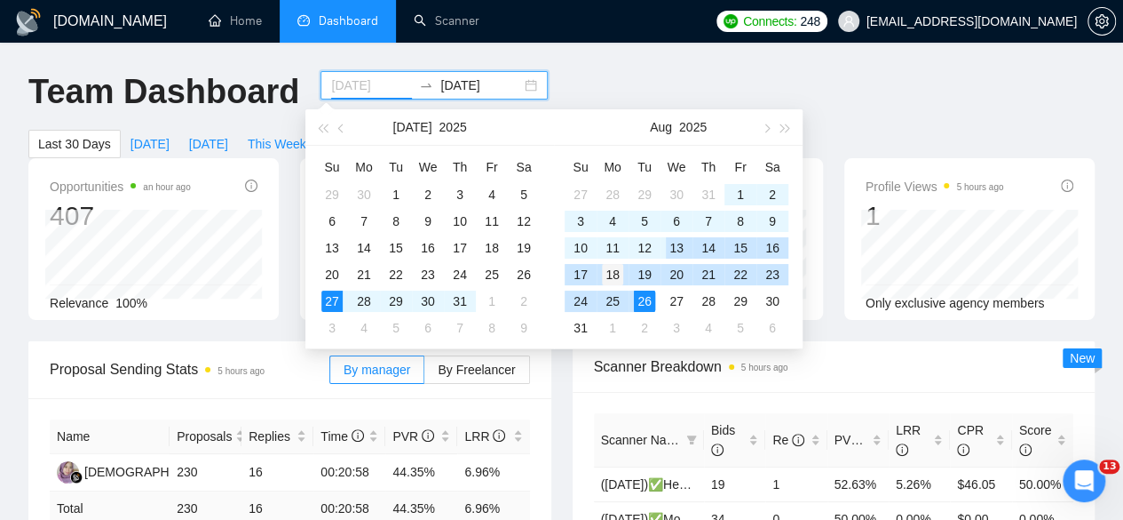
type input "[DATE]"
click at [615, 273] on div "18" at bounding box center [612, 274] width 21 height 21
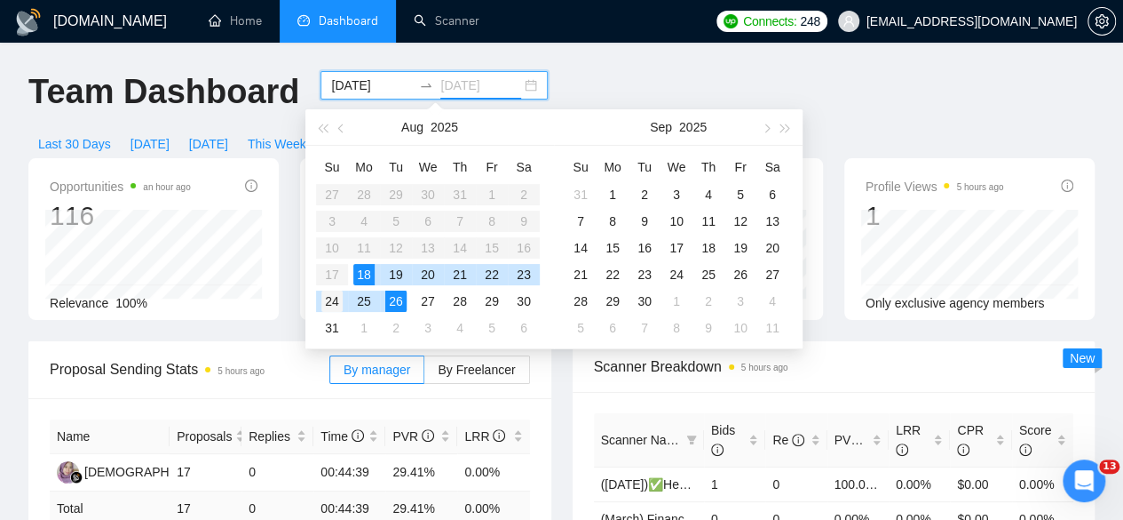
type input "[DATE]"
click at [336, 296] on div "24" at bounding box center [332, 300] width 21 height 21
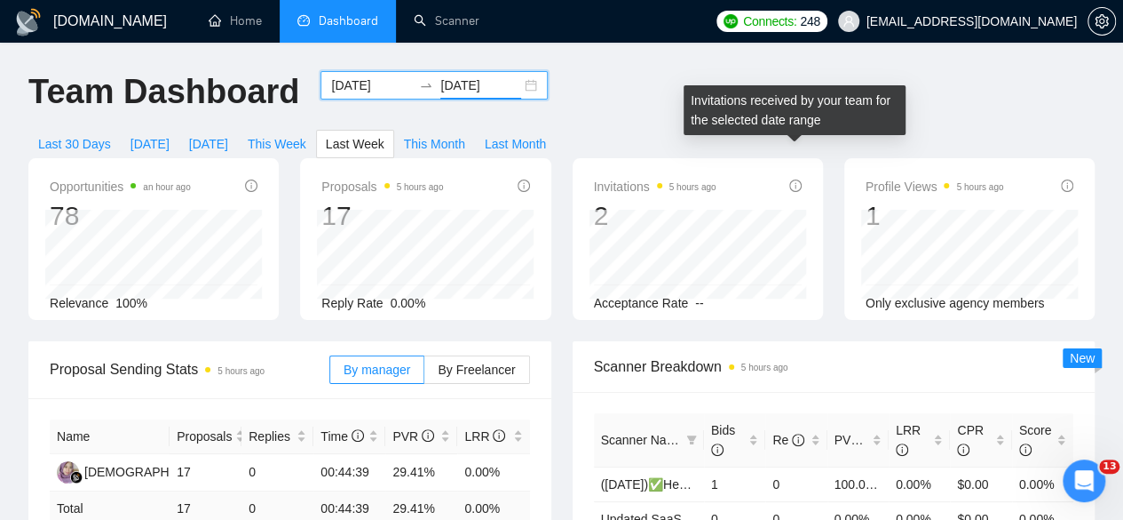
click at [796, 179] on icon "info-circle" at bounding box center [796, 185] width 12 height 12
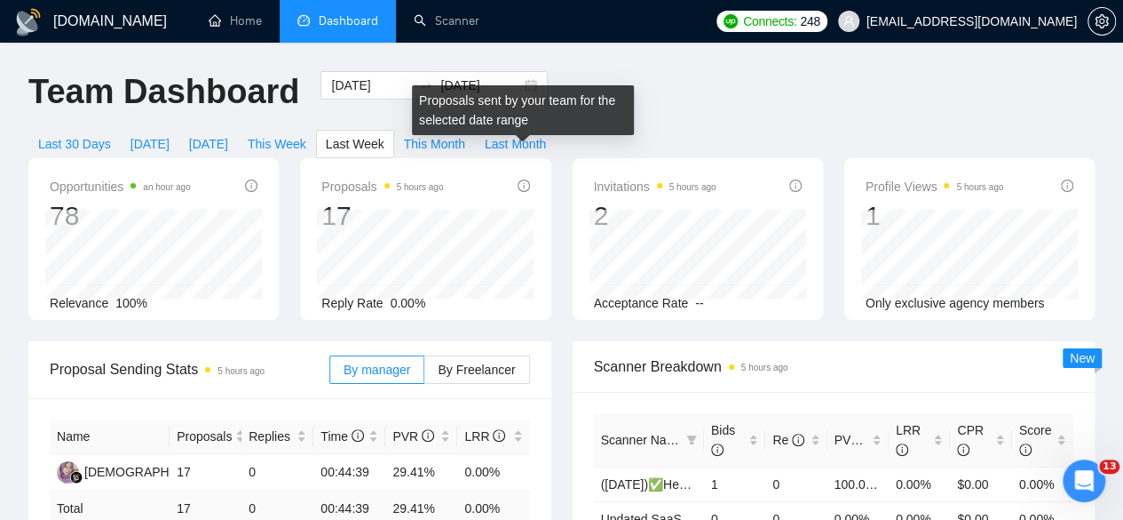
click at [525, 179] on icon "info-circle" at bounding box center [524, 185] width 12 height 12
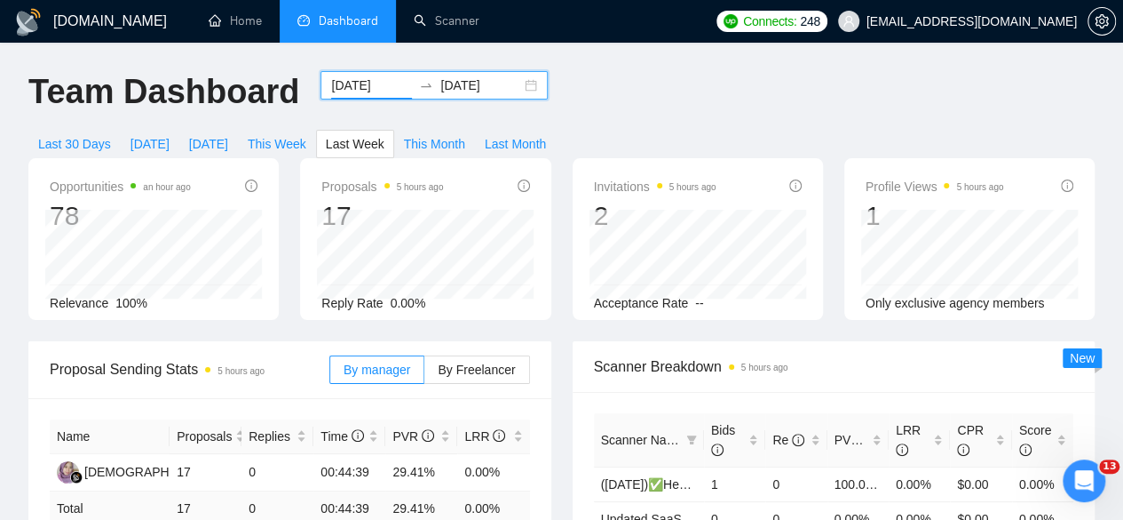
click at [376, 84] on input "[DATE]" at bounding box center [371, 85] width 81 height 20
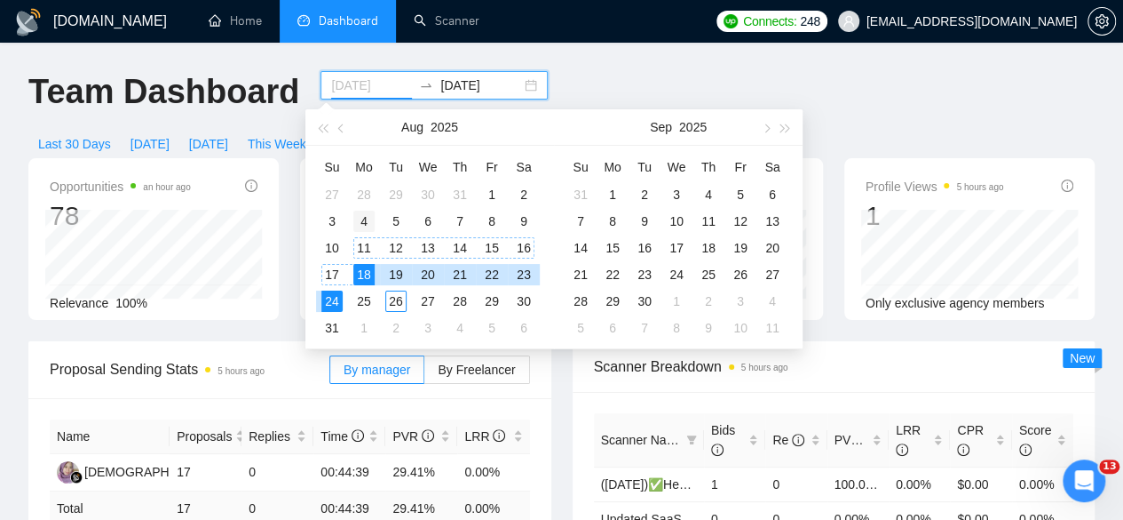
type input "[DATE]"
click at [361, 210] on div "4" at bounding box center [363, 220] width 21 height 21
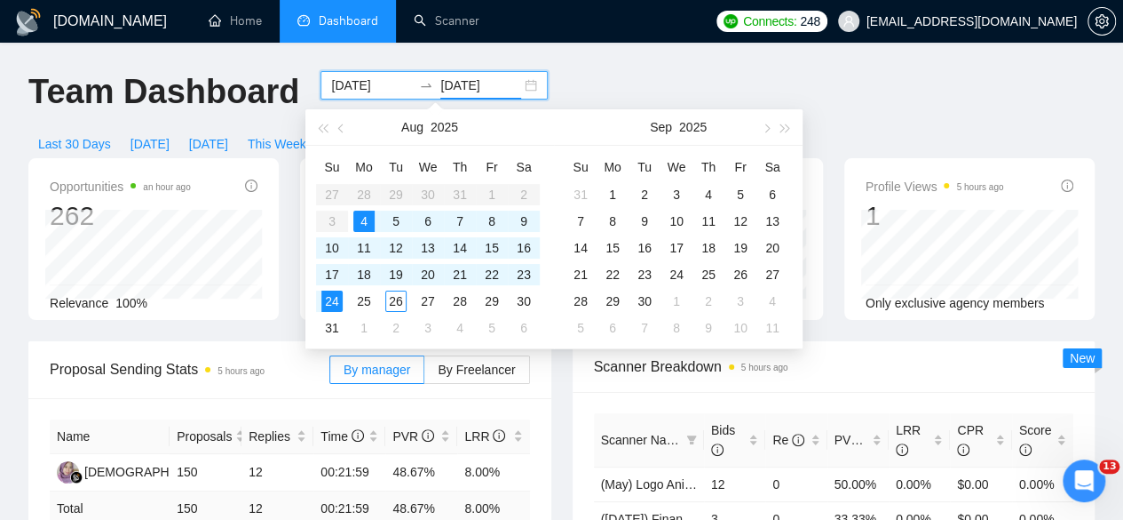
type input "[DATE]"
click at [282, 305] on div "Opportunities an hour ago 262 Relevance 100% Proposals 5 hours ago 150 Reply Ra…" at bounding box center [562, 249] width 1088 height 183
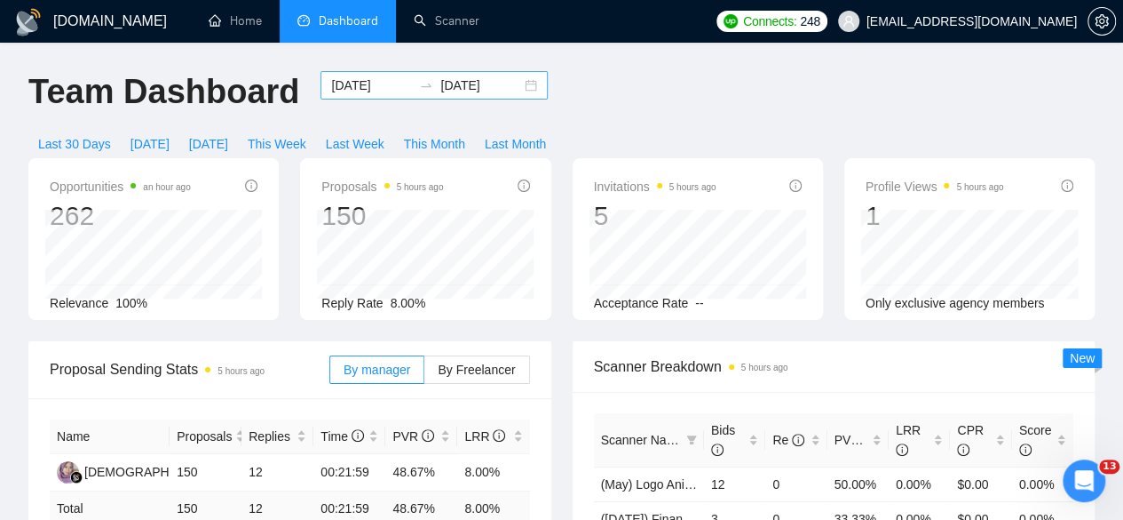
click at [396, 91] on input "[DATE]" at bounding box center [371, 85] width 81 height 20
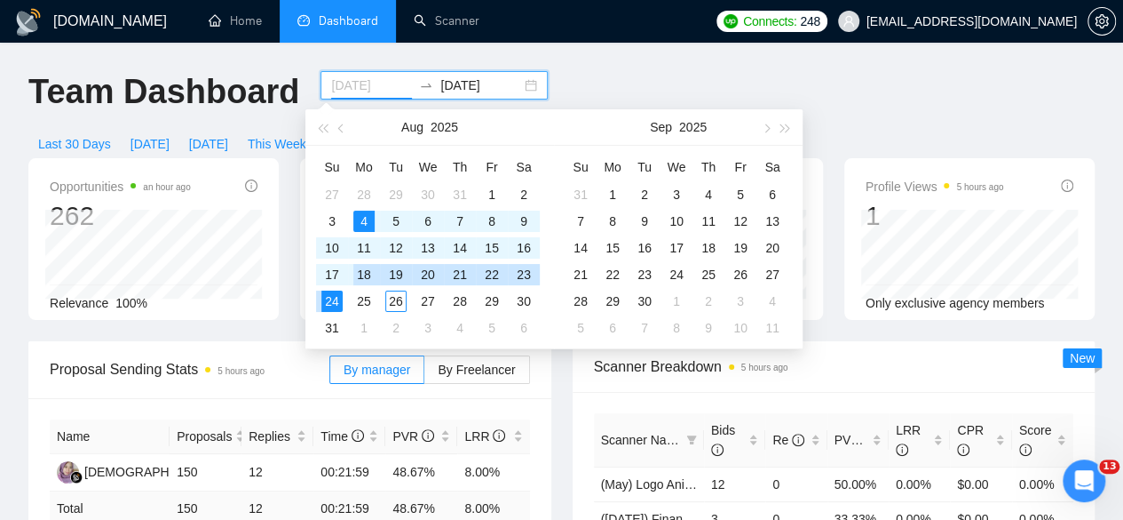
click at [364, 267] on div "18" at bounding box center [363, 274] width 21 height 21
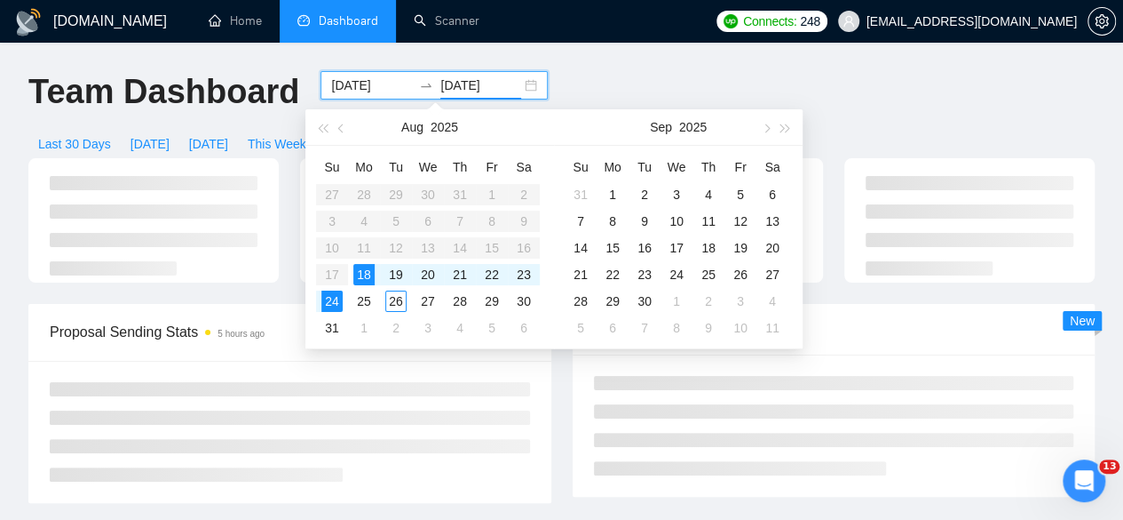
click at [282, 269] on div at bounding box center [562, 231] width 1088 height 146
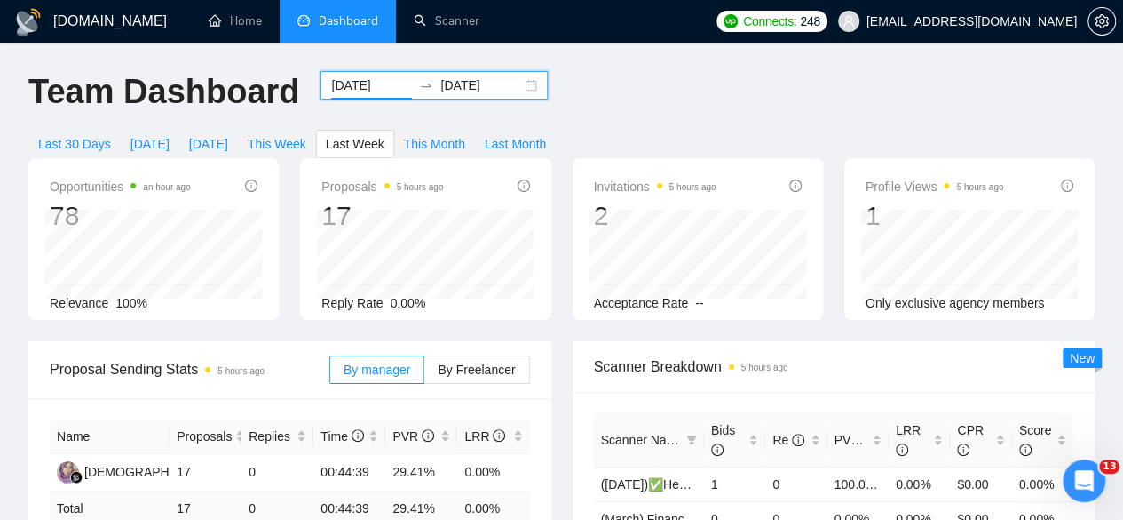
click at [376, 88] on input "[DATE]" at bounding box center [371, 85] width 81 height 20
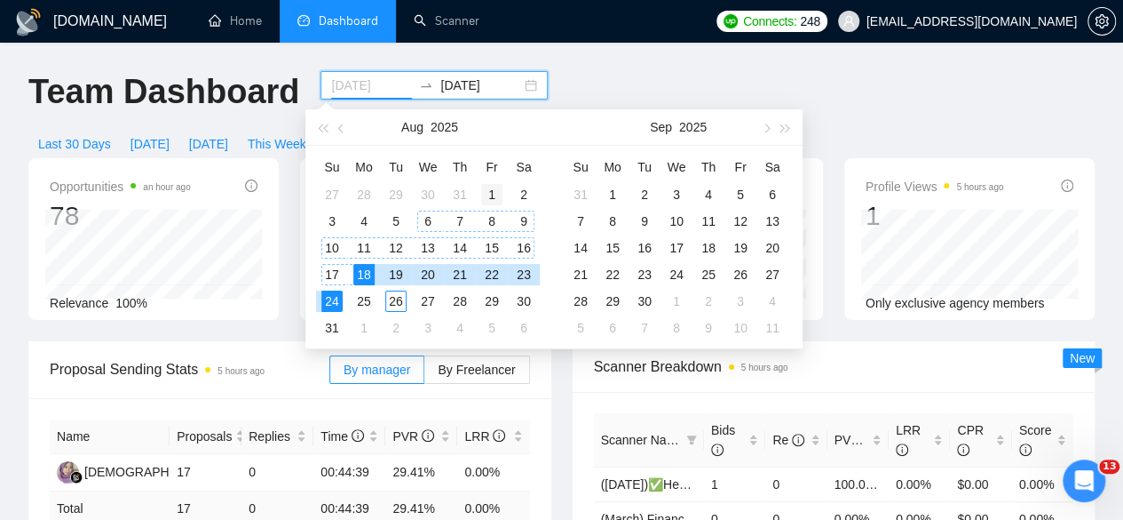
type input "[DATE]"
click at [496, 194] on div "1" at bounding box center [491, 194] width 21 height 21
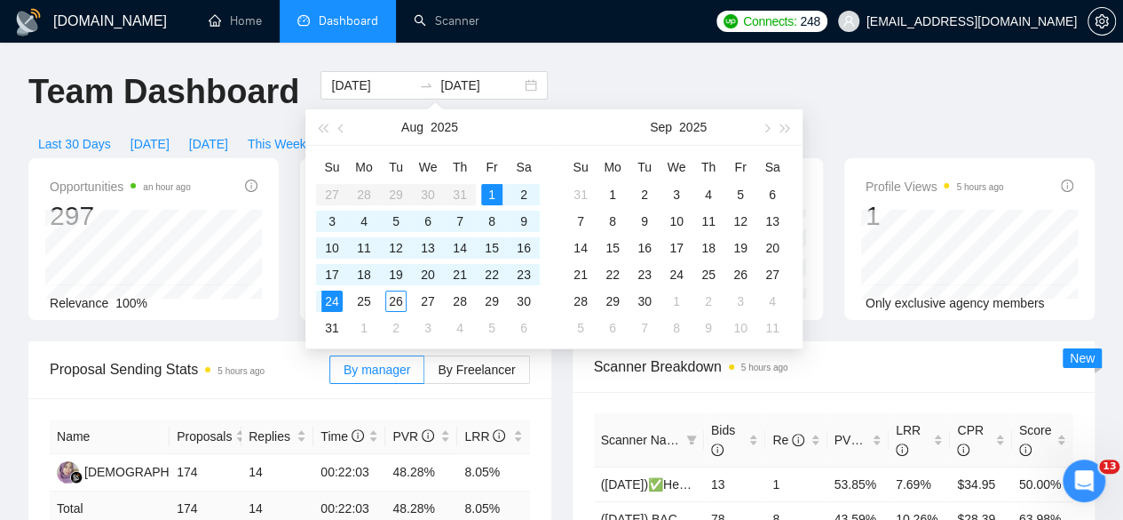
click at [293, 110] on div "Team Dashboard" at bounding box center [164, 100] width 292 height 59
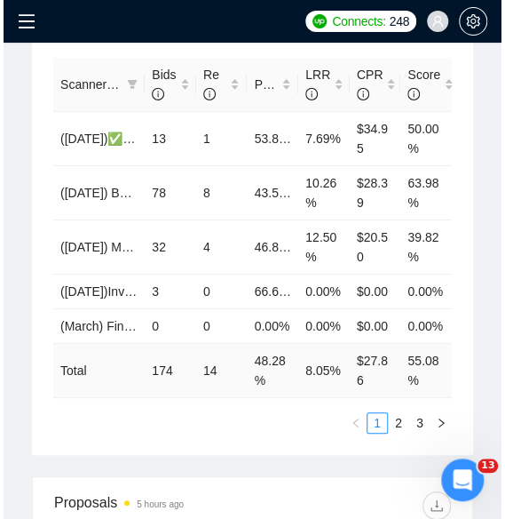
scroll to position [1244, 0]
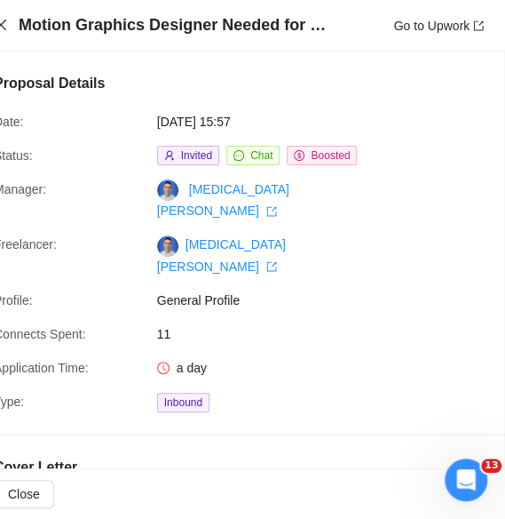
click at [2, 24] on icon "close" at bounding box center [1, 25] width 11 height 11
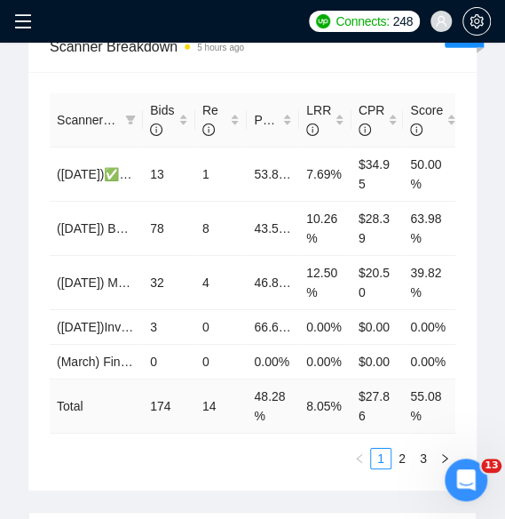
drag, startPoint x: 28, startPoint y: 68, endPoint x: 69, endPoint y: 68, distance: 40.9
click at [69, 72] on div "Scanner Name Bids Re PVR LRR CPR Score ([DATE])✅Health Video Scanner 13 1 53.85…" at bounding box center [252, 281] width 449 height 418
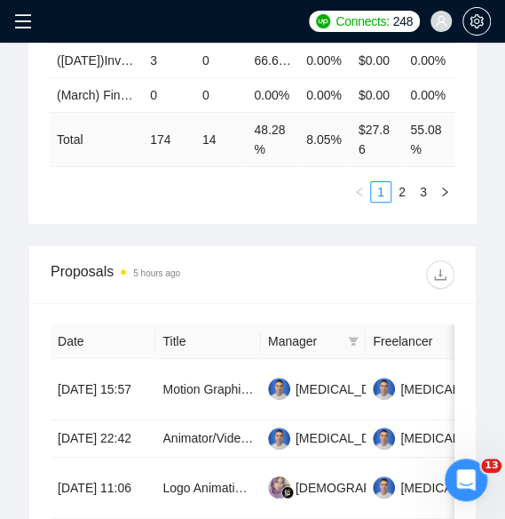
scroll to position [0, 0]
drag, startPoint x: 17, startPoint y: 487, endPoint x: 38, endPoint y: 487, distance: 21.3
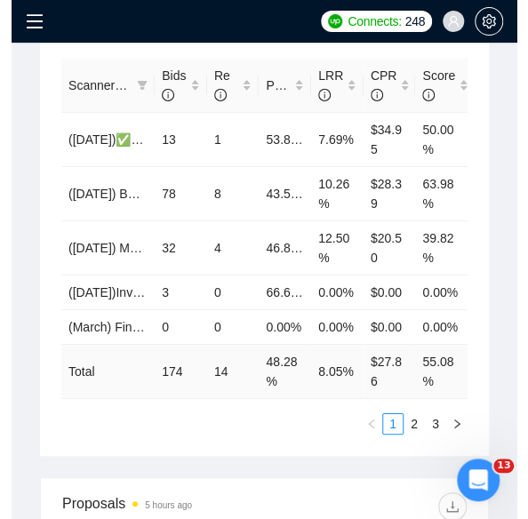
scroll to position [1244, 0]
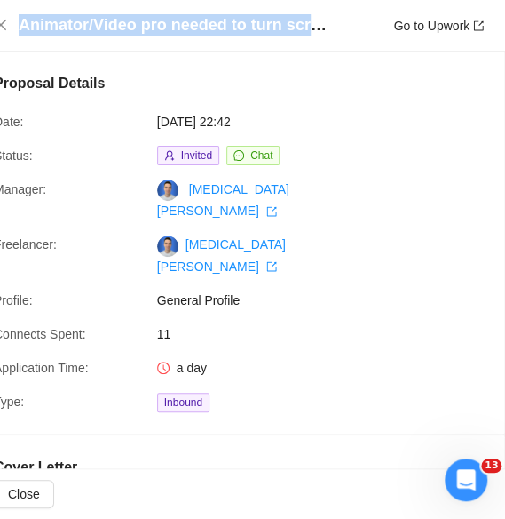
drag, startPoint x: 320, startPoint y: 26, endPoint x: 16, endPoint y: 41, distance: 304.1
click at [16, 41] on div "Animator/Video pro needed to turn screen recordings and Figma assets into scrol…" at bounding box center [238, 26] width 533 height 52
click at [1, 28] on icon "close" at bounding box center [1, 25] width 14 height 14
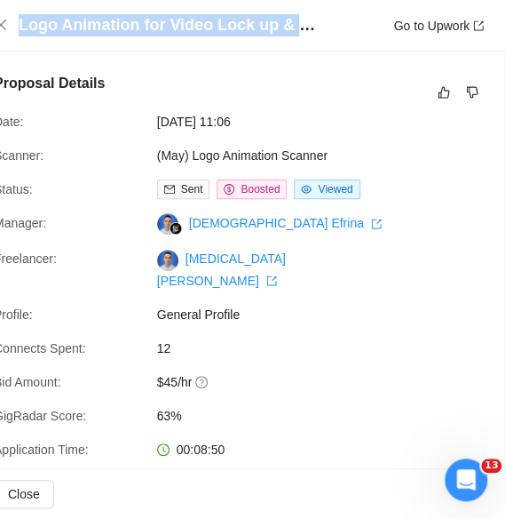
drag, startPoint x: 304, startPoint y: 19, endPoint x: 21, endPoint y: 26, distance: 282.5
click at [21, 26] on h4 "Logo Animation for Video Lock up & Website Loader" at bounding box center [174, 25] width 311 height 22
click at [4, 23] on icon "close" at bounding box center [1, 25] width 11 height 11
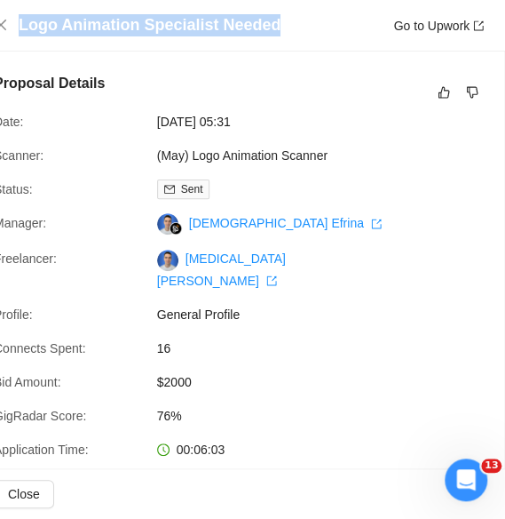
drag, startPoint x: 294, startPoint y: 26, endPoint x: 16, endPoint y: 28, distance: 278.0
click at [16, 28] on div "Logo Animation Specialist Needed Go to Upwork" at bounding box center [239, 25] width 490 height 22
click at [2, 28] on icon "close" at bounding box center [1, 25] width 14 height 14
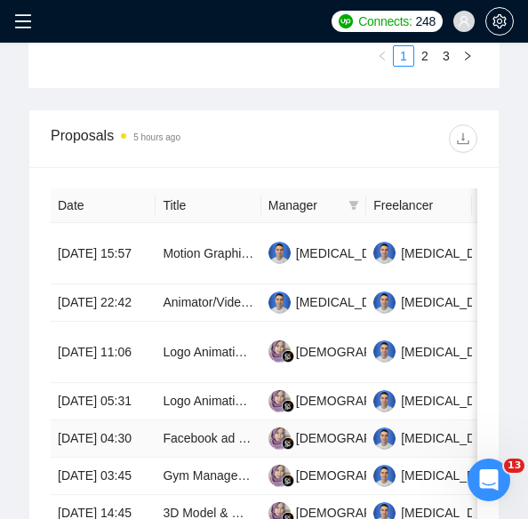
click at [140, 420] on td "[DATE] 04:30" at bounding box center [103, 438] width 105 height 37
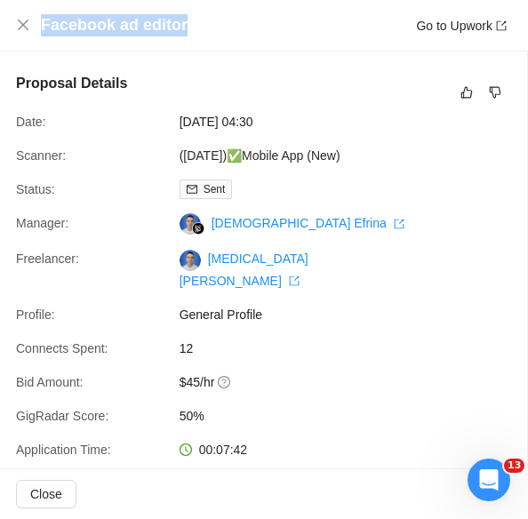
drag, startPoint x: 206, startPoint y: 21, endPoint x: 39, endPoint y: 32, distance: 167.3
click at [39, 32] on div "Facebook ad editor Go to Upwork" at bounding box center [261, 25] width 490 height 22
click at [23, 24] on icon "close" at bounding box center [23, 25] width 14 height 14
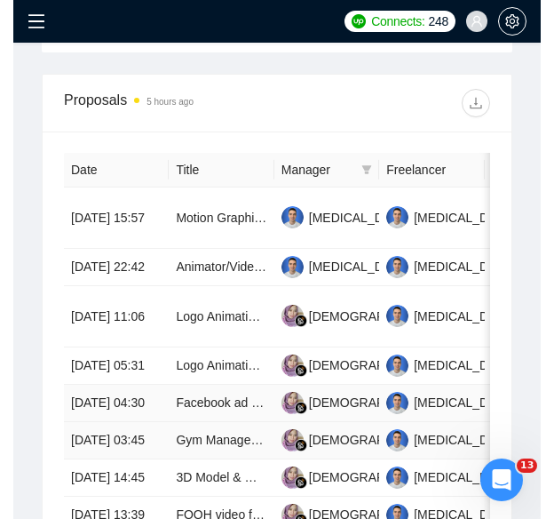
scroll to position [1333, 0]
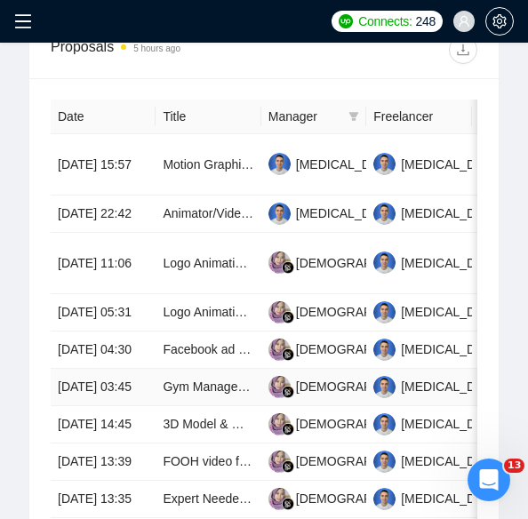
click at [114, 369] on td "[DATE] 03:45" at bounding box center [103, 387] width 105 height 37
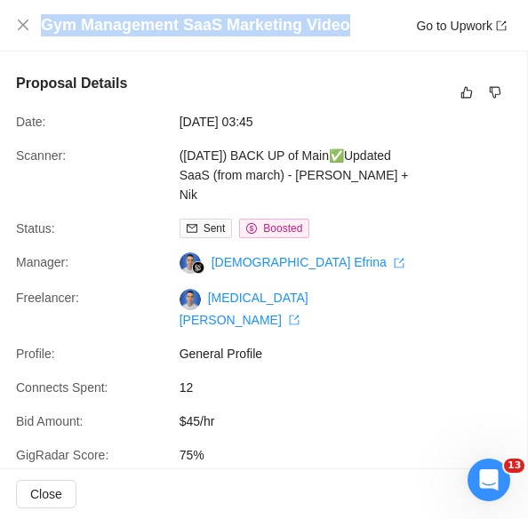
drag, startPoint x: 343, startPoint y: 24, endPoint x: 44, endPoint y: 32, distance: 298.5
click at [44, 32] on div "Gym Management SaaS Marketing Video Go to Upwork" at bounding box center [273, 25] width 465 height 22
click at [28, 29] on icon "close" at bounding box center [23, 25] width 14 height 14
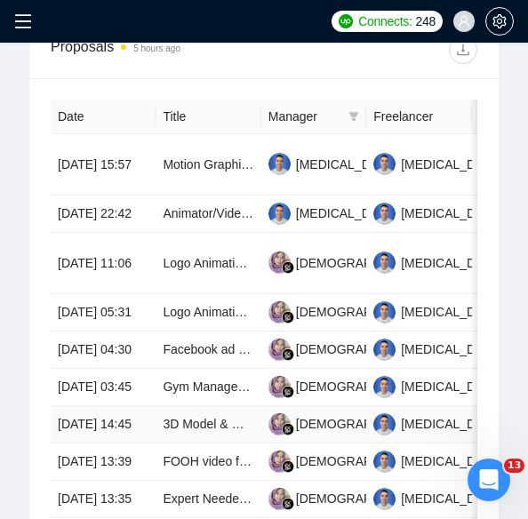
click at [110, 413] on td "[DATE] 14:45" at bounding box center [103, 424] width 105 height 37
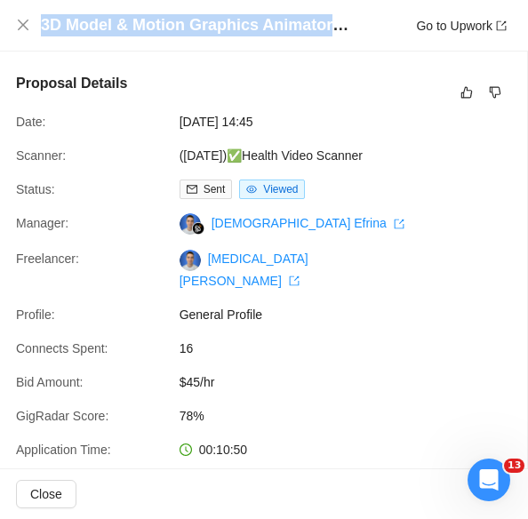
drag, startPoint x: 345, startPoint y: 22, endPoint x: 37, endPoint y: 33, distance: 307.5
click at [37, 33] on div "3D Model & Motion Graphics Animator for Healthcare Products Go to Upwork" at bounding box center [261, 25] width 490 height 22
click at [26, 21] on icon "close" at bounding box center [23, 25] width 14 height 14
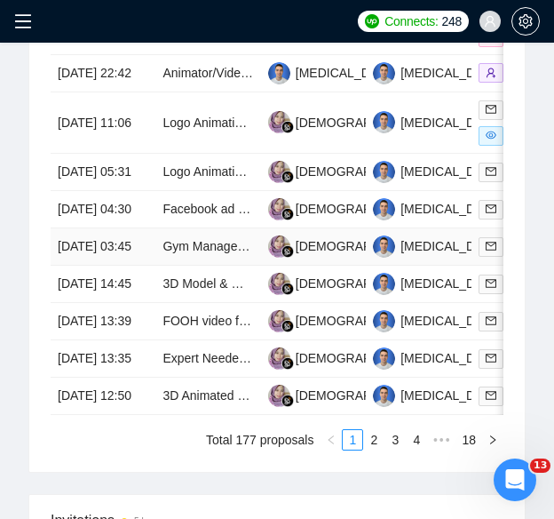
scroll to position [1422, 0]
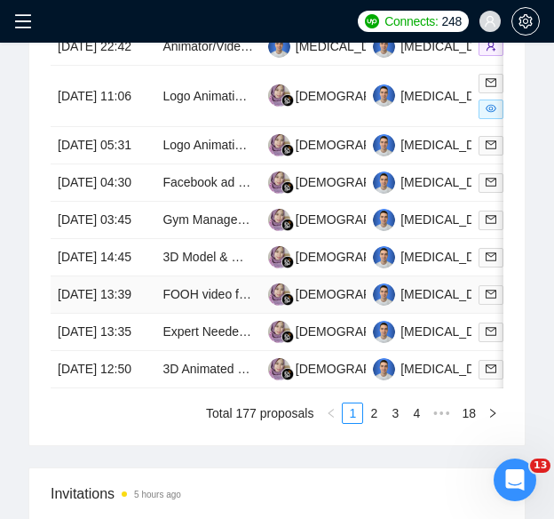
click at [126, 314] on td "[DATE] 13:39" at bounding box center [103, 294] width 105 height 37
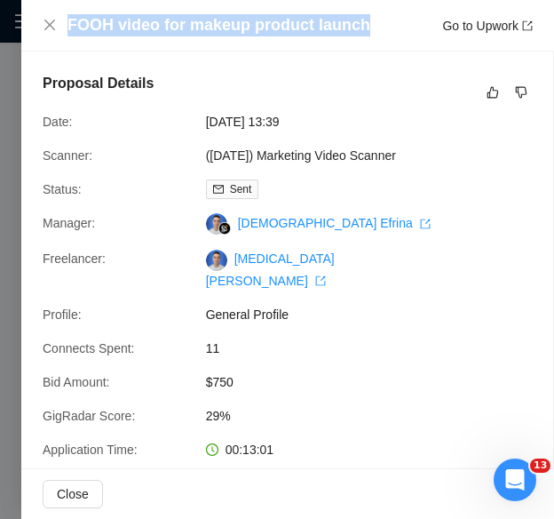
drag, startPoint x: 361, startPoint y: 22, endPoint x: 67, endPoint y: 34, distance: 293.3
click at [67, 34] on div "FOOH video for makeup product launch Go to Upwork" at bounding box center [299, 25] width 465 height 22
click at [44, 22] on icon "close" at bounding box center [50, 25] width 14 height 14
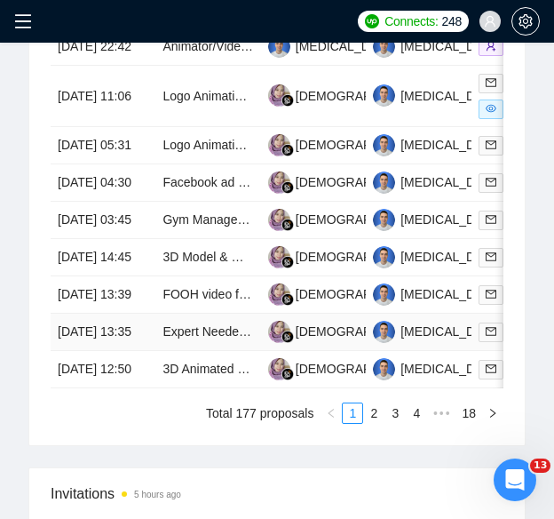
click at [131, 351] on td "[DATE] 13:35" at bounding box center [103, 332] width 105 height 37
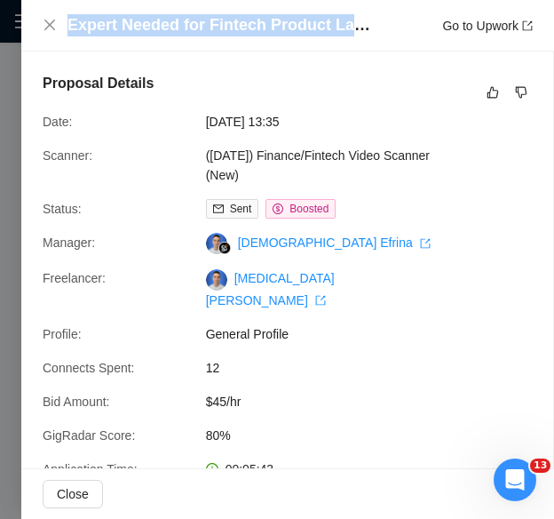
drag, startPoint x: 357, startPoint y: 24, endPoint x: 67, endPoint y: 31, distance: 290.5
click at [67, 31] on div "Expert Needed for Fintech Product Launch Explainer Video Go to Upwork" at bounding box center [288, 25] width 490 height 22
click at [44, 28] on icon "close" at bounding box center [50, 25] width 14 height 14
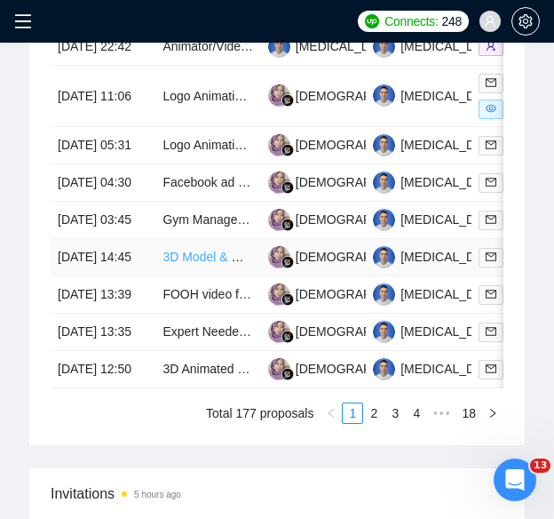
scroll to position [1511, 0]
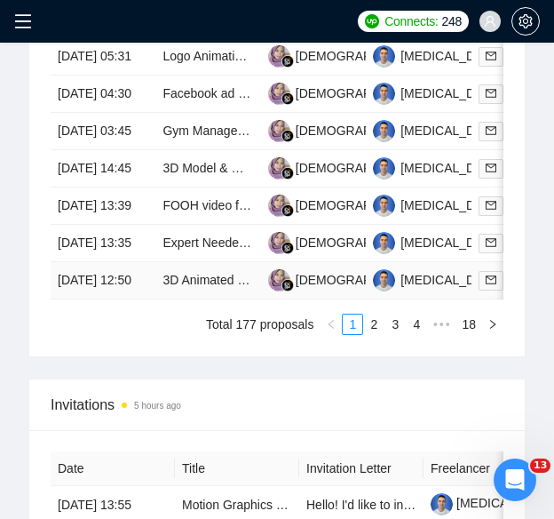
click at [123, 299] on td "[DATE] 12:50" at bounding box center [103, 280] width 105 height 37
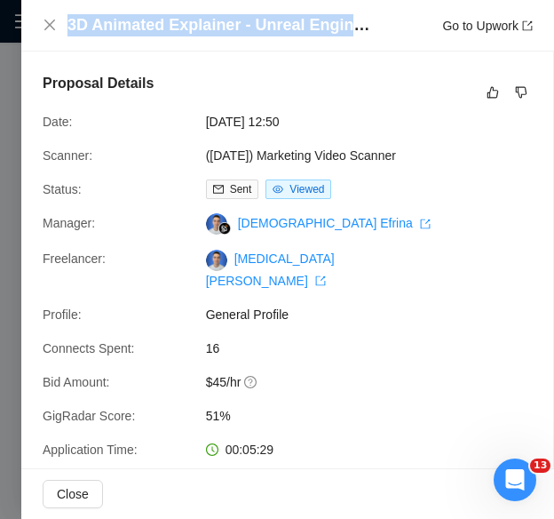
drag, startPoint x: 355, startPoint y: 26, endPoint x: 64, endPoint y: 27, distance: 291.3
click at [64, 27] on div "3D Animated Explainer - Unreal Engine or Cinema 4D Go to Upwork" at bounding box center [288, 25] width 490 height 22
click at [52, 26] on icon "close" at bounding box center [50, 25] width 14 height 14
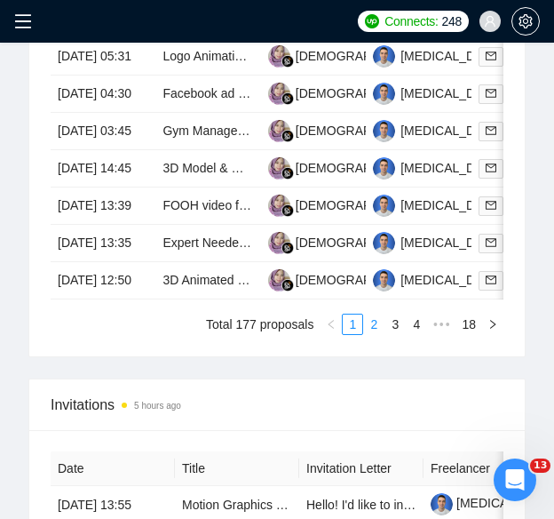
click at [377, 334] on link "2" at bounding box center [374, 324] width 20 height 20
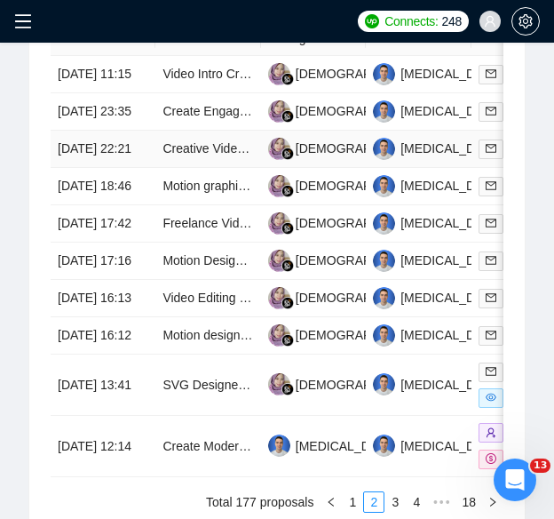
scroll to position [1244, 0]
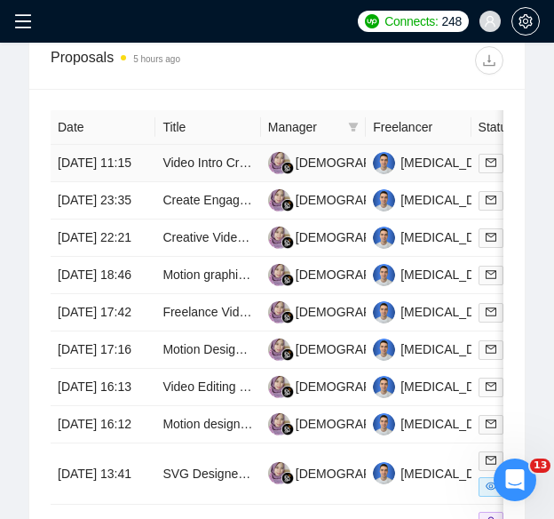
click at [115, 168] on td "[DATE] 11:15" at bounding box center [103, 163] width 105 height 37
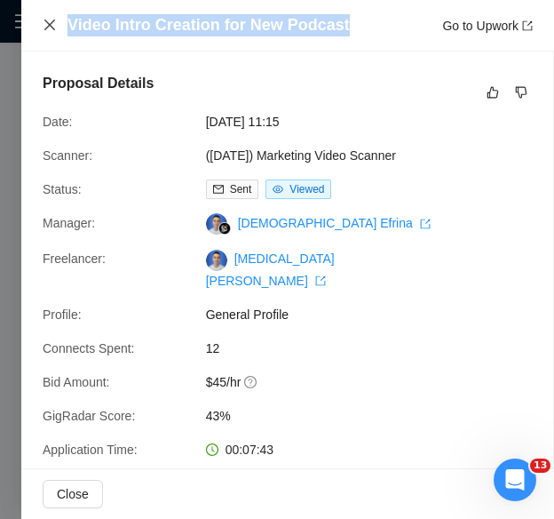
drag, startPoint x: 344, startPoint y: 24, endPoint x: 52, endPoint y: 17, distance: 292.3
click at [52, 17] on div "Video Intro Creation for New Podcast Go to Upwork" at bounding box center [288, 25] width 490 height 22
click at [50, 25] on icon "close" at bounding box center [49, 25] width 11 height 11
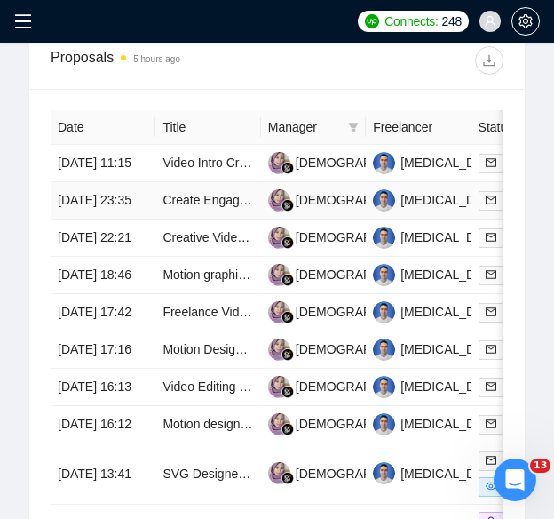
click at [87, 208] on td "[DATE] 23:35" at bounding box center [103, 200] width 105 height 37
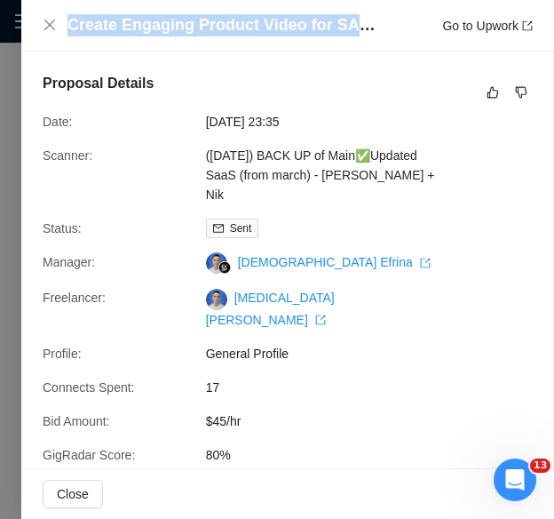
drag, startPoint x: 361, startPoint y: 24, endPoint x: 52, endPoint y: 36, distance: 309.3
click at [52, 36] on div "Create Engaging Product Video for SAAS AI Machine Vision in Food Manufacturing …" at bounding box center [288, 25] width 490 height 22
click at [48, 21] on icon "close" at bounding box center [50, 25] width 14 height 14
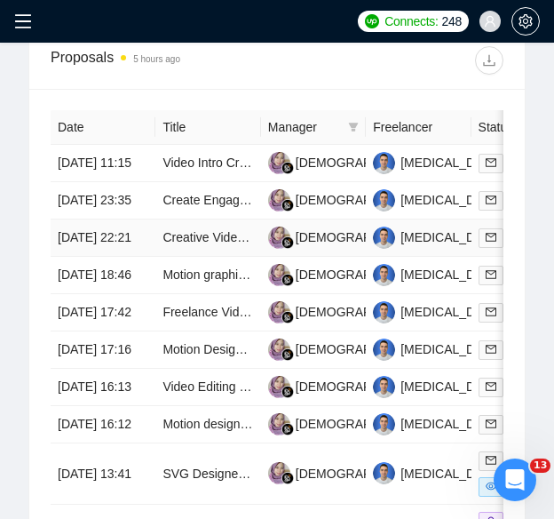
click at [107, 257] on td "[DATE] 22:21" at bounding box center [103, 237] width 105 height 37
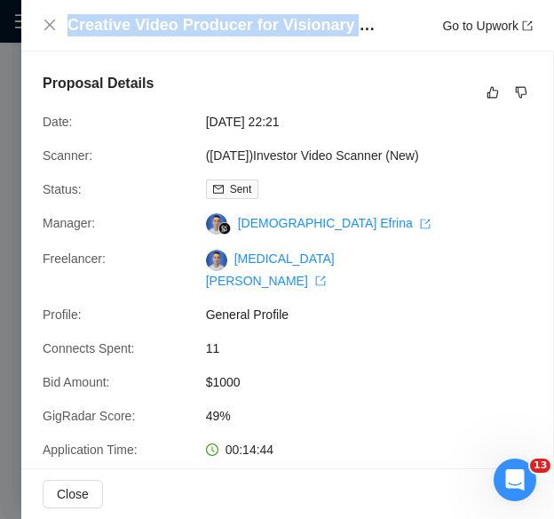
drag, startPoint x: 369, startPoint y: 29, endPoint x: 39, endPoint y: 36, distance: 330.5
click at [39, 36] on div "Creative Video Producer for Visionary Game Concept Go to Upwork" at bounding box center [287, 26] width 533 height 52
click at [49, 29] on icon "close" at bounding box center [50, 25] width 14 height 14
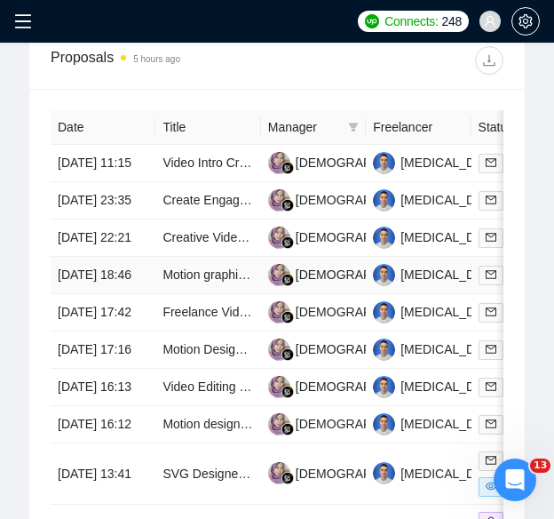
click at [130, 294] on td "[DATE] 18:46" at bounding box center [103, 275] width 105 height 37
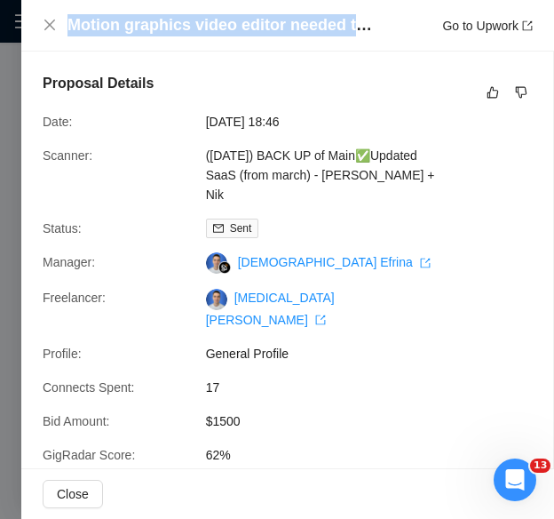
drag, startPoint x: 67, startPoint y: 24, endPoint x: 362, endPoint y: 24, distance: 294.9
click at [362, 24] on h4 "Motion graphics video editor needed to build explainer / elevator pitch video" at bounding box center [222, 25] width 311 height 22
click at [337, 19] on h4 "Motion graphics video editor needed to build explainer / elevator pitch video" at bounding box center [222, 25] width 311 height 22
drag, startPoint x: 329, startPoint y: 27, endPoint x: 66, endPoint y: 33, distance: 263.8
click at [66, 33] on div "Motion graphics video editor needed to build explainer / elevator pitch video G…" at bounding box center [288, 25] width 490 height 22
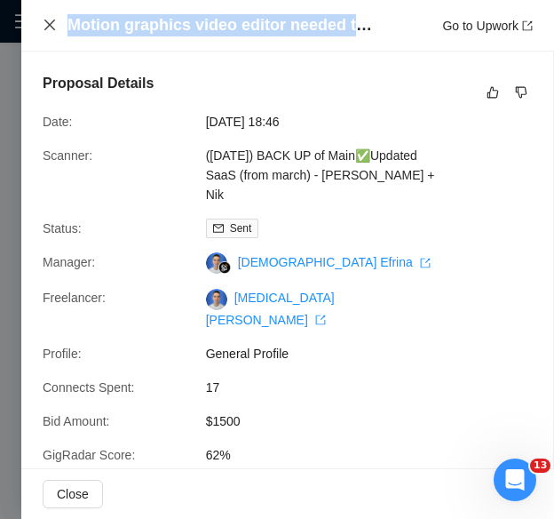
click at [49, 24] on icon "close" at bounding box center [49, 25] width 11 height 11
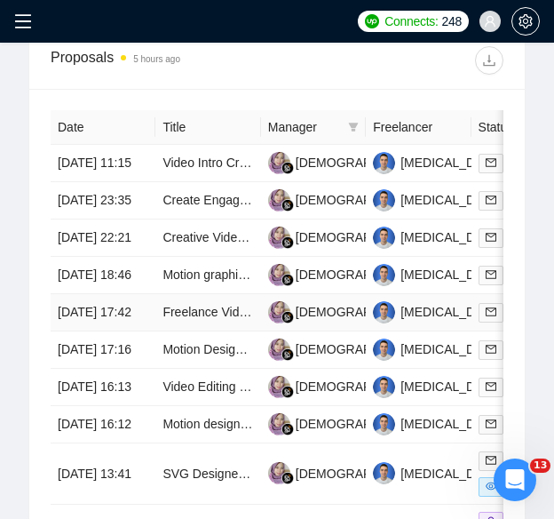
click at [105, 331] on td "[DATE] 17:42" at bounding box center [103, 312] width 105 height 37
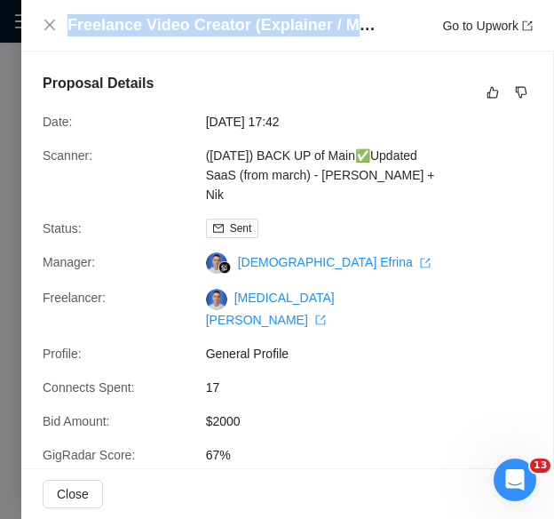
drag, startPoint x: 353, startPoint y: 27, endPoint x: 35, endPoint y: 12, distance: 319.2
click at [35, 12] on div "Freelance Video Creator (Explainer / Motion Graphics) for SiteCare Go to Upwork" at bounding box center [287, 26] width 533 height 52
click at [49, 27] on icon "close" at bounding box center [49, 25] width 11 height 11
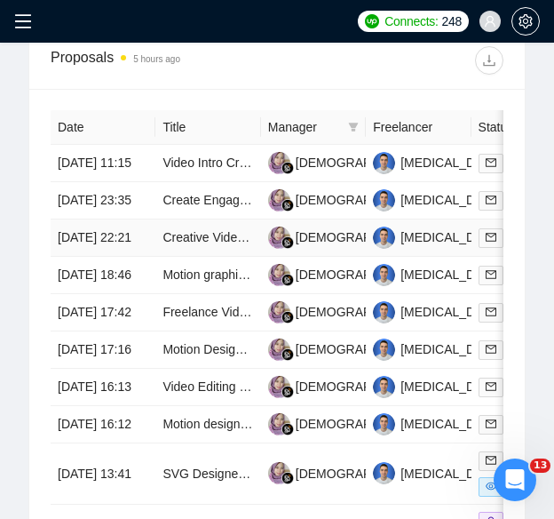
click at [75, 257] on td "[DATE] 22:21" at bounding box center [103, 237] width 105 height 37
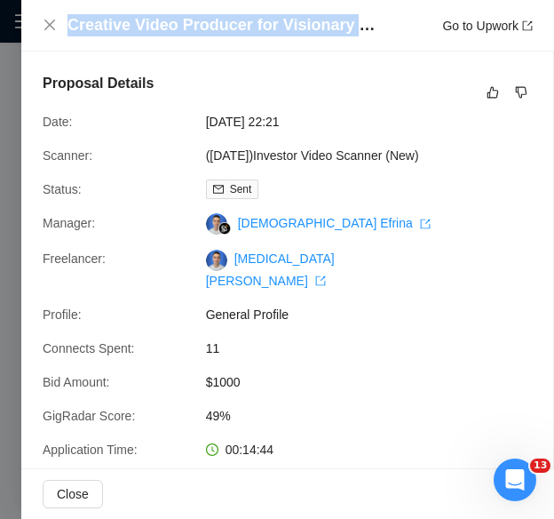
drag, startPoint x: 321, startPoint y: 33, endPoint x: 85, endPoint y: 4, distance: 237.2
click at [85, 4] on div "Creative Video Producer for Visionary Game Concept Go to Upwork" at bounding box center [287, 26] width 533 height 52
click at [44, 19] on icon "close" at bounding box center [50, 25] width 14 height 14
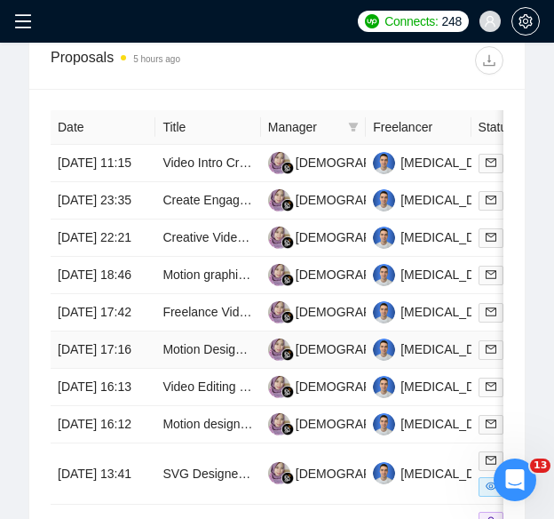
click at [100, 369] on td "[DATE] 17:16" at bounding box center [103, 349] width 105 height 37
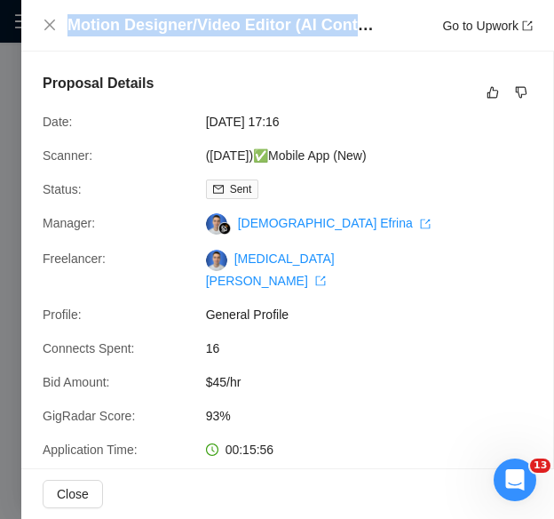
drag, startPoint x: 320, startPoint y: 19, endPoint x: 67, endPoint y: 20, distance: 253.1
click at [67, 20] on h4 "Motion Designer/Video Editor (AI Content + After Effects)" at bounding box center [222, 25] width 311 height 22
click at [53, 21] on icon "close" at bounding box center [49, 25] width 11 height 11
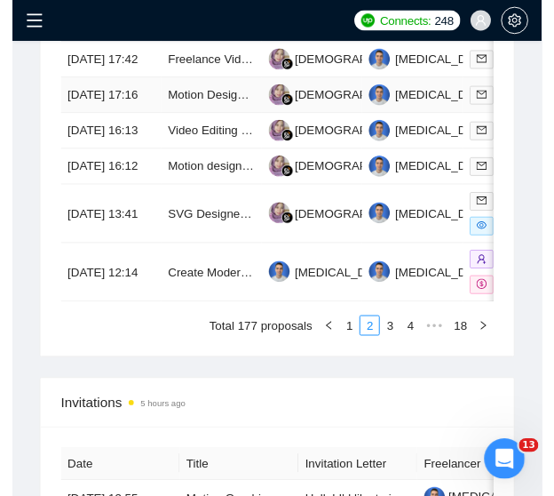
scroll to position [1511, 0]
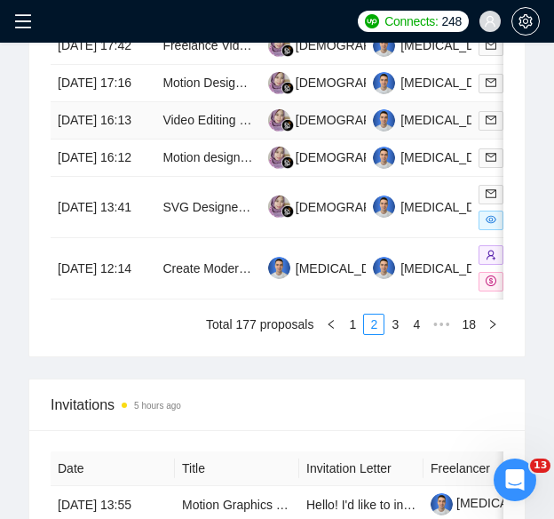
click at [135, 139] on td "[DATE] 16:13" at bounding box center [103, 120] width 105 height 37
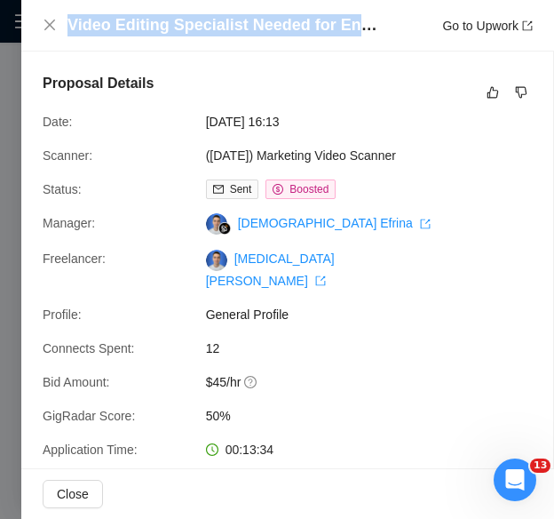
drag, startPoint x: 353, startPoint y: 28, endPoint x: 66, endPoint y: 31, distance: 287.8
click at [66, 31] on div "Video Editing Specialist Needed for Engaging Content Go to Upwork" at bounding box center [288, 25] width 490 height 22
click at [50, 24] on icon "close" at bounding box center [50, 25] width 14 height 14
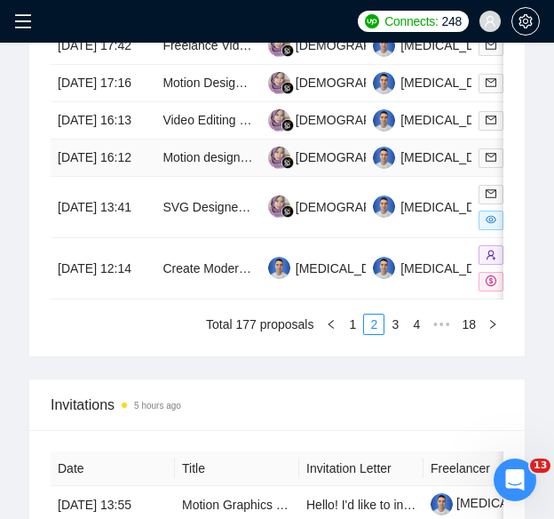
click at [117, 177] on td "[DATE] 16:12" at bounding box center [103, 157] width 105 height 37
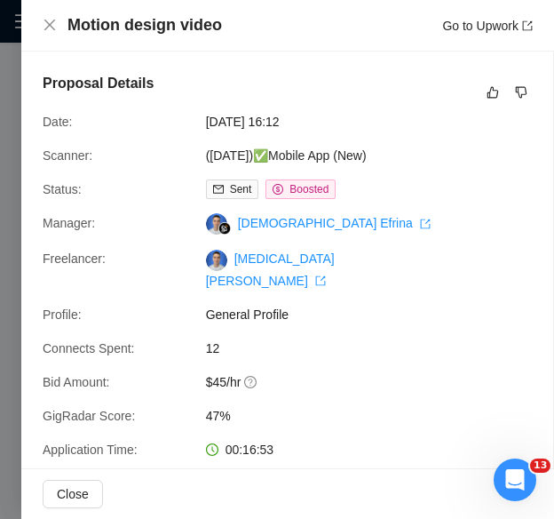
drag, startPoint x: 202, startPoint y: 29, endPoint x: 67, endPoint y: 20, distance: 135.3
click at [67, 20] on div "Motion design video Go to Upwork" at bounding box center [287, 26] width 533 height 52
click at [248, 25] on div "Motion design video Go to Upwork" at bounding box center [299, 25] width 465 height 22
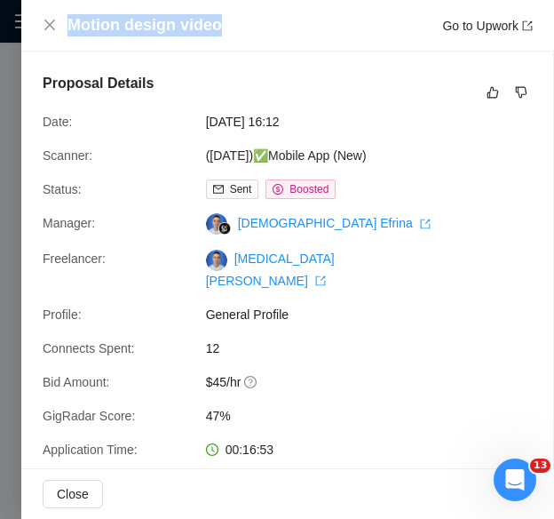
drag, startPoint x: 222, startPoint y: 26, endPoint x: 69, endPoint y: 29, distance: 152.8
click at [69, 29] on div "Motion design video Go to Upwork" at bounding box center [299, 25] width 465 height 22
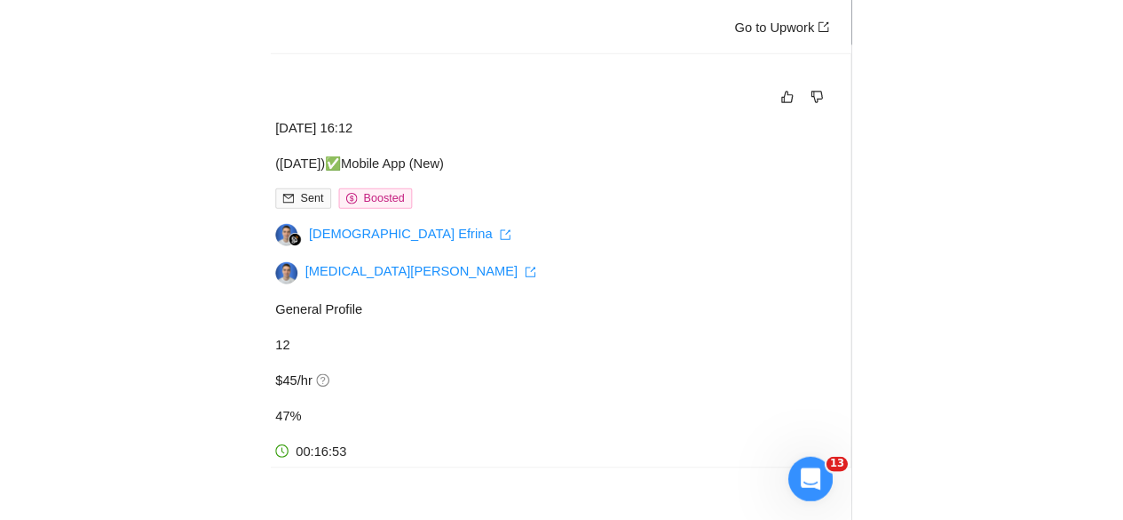
scroll to position [1095, 0]
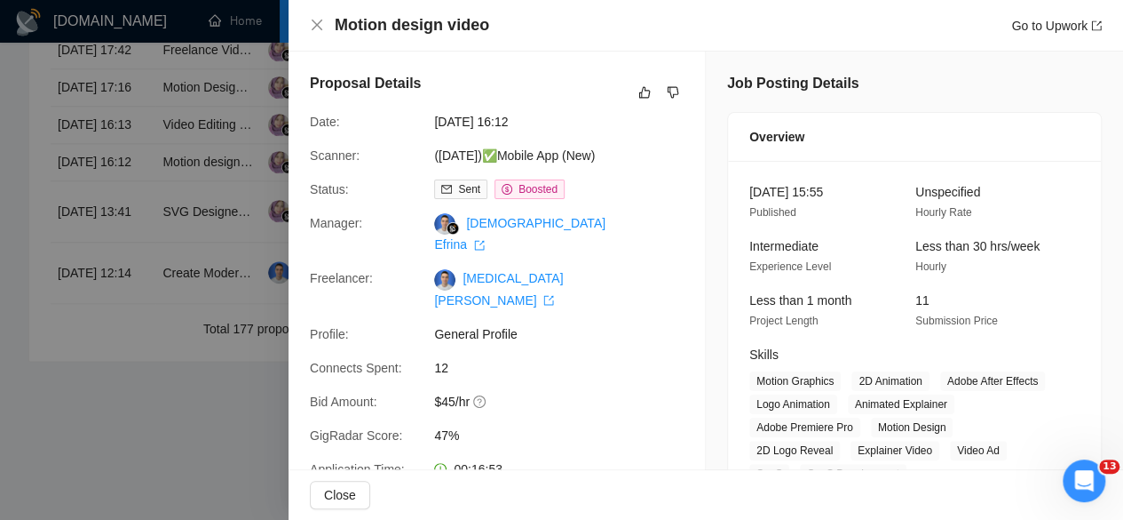
click at [236, 393] on div at bounding box center [561, 260] width 1123 height 520
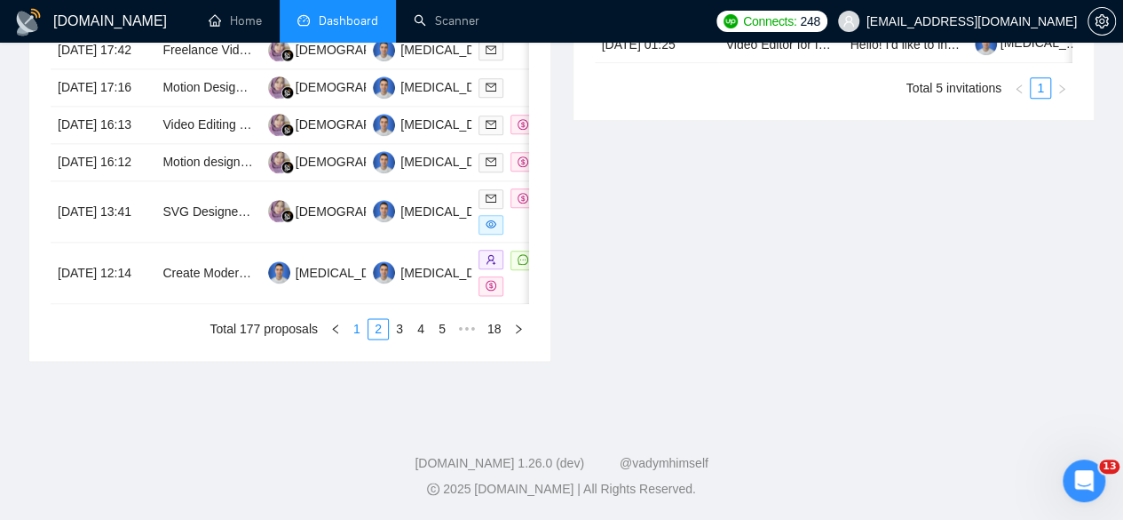
click at [360, 330] on link "1" at bounding box center [357, 329] width 20 height 20
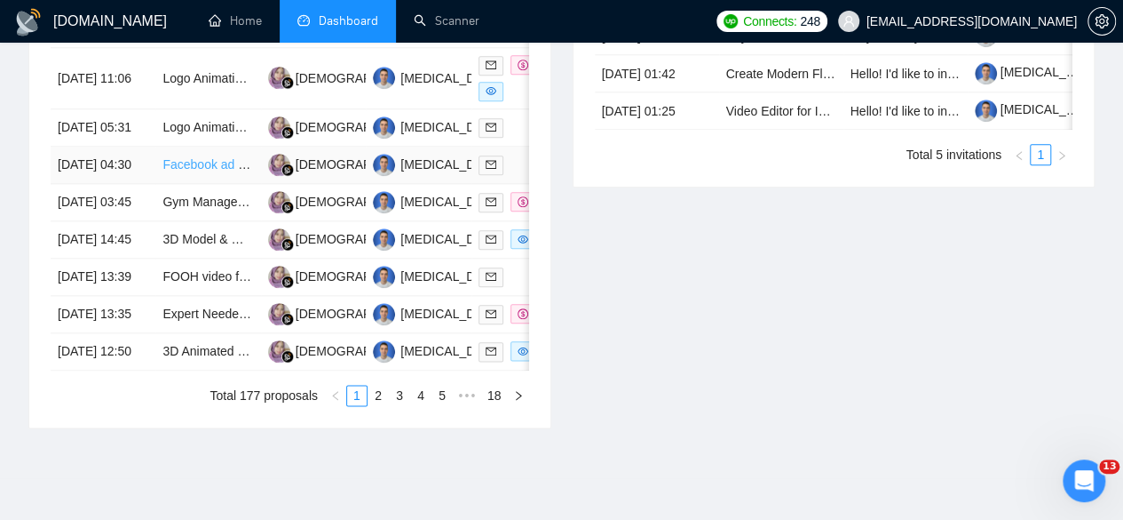
scroll to position [1006, 0]
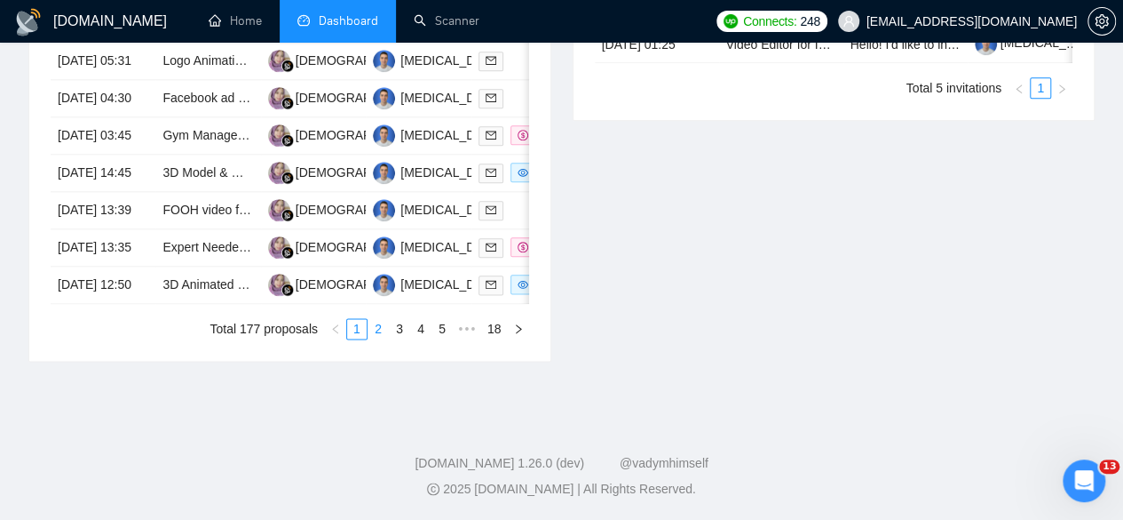
click at [382, 338] on link "2" at bounding box center [379, 329] width 20 height 20
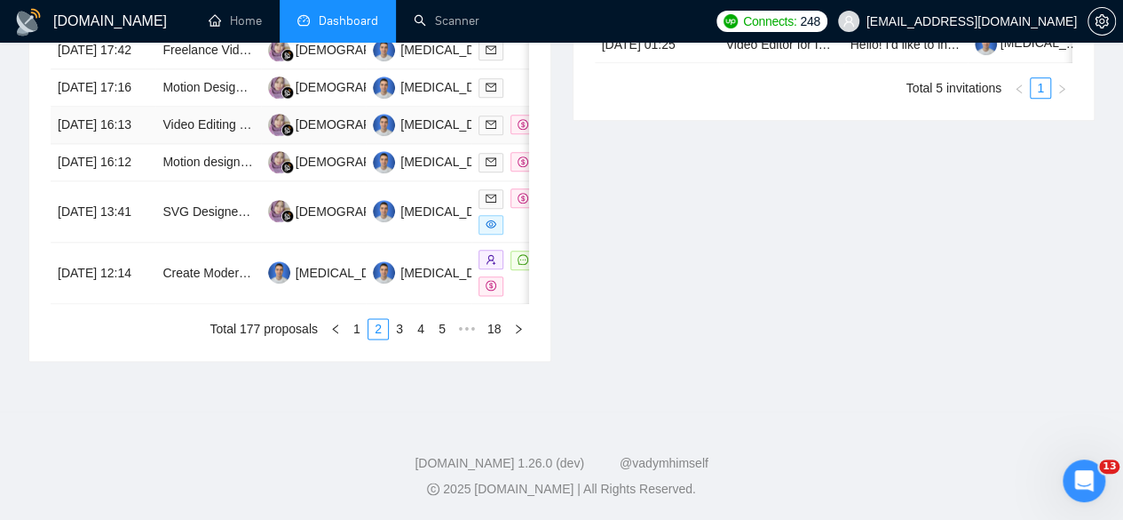
scroll to position [1095, 0]
click at [400, 322] on link "3" at bounding box center [400, 329] width 20 height 20
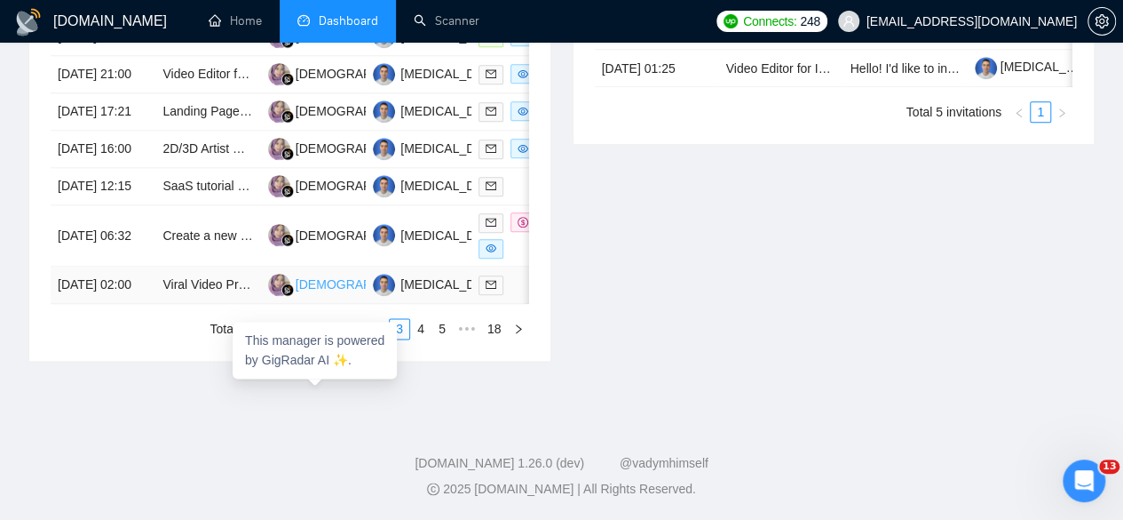
scroll to position [1000, 0]
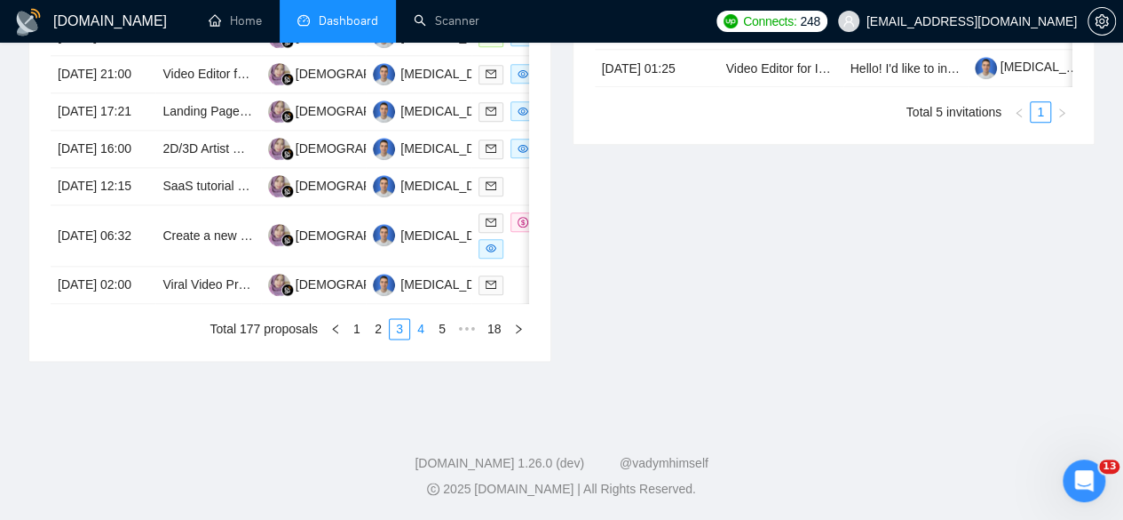
click at [425, 338] on link "4" at bounding box center [421, 329] width 20 height 20
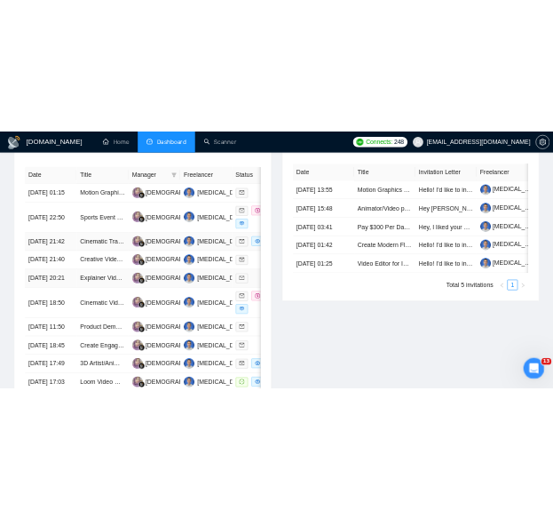
scroll to position [734, 0]
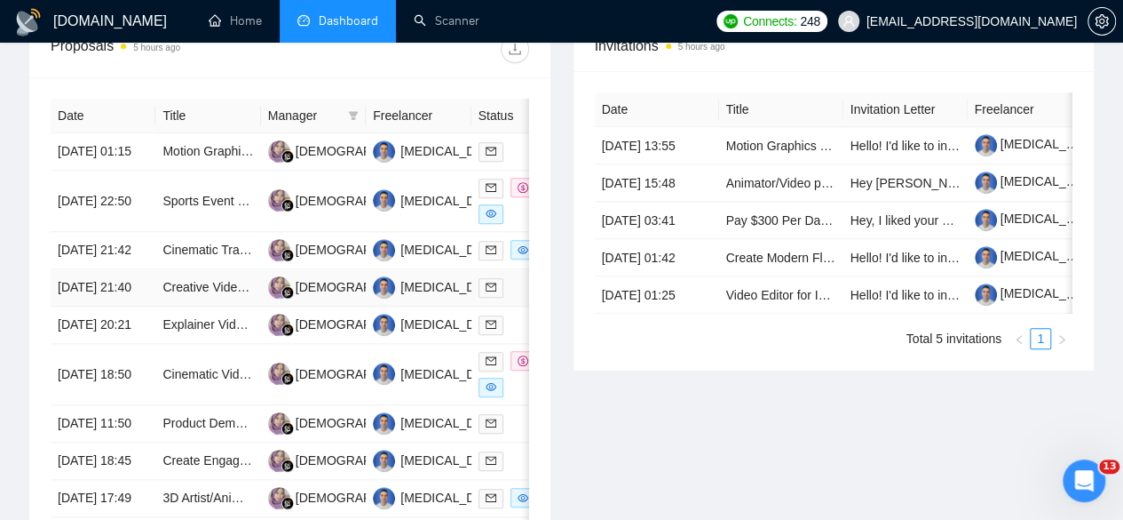
click at [133, 293] on td "[DATE] 21:40" at bounding box center [103, 287] width 105 height 37
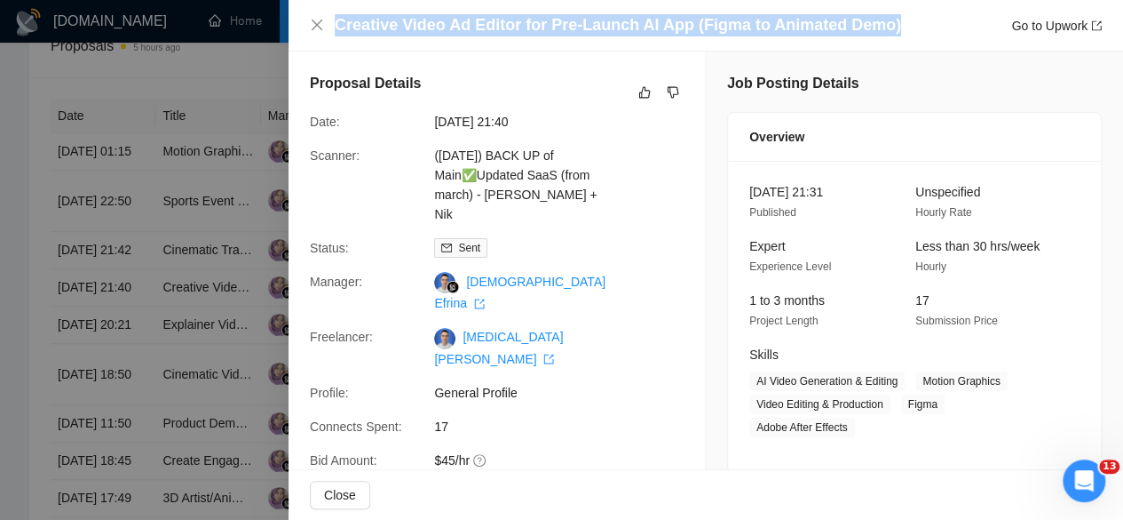
drag, startPoint x: 895, startPoint y: 22, endPoint x: 324, endPoint y: 19, distance: 571.1
click at [324, 19] on div "Creative Video Ad Editor for Pre-Launch AI App (Figma to Animated Demo) Go to U…" at bounding box center [706, 25] width 792 height 22
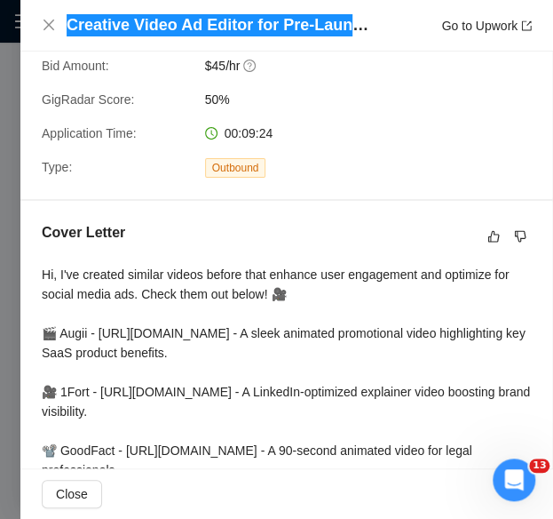
scroll to position [0, 0]
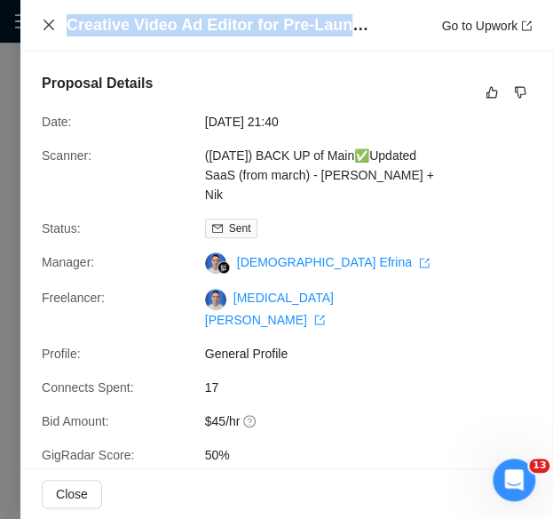
click at [43, 22] on icon "close" at bounding box center [49, 25] width 14 height 14
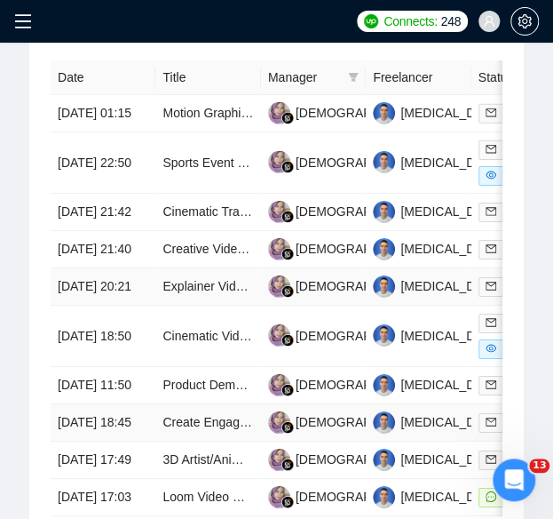
scroll to position [1266, 0]
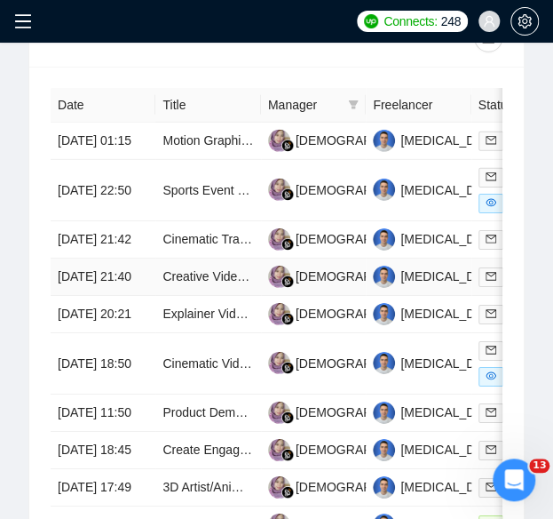
click at [111, 296] on td "[DATE] 21:40" at bounding box center [103, 276] width 105 height 37
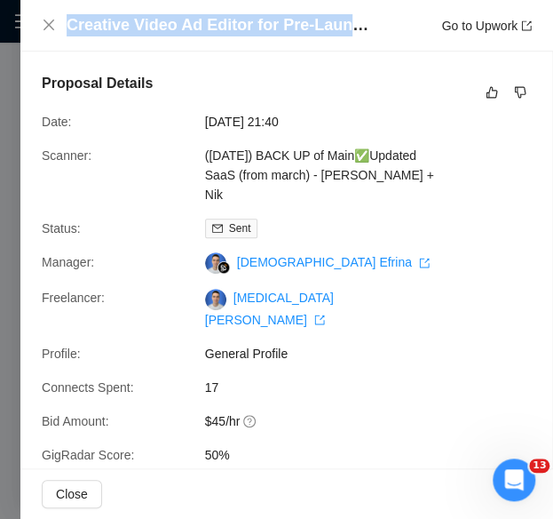
drag, startPoint x: 342, startPoint y: 28, endPoint x: 42, endPoint y: 15, distance: 300.4
click at [42, 15] on div "Creative Video Ad Editor for Pre-Launch AI App (Figma to Animated Demo) Go to U…" at bounding box center [287, 25] width 490 height 22
click at [46, 23] on icon "close" at bounding box center [49, 25] width 11 height 11
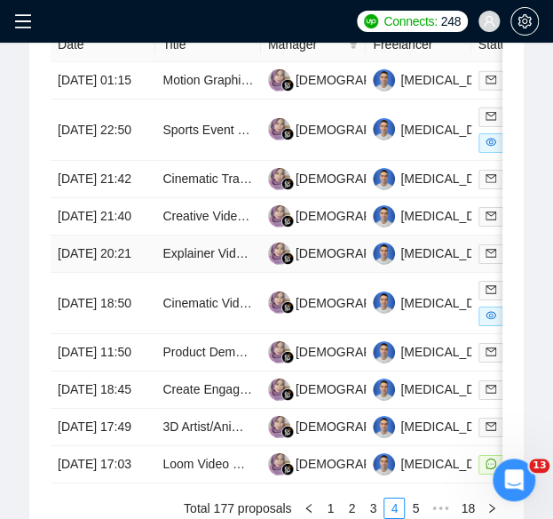
scroll to position [1355, 0]
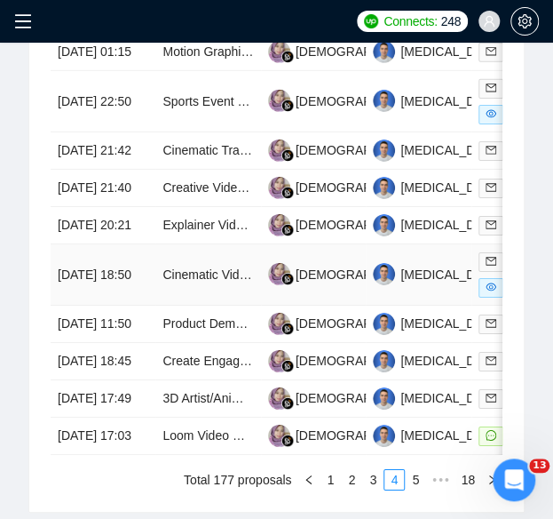
click at [127, 306] on td "[DATE] 18:50" at bounding box center [103, 274] width 105 height 61
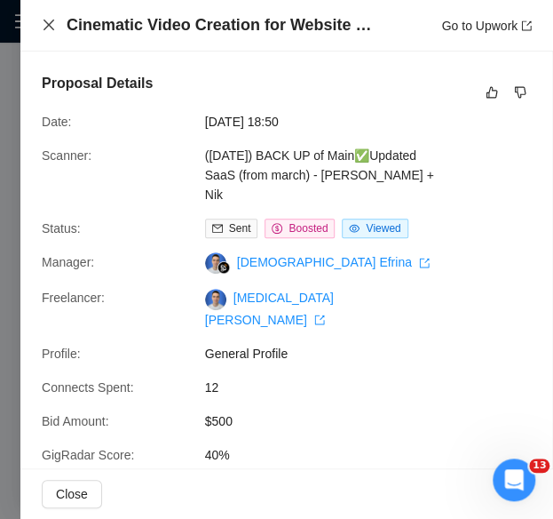
click at [45, 20] on icon "close" at bounding box center [49, 25] width 14 height 14
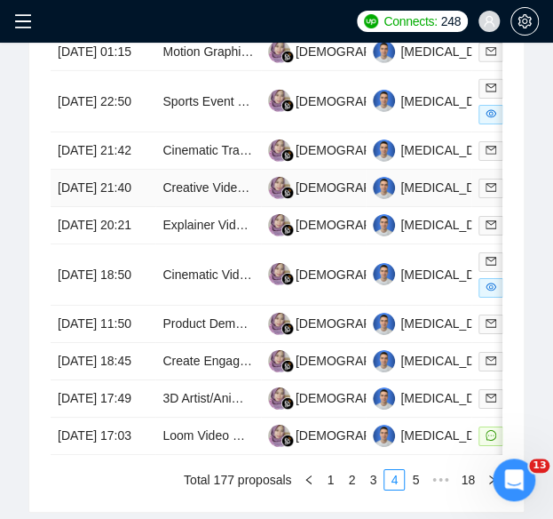
click at [115, 207] on td "[DATE] 21:40" at bounding box center [103, 188] width 105 height 37
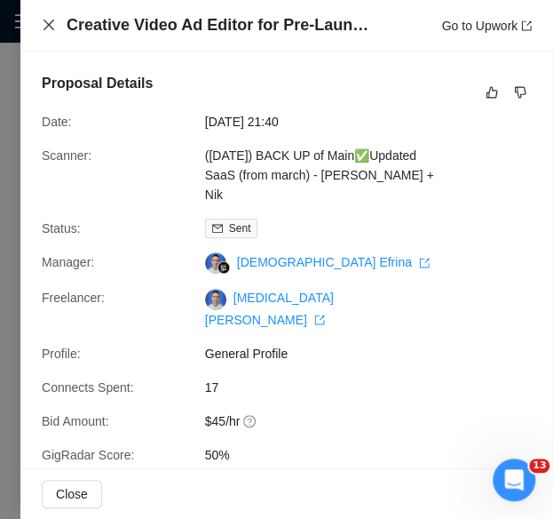
click at [48, 25] on icon "close" at bounding box center [49, 25] width 11 height 11
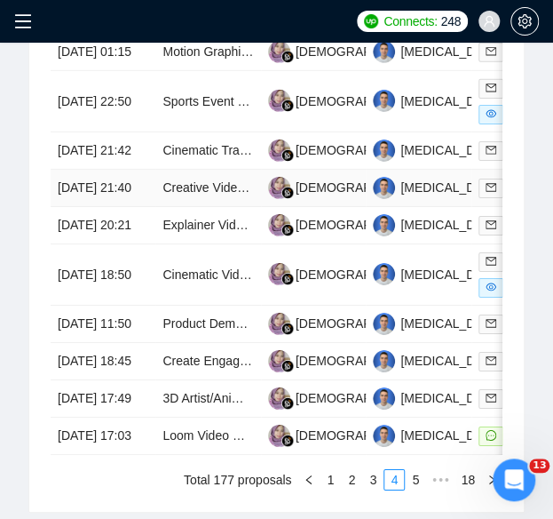
click at [91, 207] on td "[DATE] 21:40" at bounding box center [103, 188] width 105 height 37
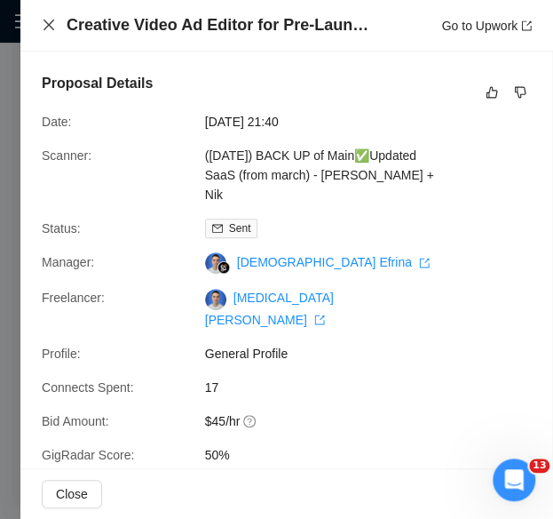
click at [52, 26] on icon "close" at bounding box center [49, 25] width 14 height 14
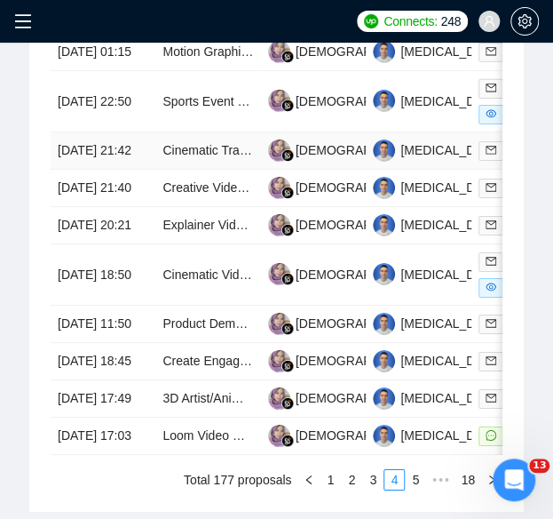
click at [69, 163] on td "[DATE] 21:42" at bounding box center [103, 150] width 105 height 37
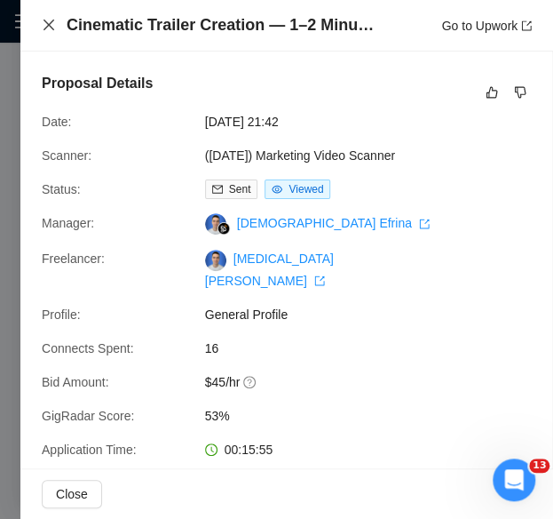
click at [45, 19] on icon "close" at bounding box center [49, 25] width 14 height 14
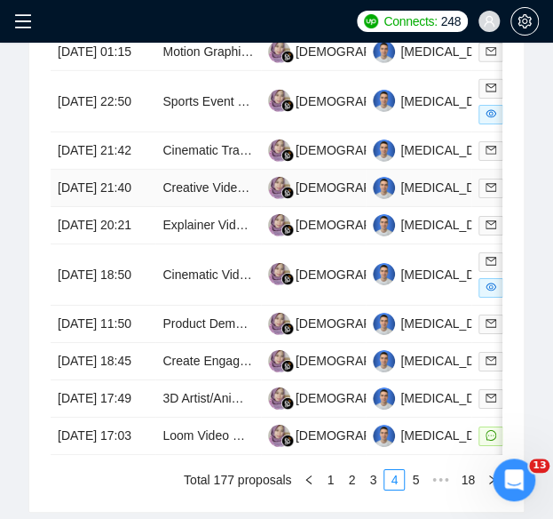
click at [110, 207] on td "[DATE] 21:40" at bounding box center [103, 188] width 105 height 37
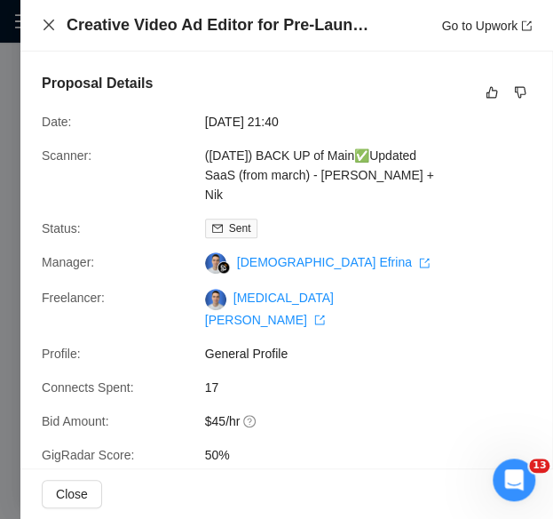
click at [48, 27] on icon "close" at bounding box center [49, 25] width 14 height 14
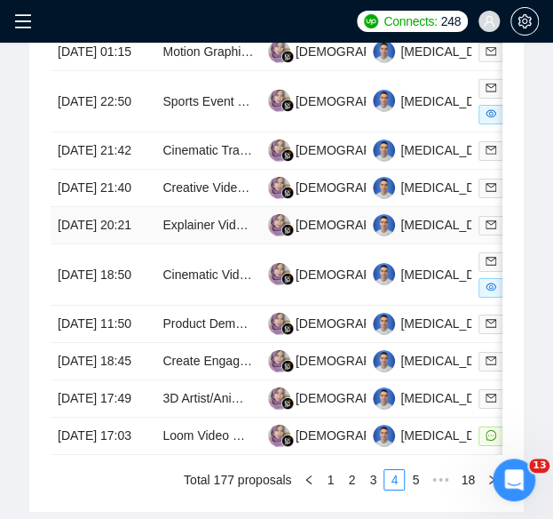
click at [129, 244] on td "[DATE] 20:21" at bounding box center [103, 225] width 105 height 37
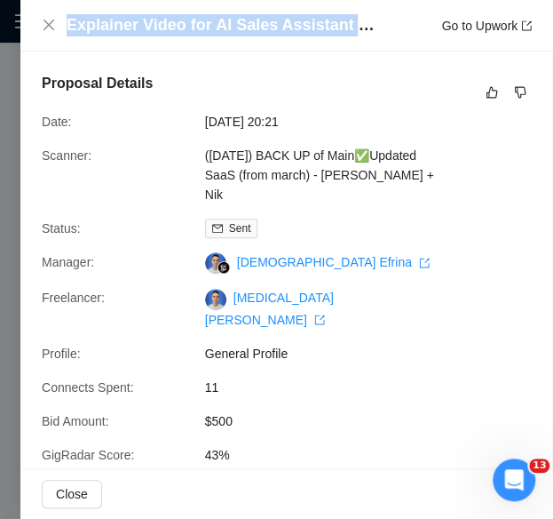
drag, startPoint x: 66, startPoint y: 25, endPoint x: 425, endPoint y: 24, distance: 358.8
click at [425, 24] on div "Explainer Video for AI Sales Assistant ([URL]) — Script + Creative Brief Provid…" at bounding box center [299, 25] width 465 height 22
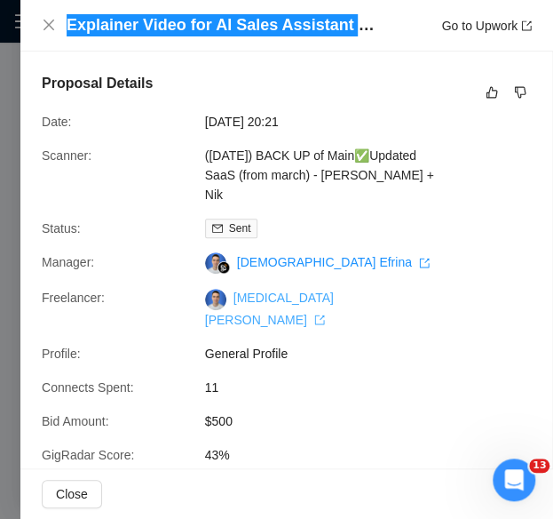
scroll to position [1178, 0]
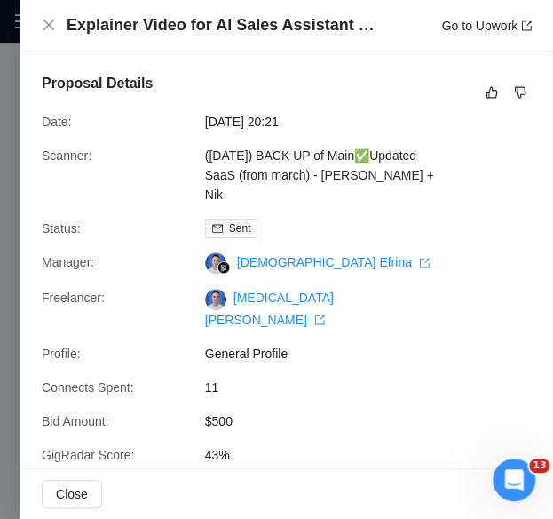
click at [37, 24] on div "Explainer Video for AI Sales Assistant ([URL]) — Script + Creative Brief Provid…" at bounding box center [286, 26] width 533 height 52
click at [46, 29] on icon "close" at bounding box center [49, 25] width 14 height 14
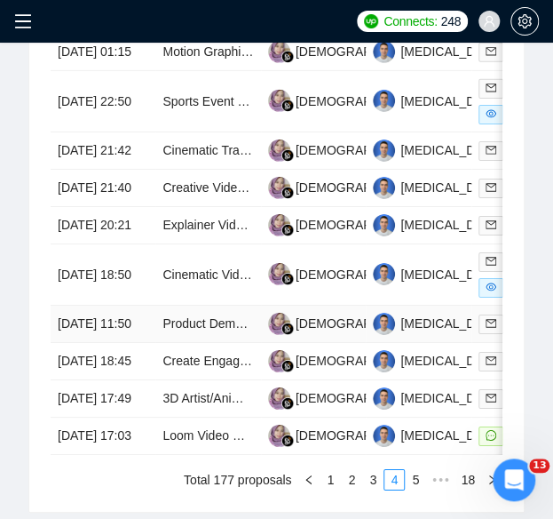
scroll to position [1266, 0]
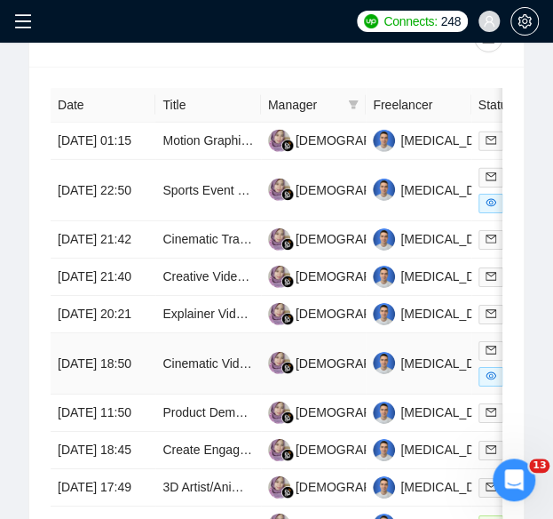
click at [117, 394] on td "[DATE] 18:50" at bounding box center [103, 363] width 105 height 61
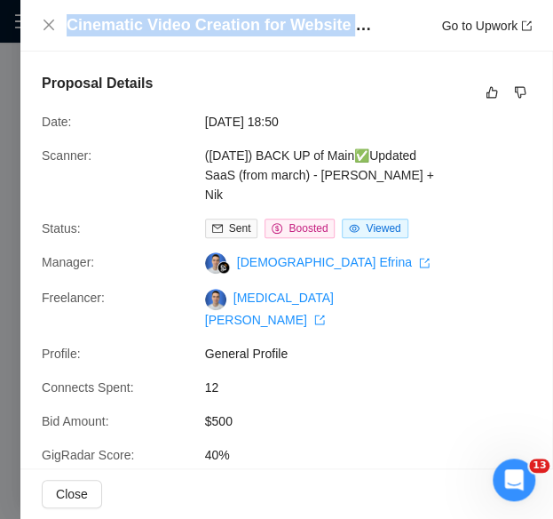
drag, startPoint x: 369, startPoint y: 26, endPoint x: 24, endPoint y: 12, distance: 344.8
click at [24, 12] on div "Cinematic Video Creation for Website Onboarding Go to Upwork" at bounding box center [286, 26] width 533 height 52
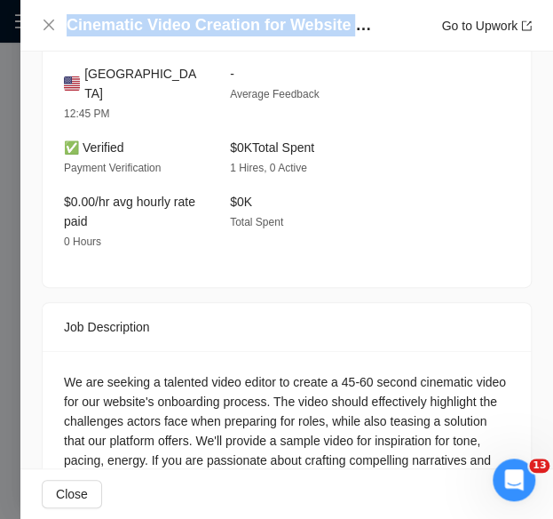
scroll to position [1510, 0]
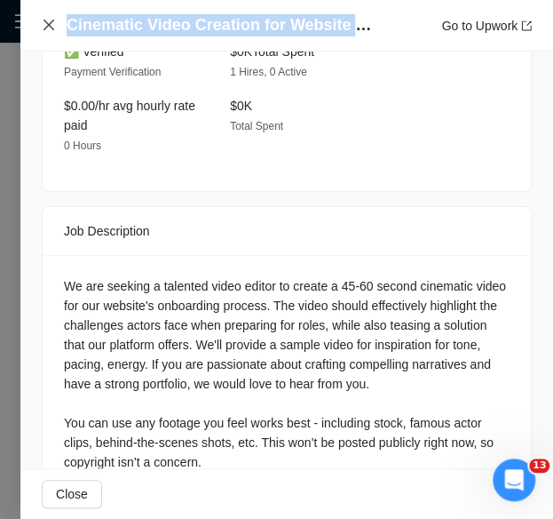
click at [45, 25] on icon "close" at bounding box center [49, 25] width 14 height 14
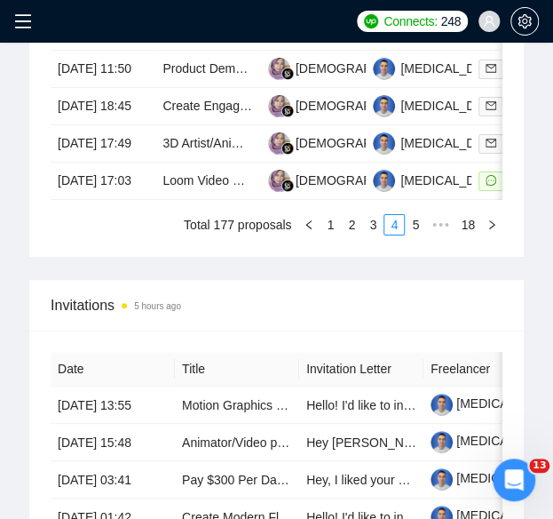
scroll to position [1622, 0]
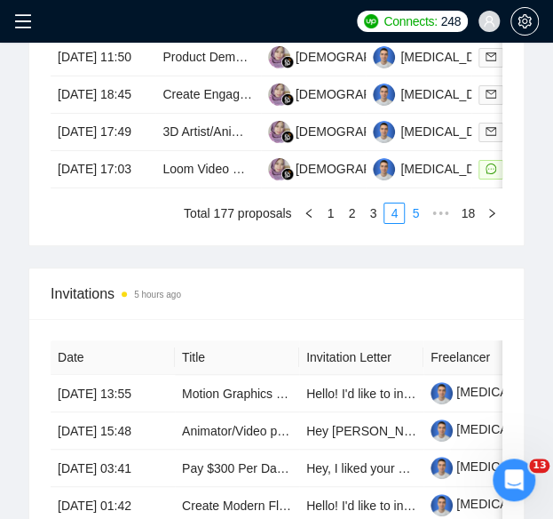
click at [421, 223] on link "5" at bounding box center [416, 213] width 20 height 20
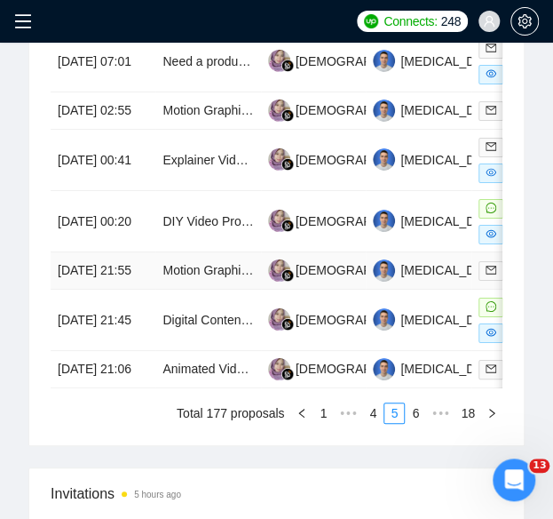
scroll to position [1533, 0]
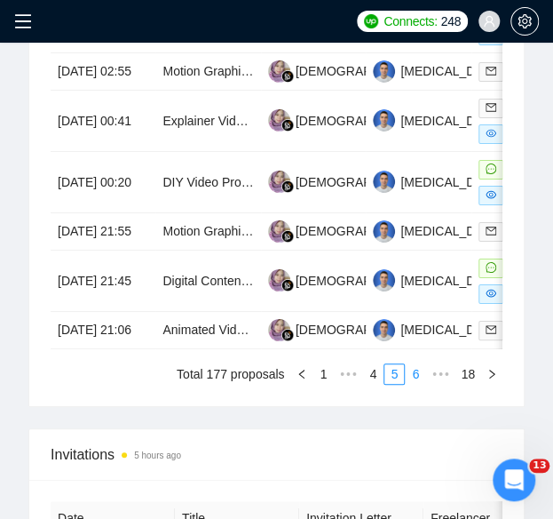
click at [421, 384] on link "6" at bounding box center [416, 374] width 20 height 20
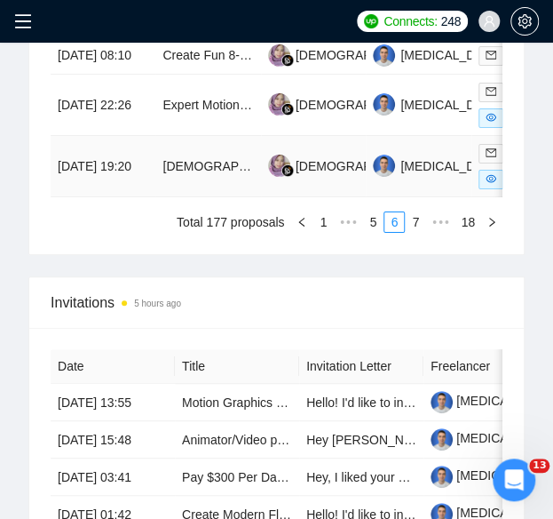
scroll to position [1622, 0]
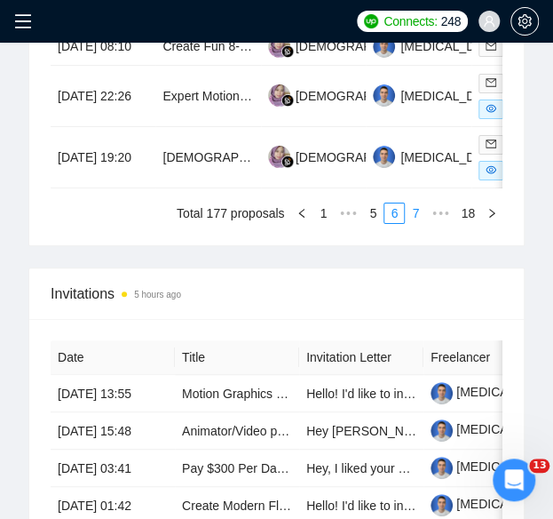
click at [416, 223] on link "7" at bounding box center [416, 213] width 20 height 20
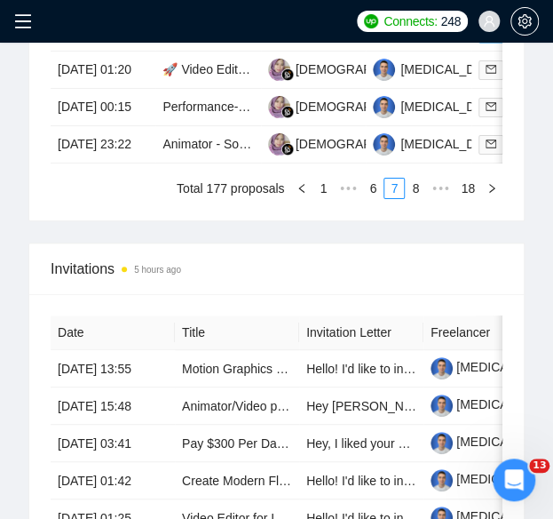
scroll to position [1711, 0]
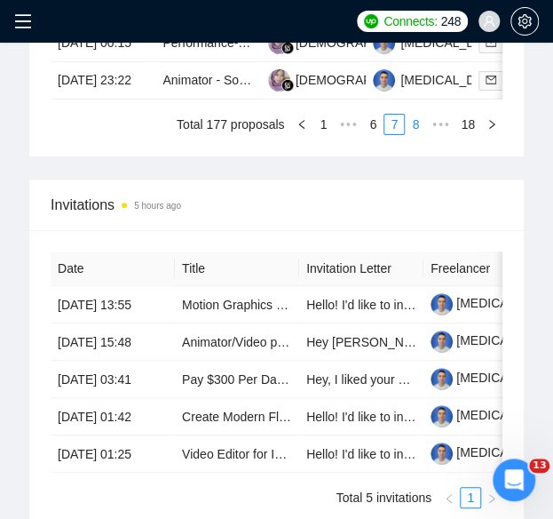
click at [417, 134] on link "8" at bounding box center [416, 125] width 20 height 20
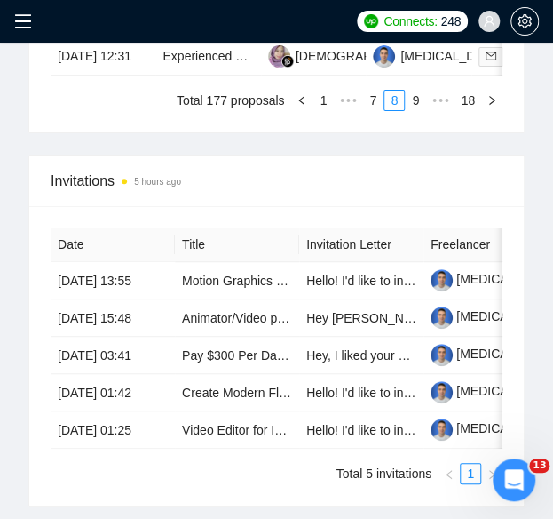
scroll to position [0, 0]
click at [468, 110] on link "18" at bounding box center [468, 101] width 25 height 20
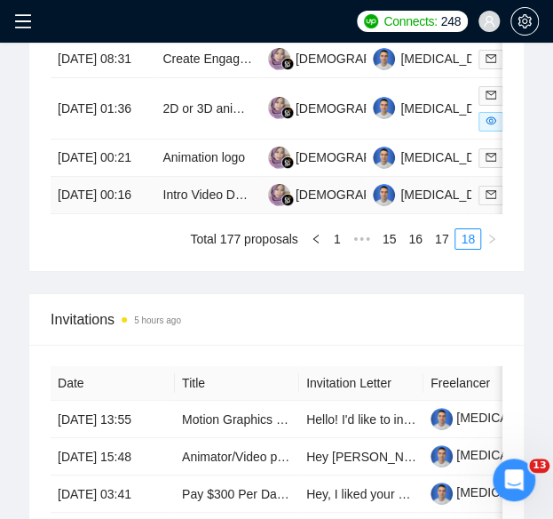
scroll to position [1533, 0]
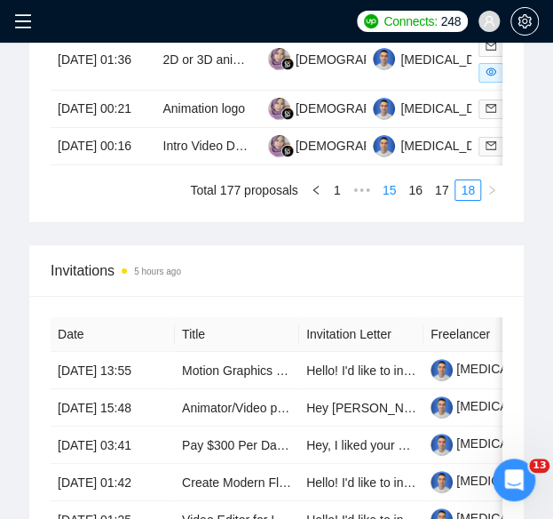
click at [398, 200] on link "15" at bounding box center [389, 190] width 25 height 20
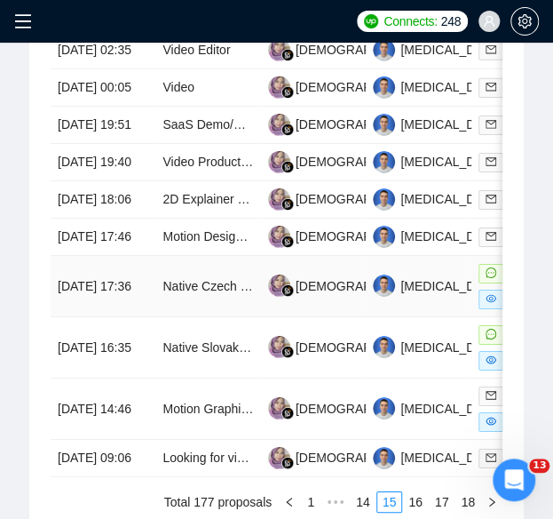
scroll to position [1355, 0]
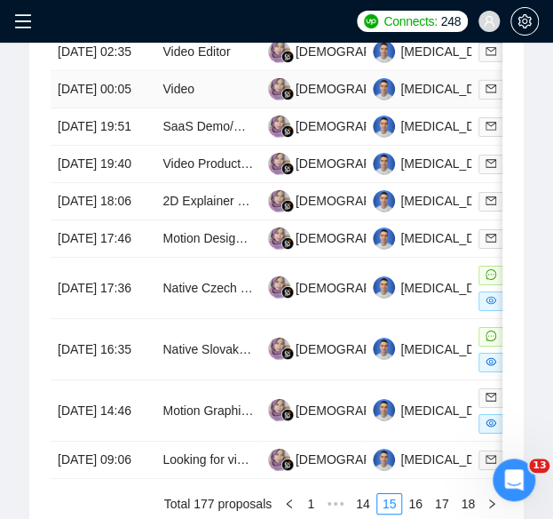
click at [110, 108] on td "[DATE] 00:05" at bounding box center [103, 89] width 105 height 37
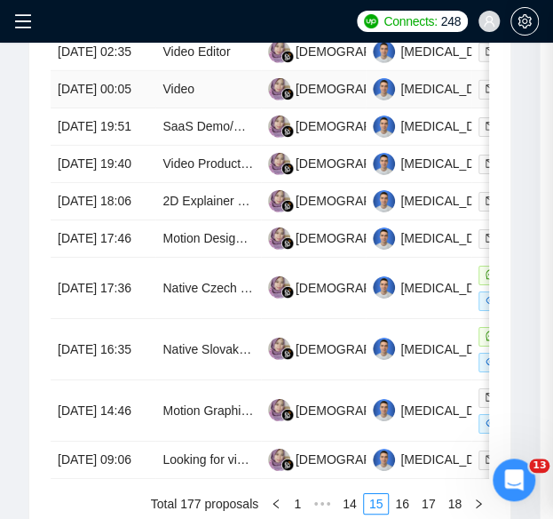
scroll to position [1417, 0]
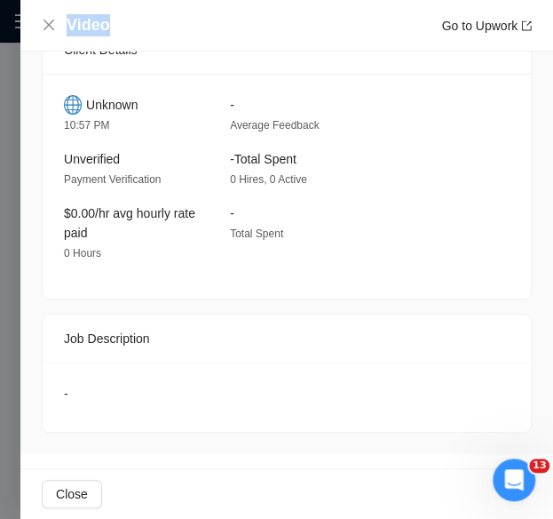
drag, startPoint x: 124, startPoint y: 20, endPoint x: 63, endPoint y: 20, distance: 61.3
click at [63, 20] on div "Video Go to Upwork" at bounding box center [287, 25] width 490 height 22
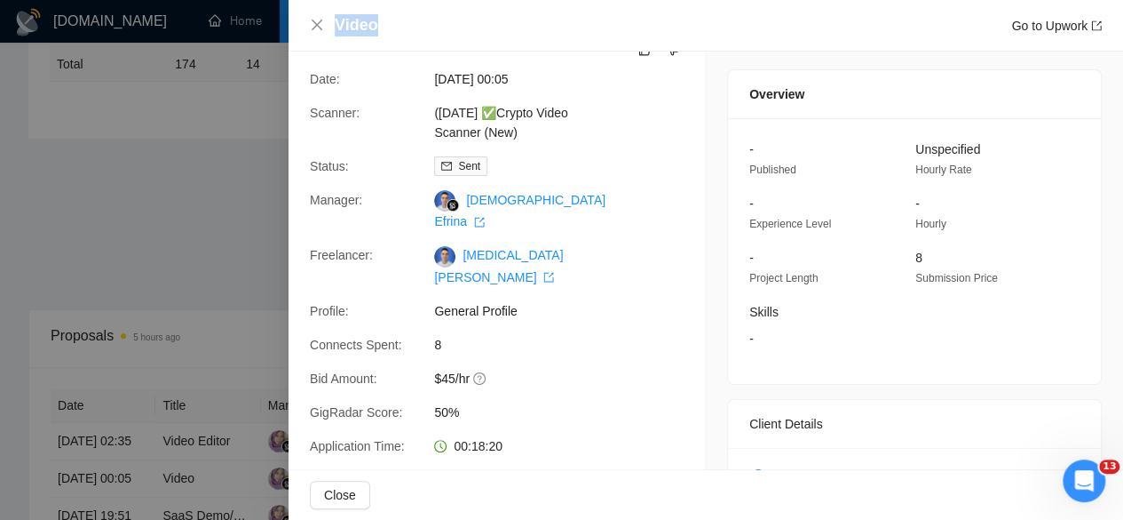
scroll to position [0, 0]
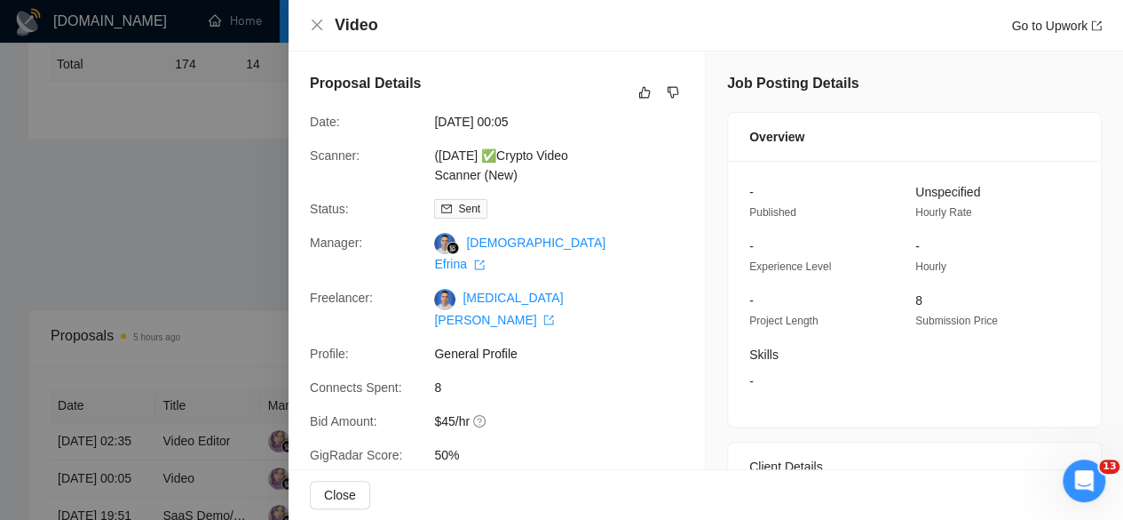
drag, startPoint x: 240, startPoint y: 160, endPoint x: 274, endPoint y: 180, distance: 39.4
click at [240, 160] on div at bounding box center [561, 260] width 1123 height 520
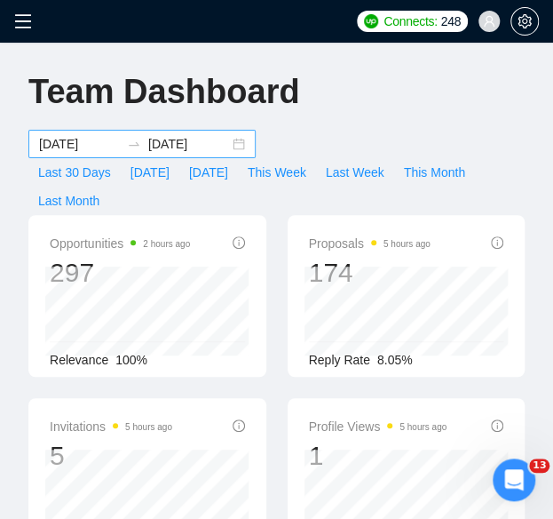
click at [103, 145] on input "[DATE]" at bounding box center [79, 144] width 81 height 20
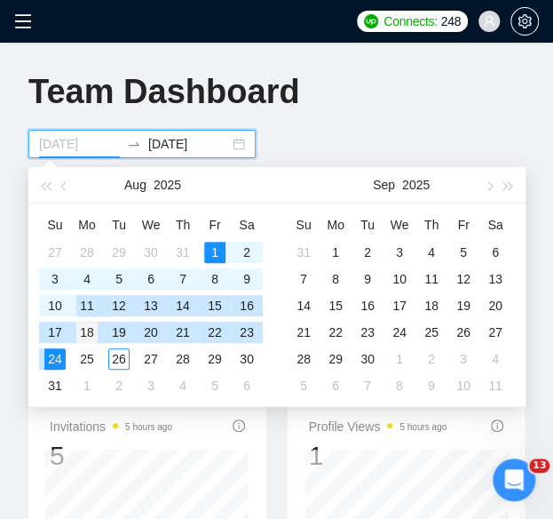
type input "[DATE]"
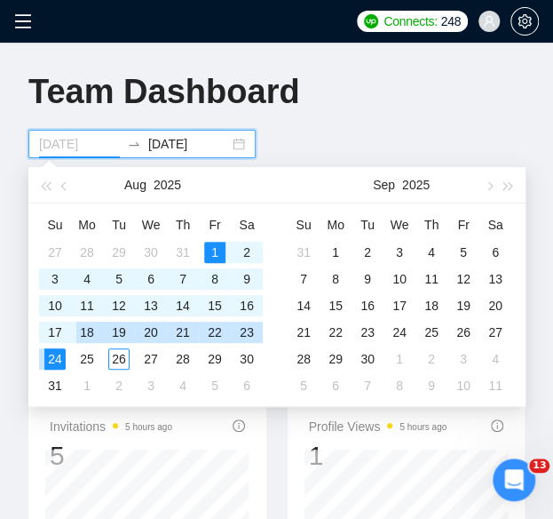
click at [85, 327] on div "18" at bounding box center [86, 332] width 21 height 21
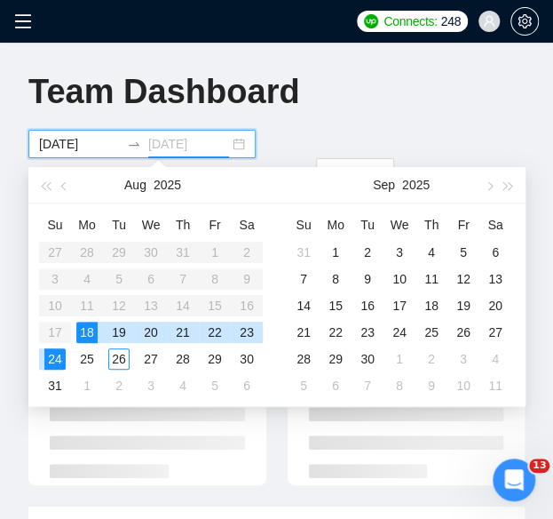
click at [55, 357] on div "24" at bounding box center [54, 358] width 21 height 21
